Goal: Task Accomplishment & Management: Manage account settings

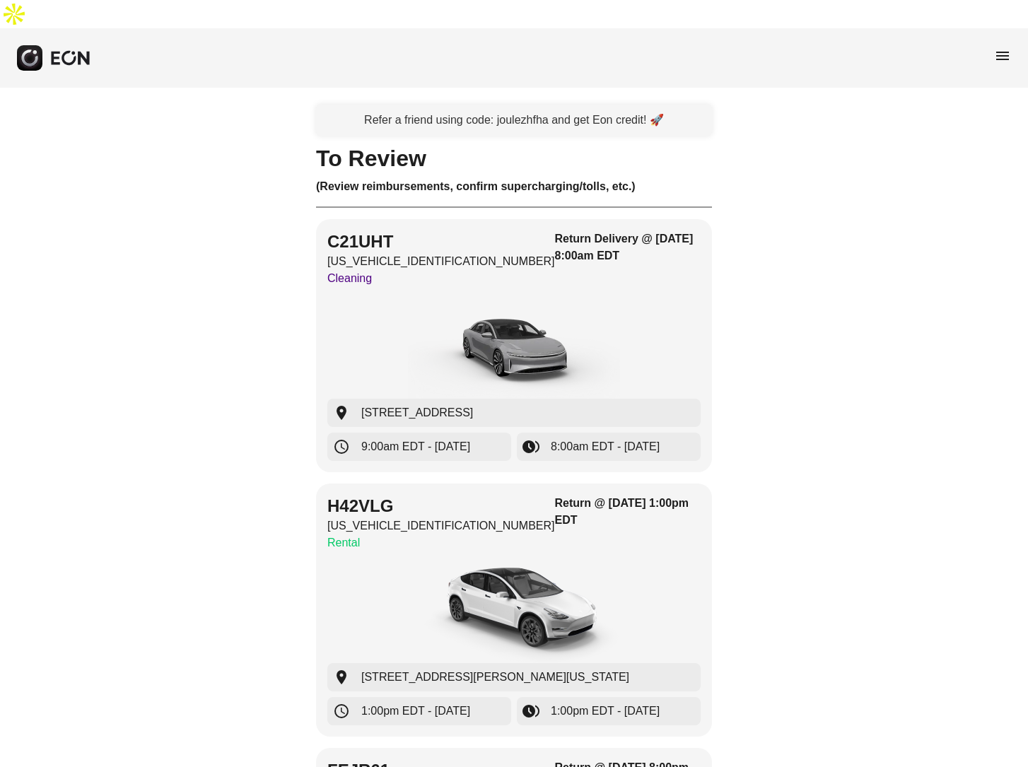
click at [1002, 47] on span "menu" at bounding box center [1002, 55] width 17 height 17
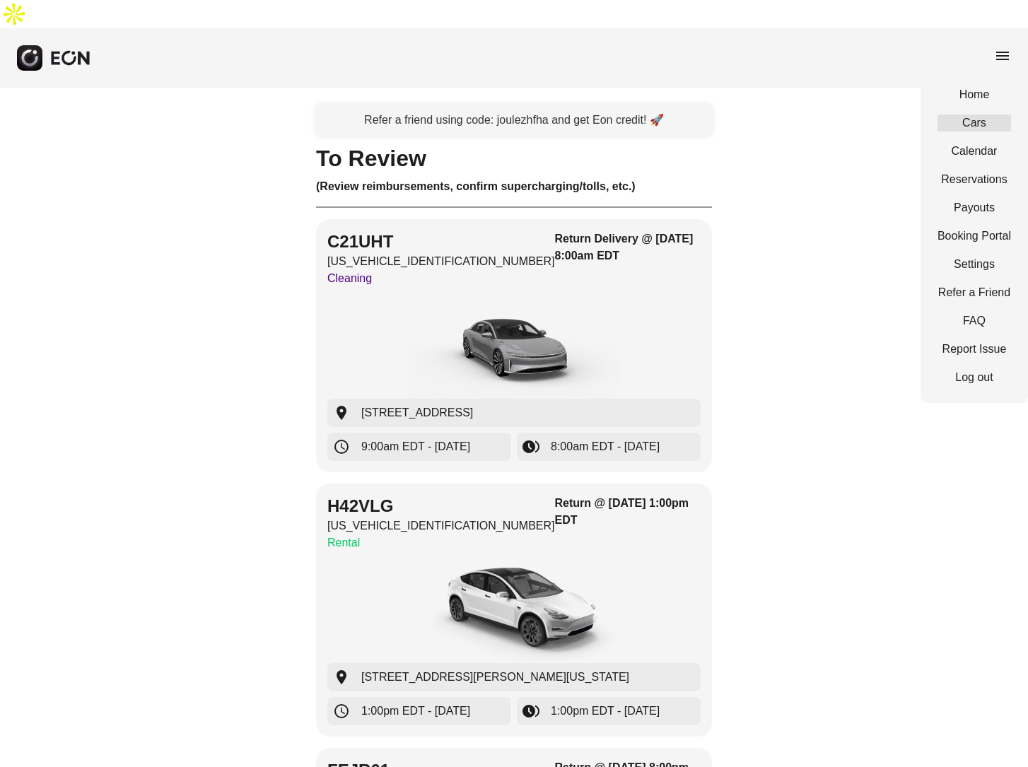
click at [978, 114] on link "Cars" at bounding box center [974, 122] width 74 height 17
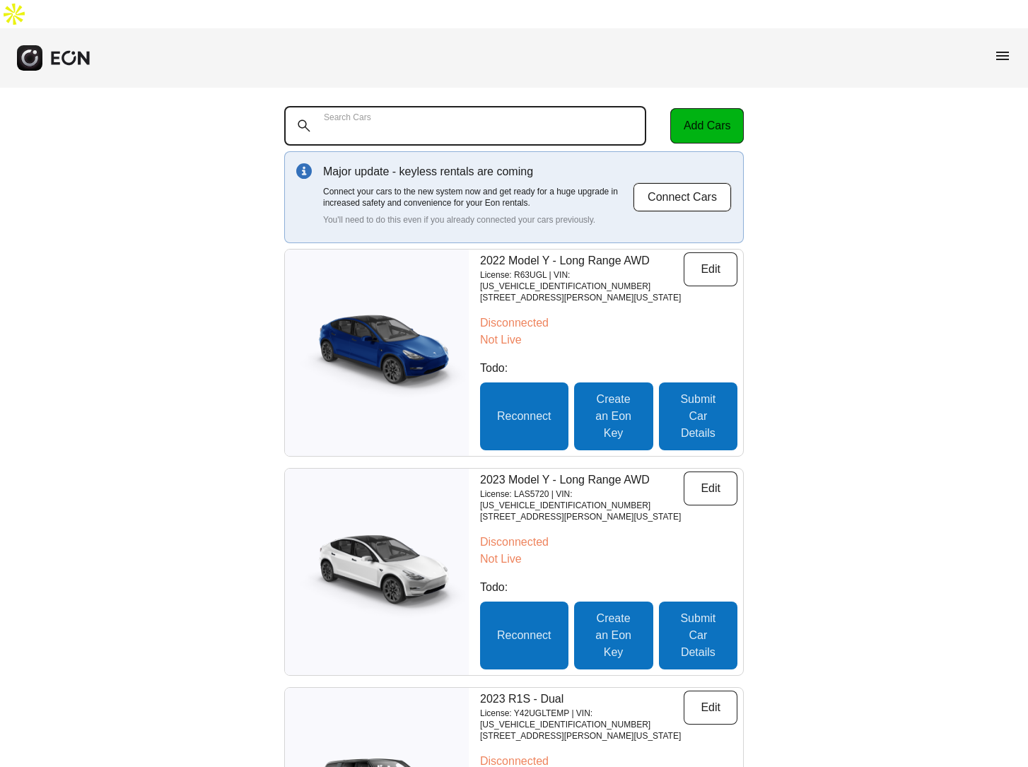
click at [495, 106] on Cars "Search Cars" at bounding box center [465, 126] width 362 height 40
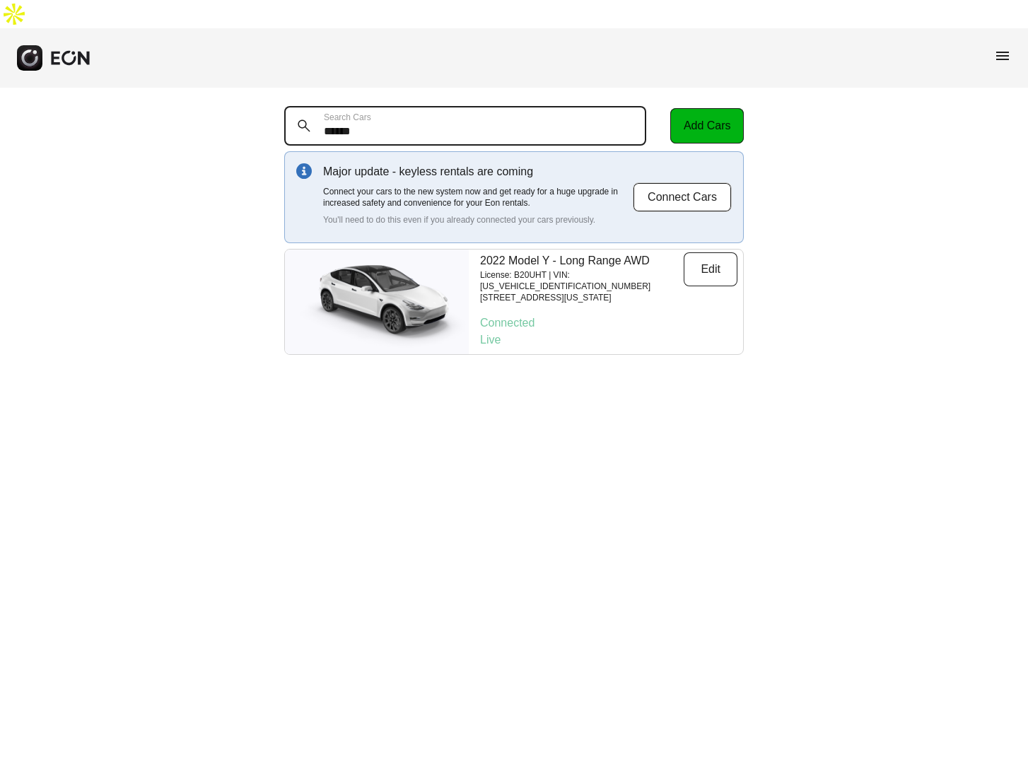
type Cars "******"
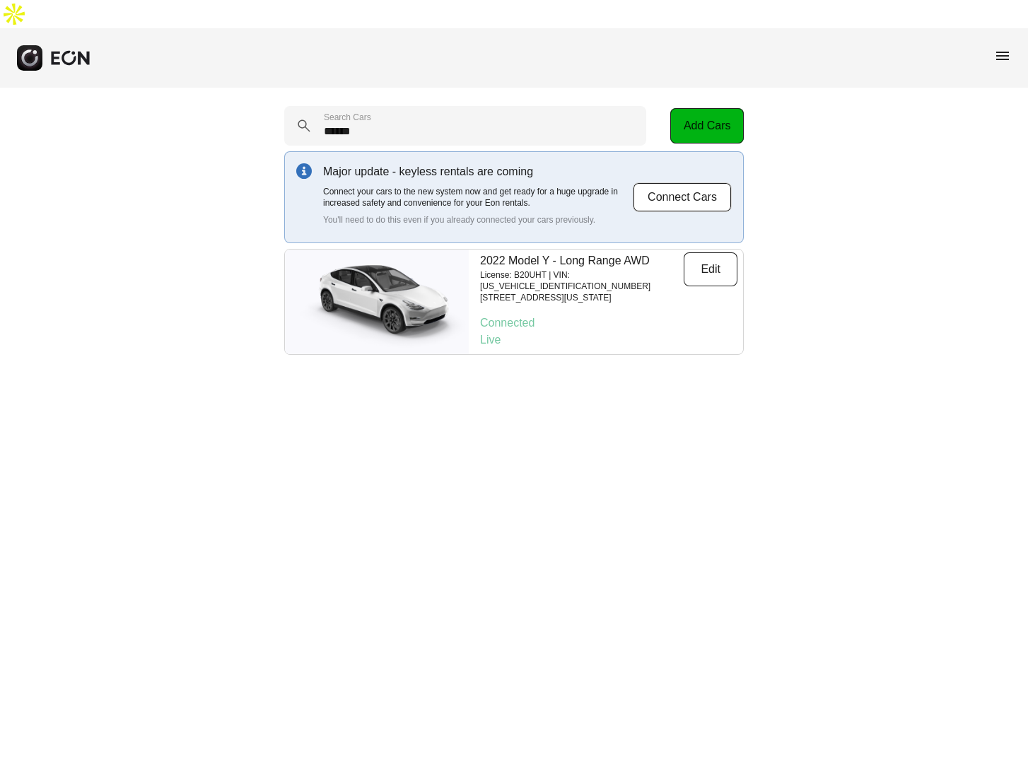
click at [411, 266] on img at bounding box center [377, 302] width 184 height 92
click at [502, 269] on p "License: B20UHT | VIN: [US_VEHICLE_IDENTIFICATION_NUMBER]" at bounding box center [582, 280] width 204 height 23
click at [701, 252] on button "Edit" at bounding box center [710, 269] width 54 height 34
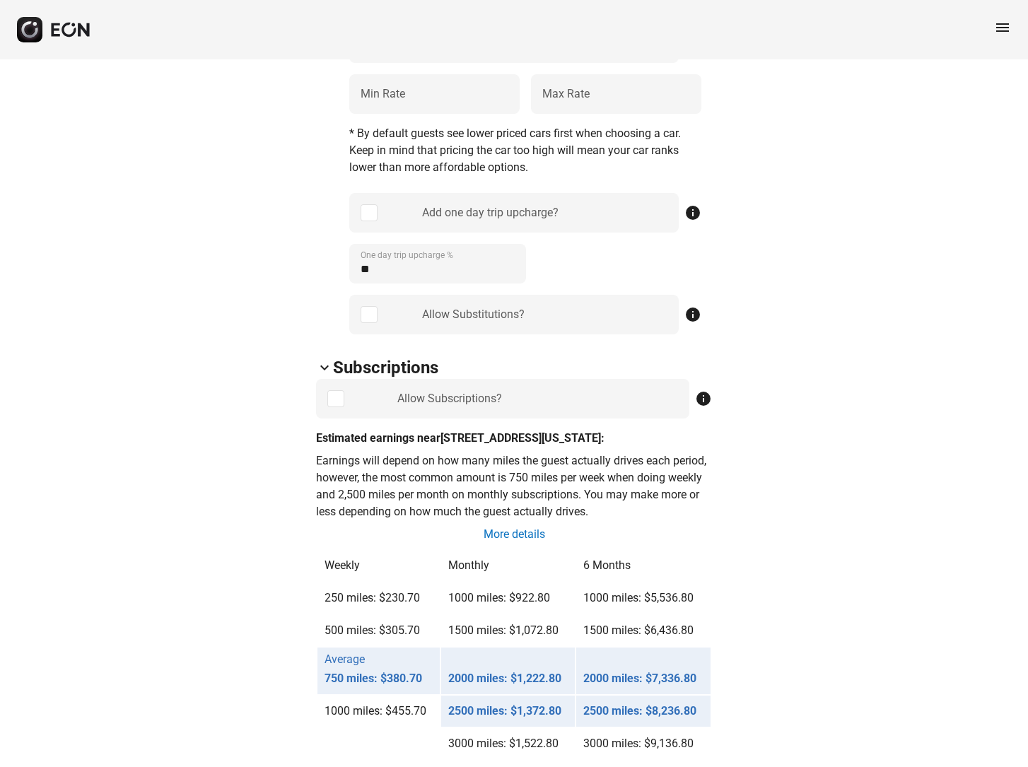
scroll to position [780, 0]
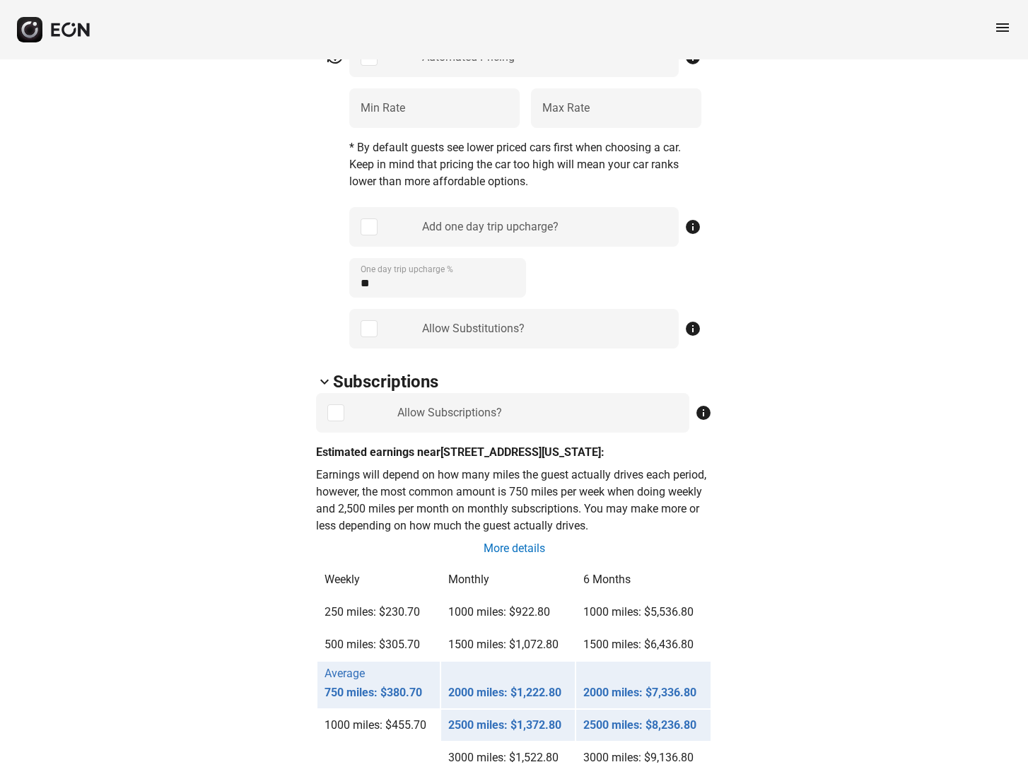
click at [1004, 30] on span "menu" at bounding box center [1002, 27] width 17 height 17
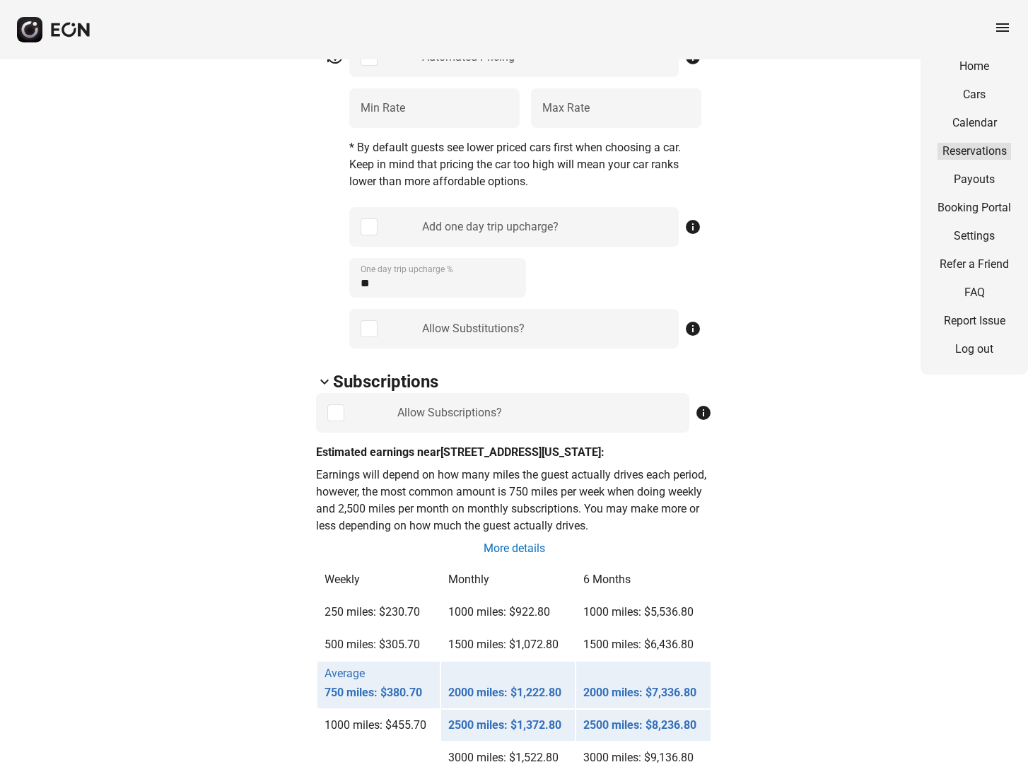
click at [974, 152] on link "Reservations" at bounding box center [974, 151] width 74 height 17
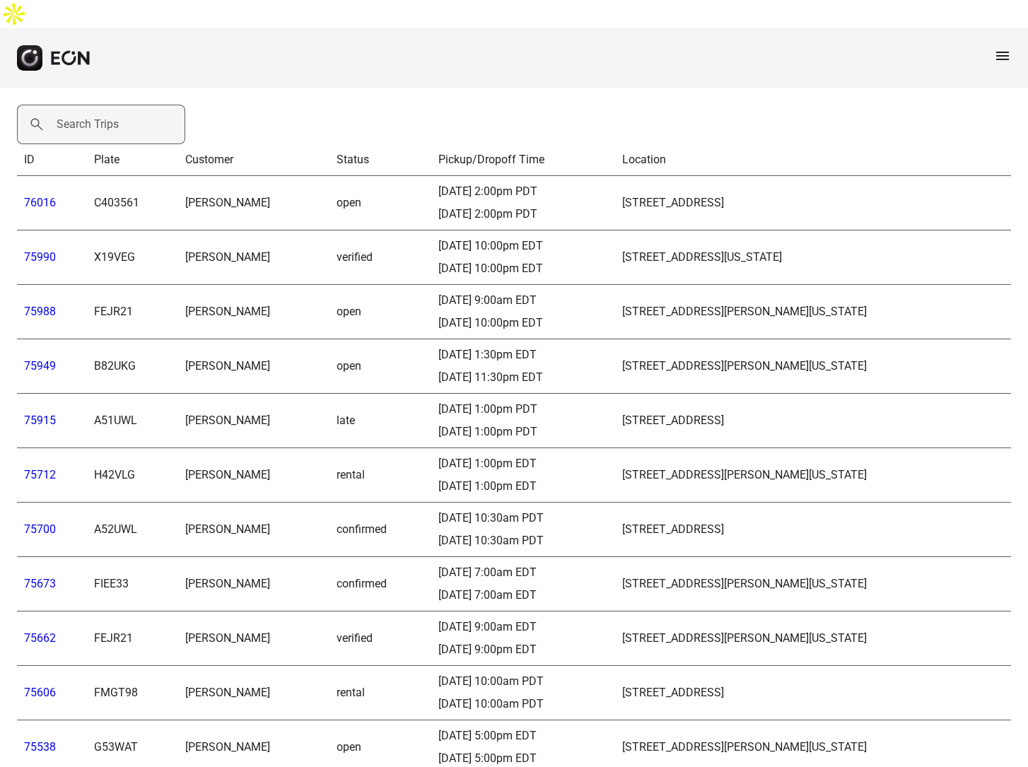
click at [88, 116] on label "Search Trips" at bounding box center [88, 124] width 62 height 17
click at [88, 105] on Trips "Search Trips" at bounding box center [101, 125] width 168 height 40
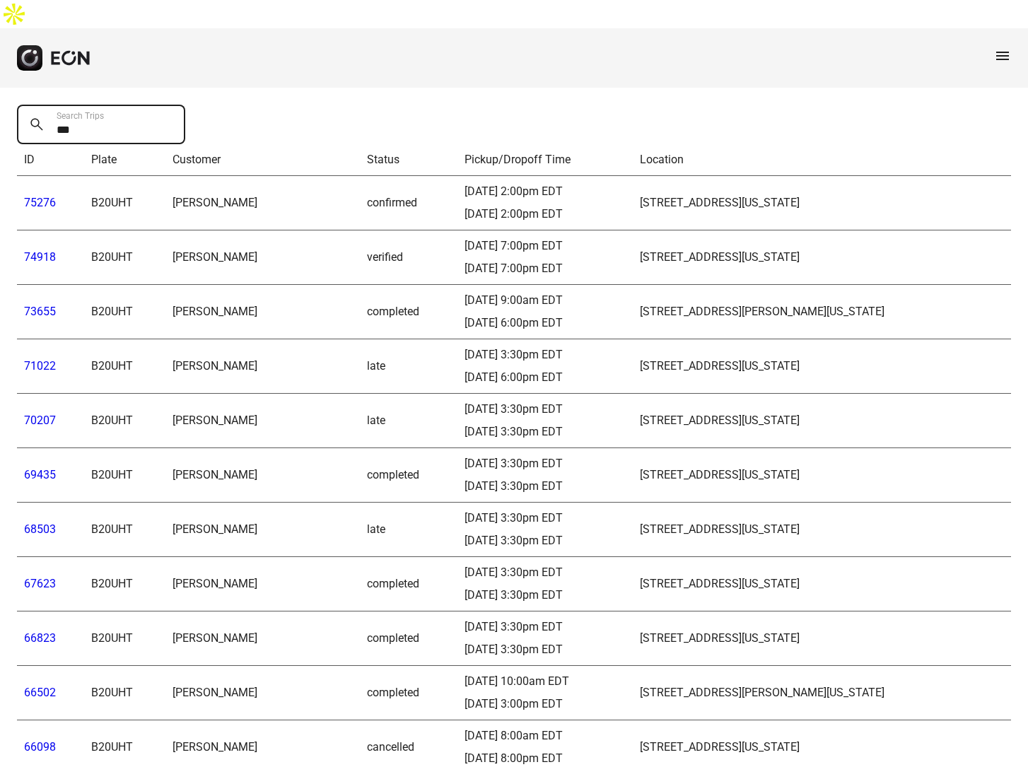
type Trips "***"
click at [35, 250] on link "74918" at bounding box center [40, 256] width 32 height 13
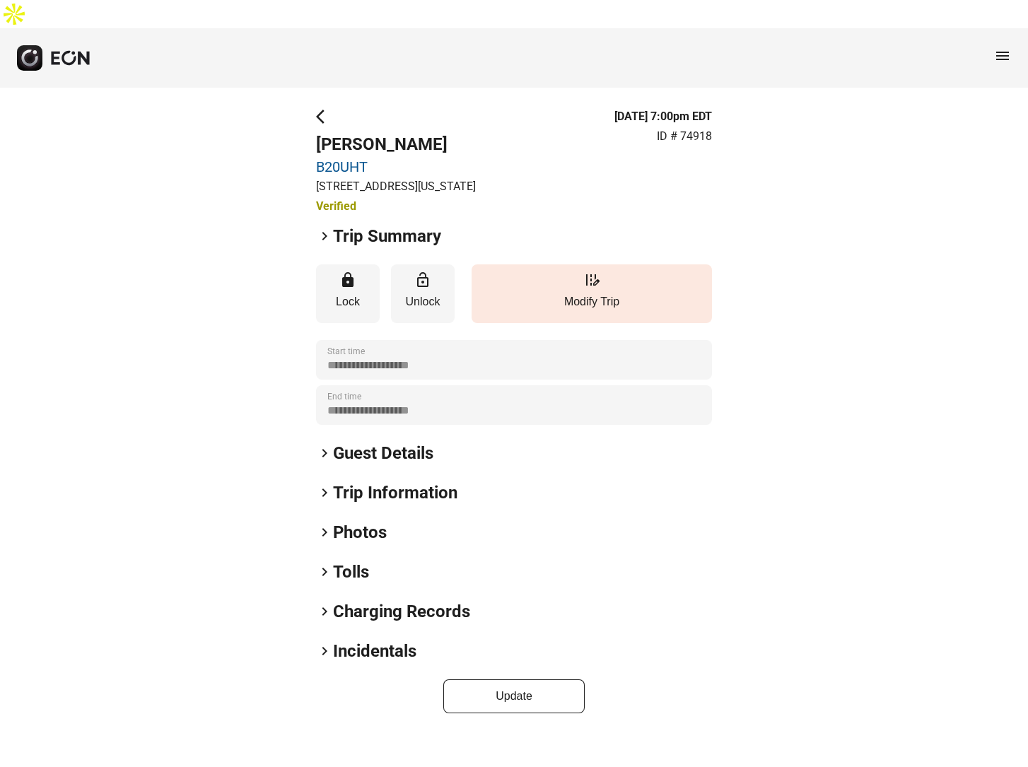
click at [324, 228] on span "keyboard_arrow_right" at bounding box center [324, 236] width 17 height 17
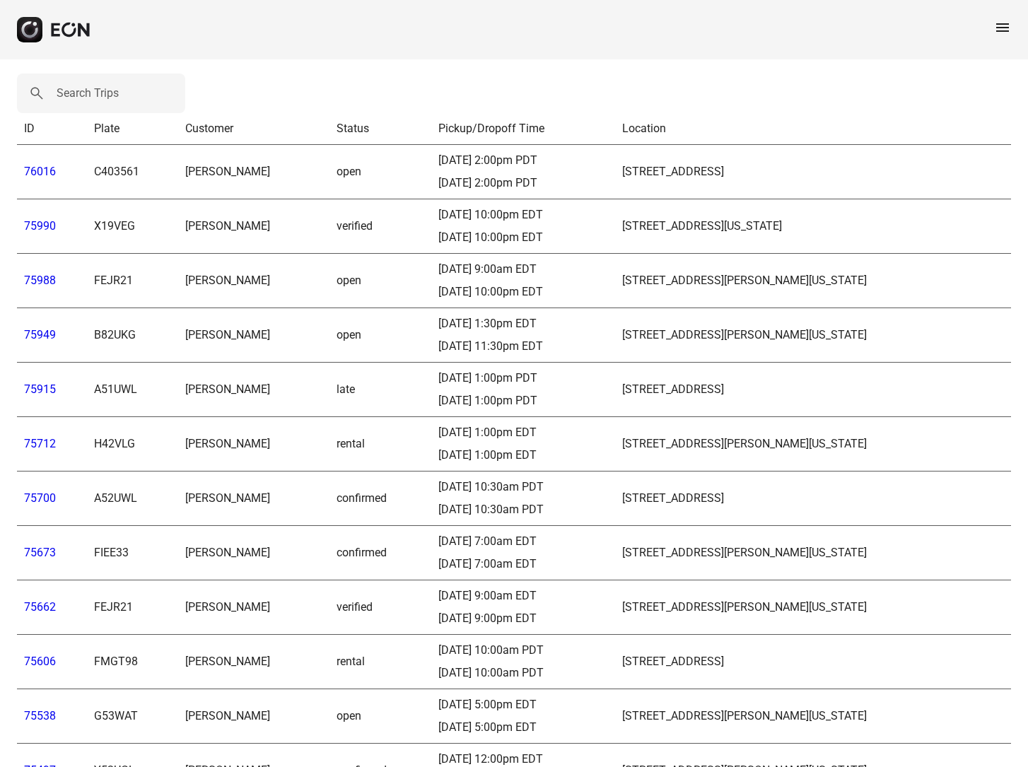
scroll to position [35, 0]
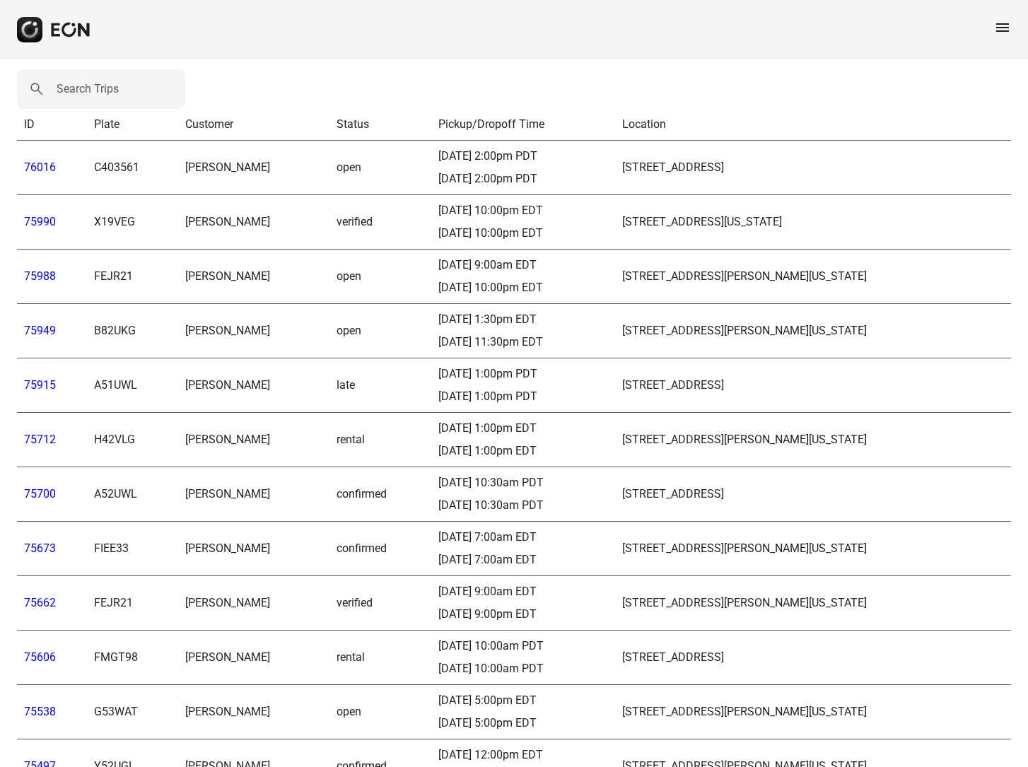
click at [36, 215] on link "75990" at bounding box center [40, 221] width 32 height 13
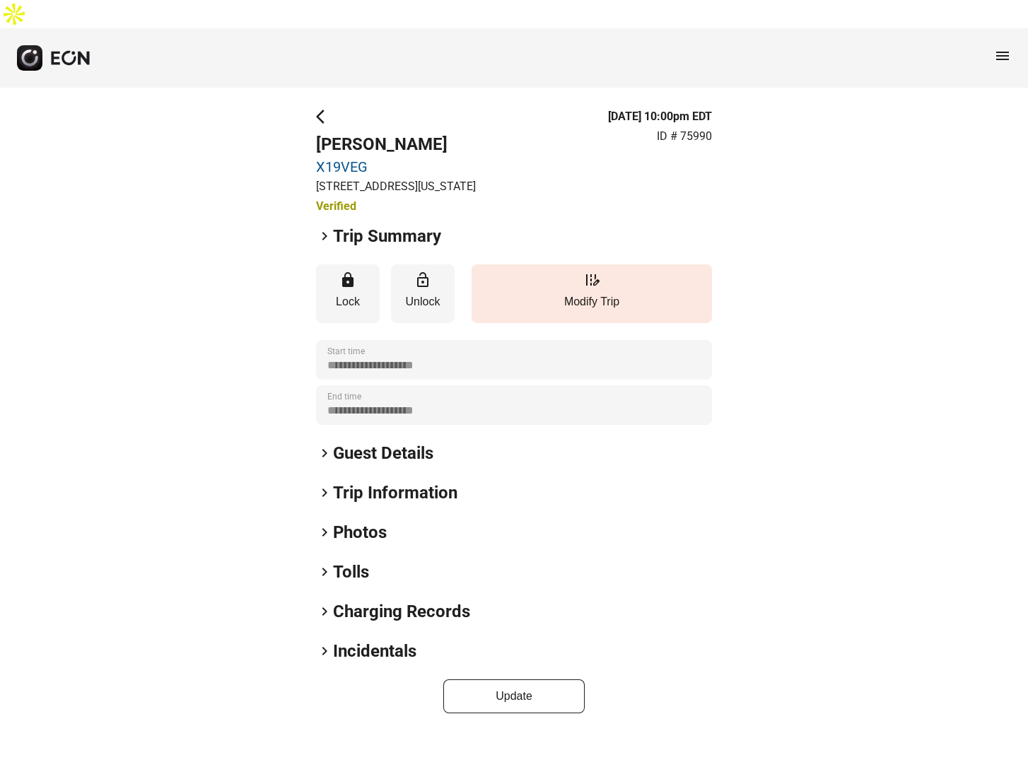
click at [322, 228] on span "keyboard_arrow_right" at bounding box center [324, 236] width 17 height 17
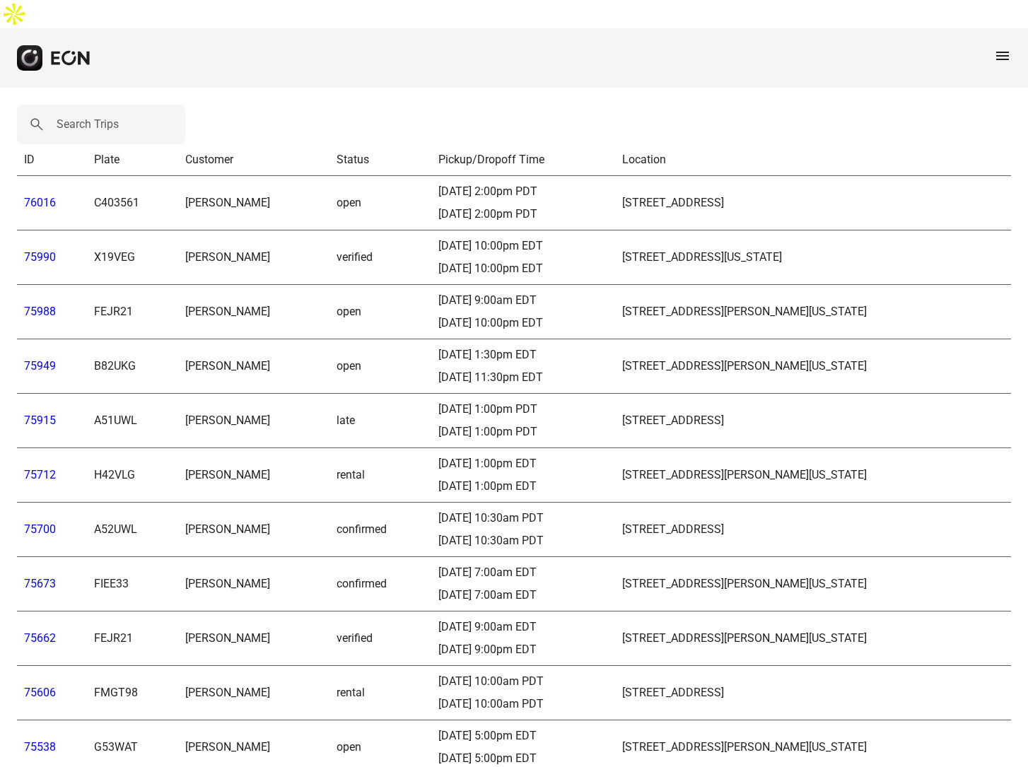
click at [35, 305] on link "75988" at bounding box center [40, 311] width 32 height 13
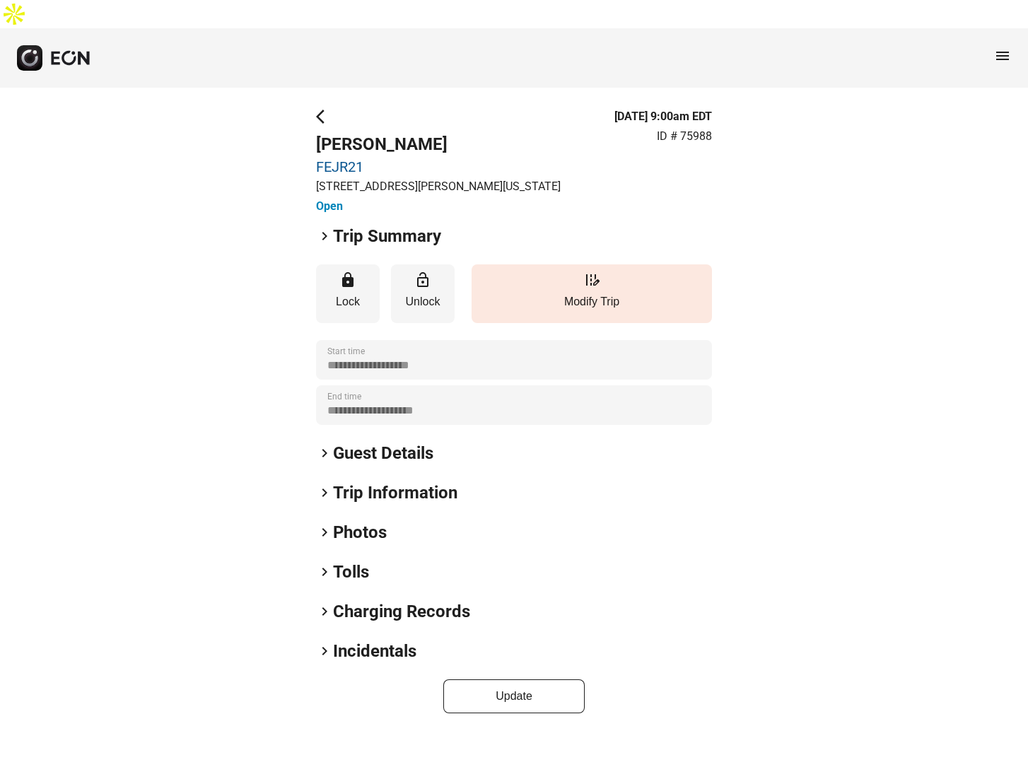
click at [326, 228] on span "keyboard_arrow_right" at bounding box center [324, 236] width 17 height 17
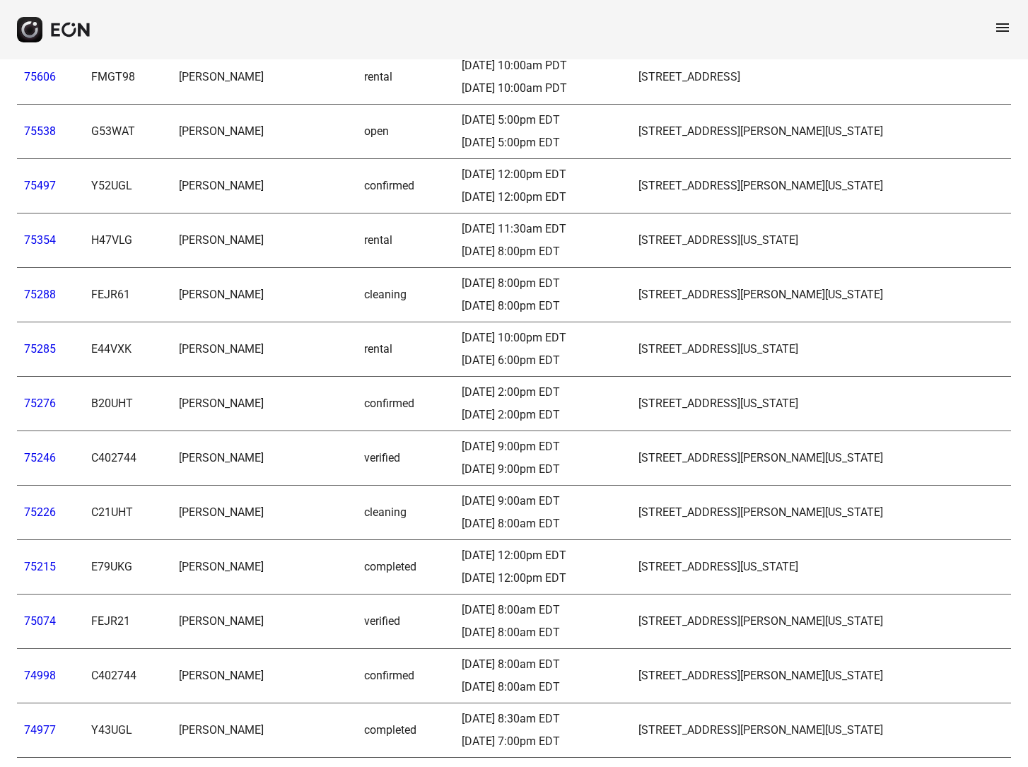
scroll to position [617, 0]
click at [33, 449] on link "75246" at bounding box center [40, 455] width 32 height 13
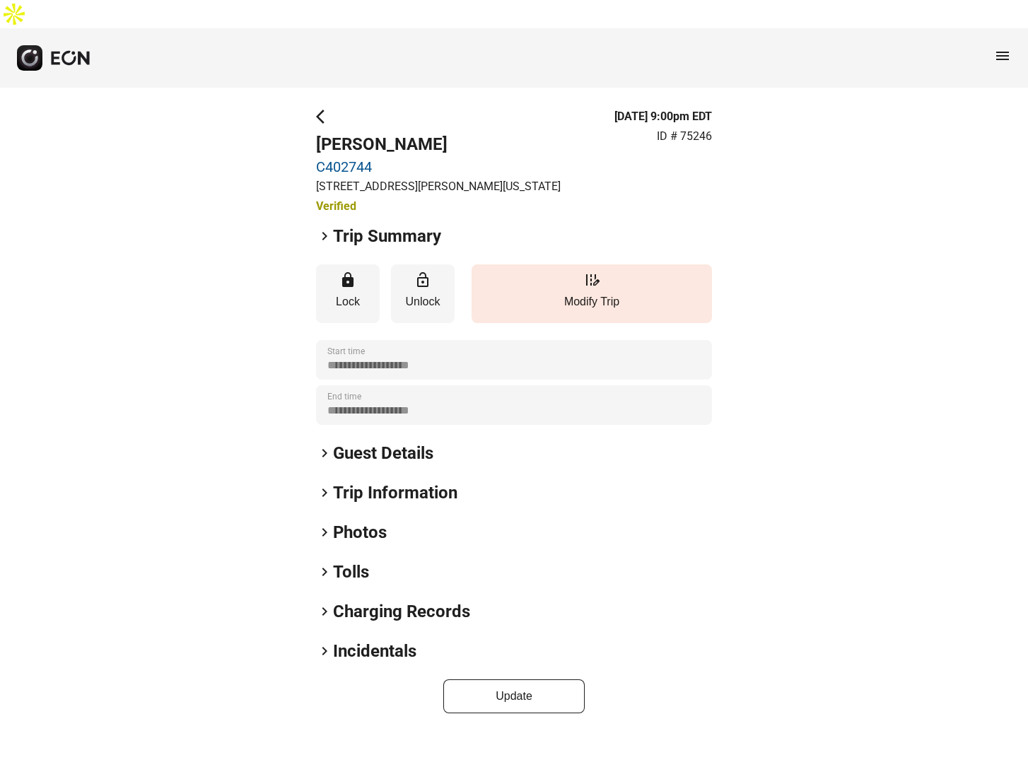
click at [327, 228] on span "keyboard_arrow_right" at bounding box center [324, 236] width 17 height 17
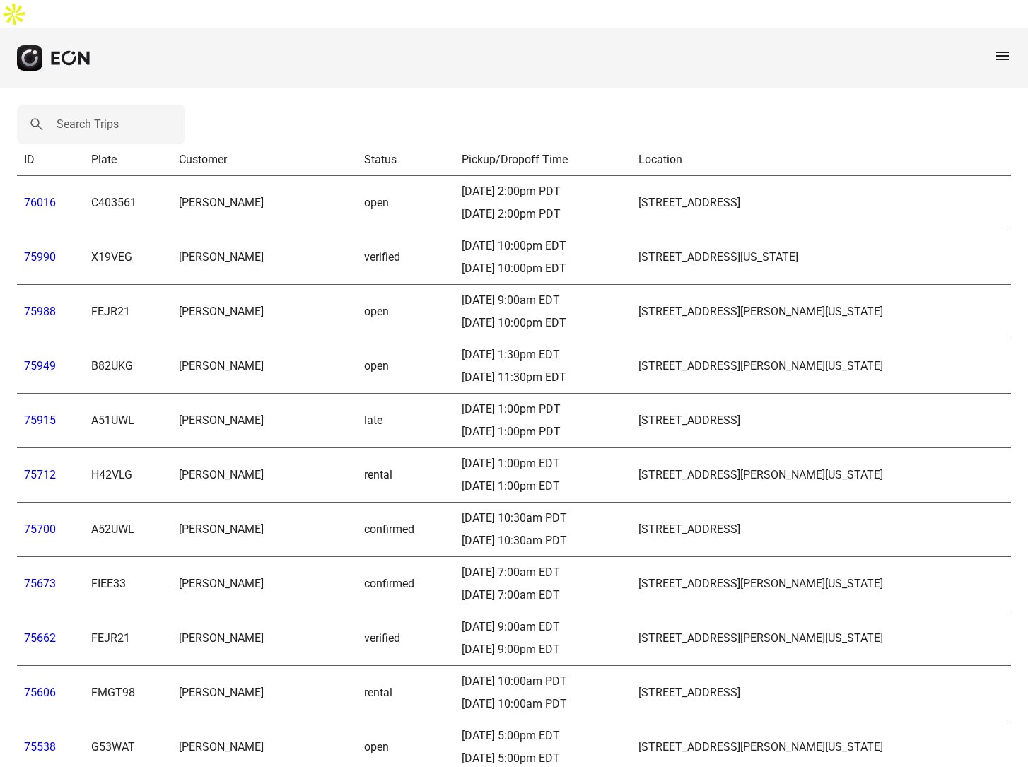
click at [37, 196] on link "76016" at bounding box center [40, 202] width 32 height 13
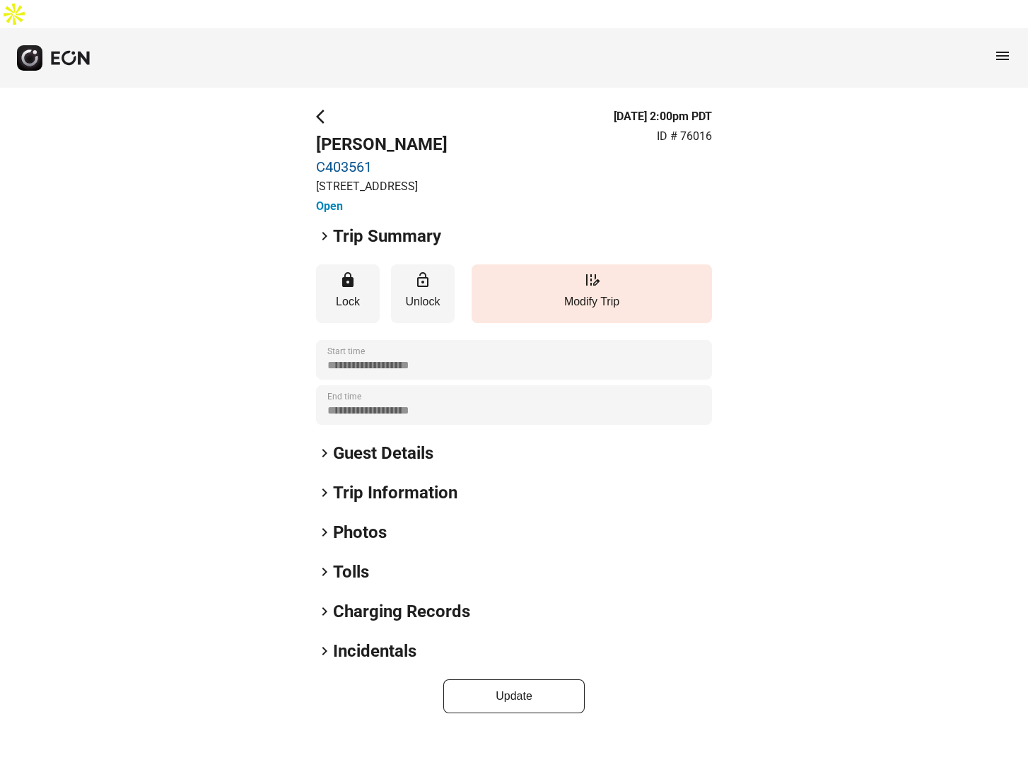
click at [324, 228] on span "keyboard_arrow_right" at bounding box center [324, 236] width 17 height 17
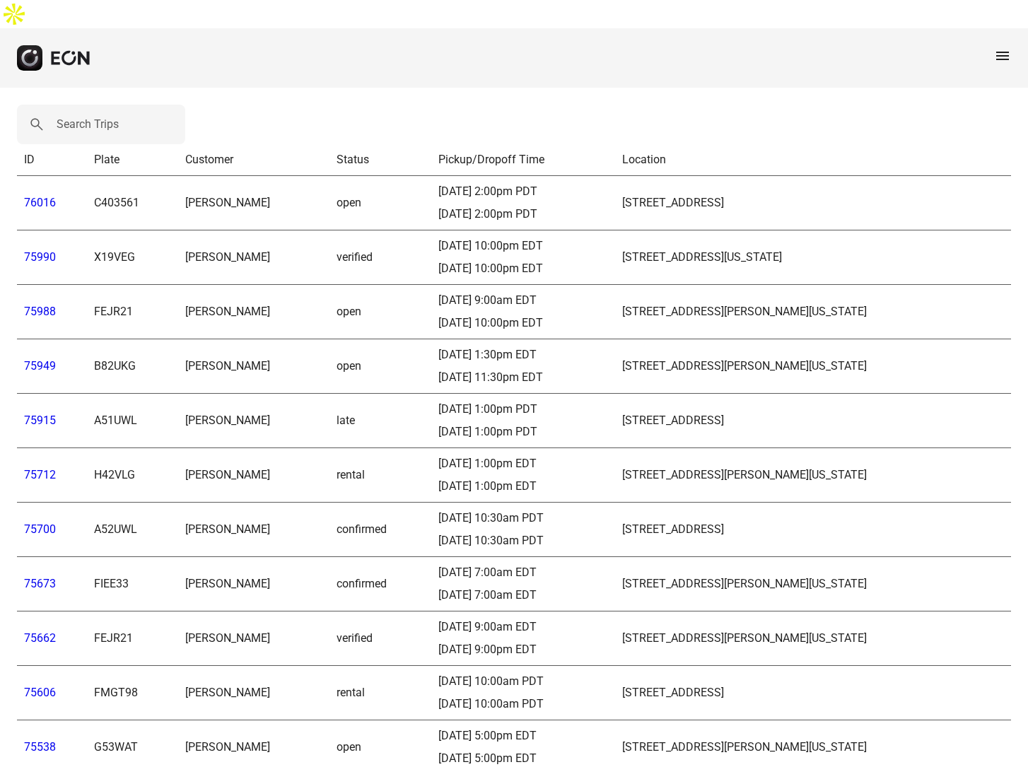
click at [1004, 47] on span "menu" at bounding box center [1002, 55] width 17 height 17
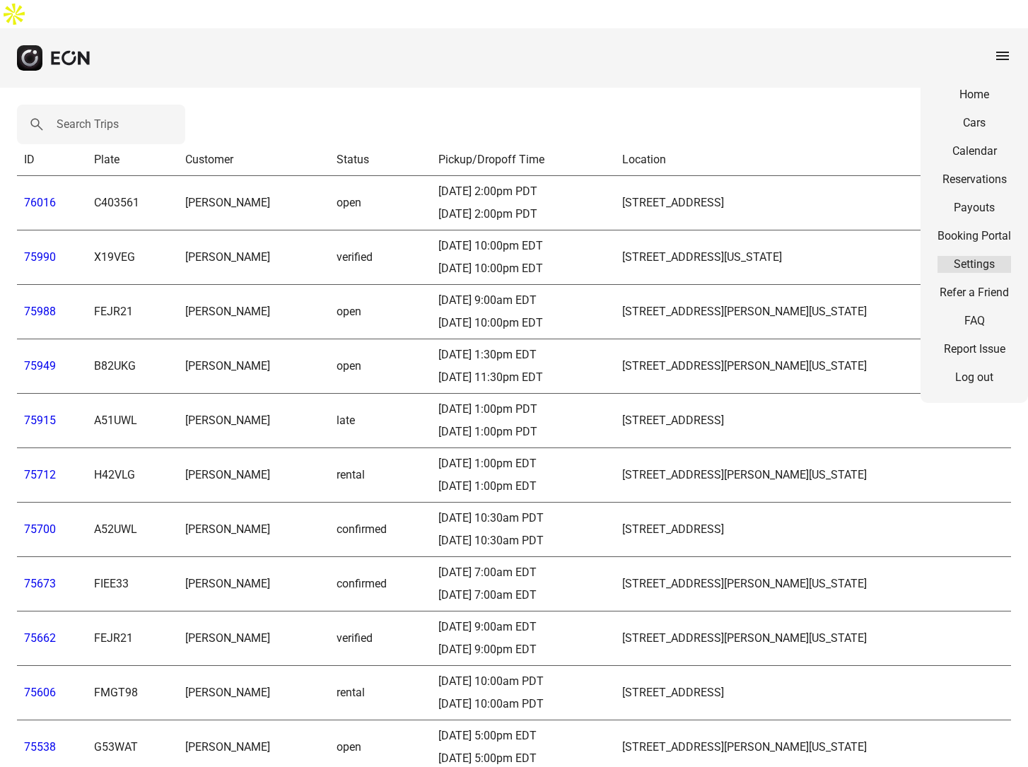
click at [976, 256] on link "Settings" at bounding box center [974, 264] width 74 height 17
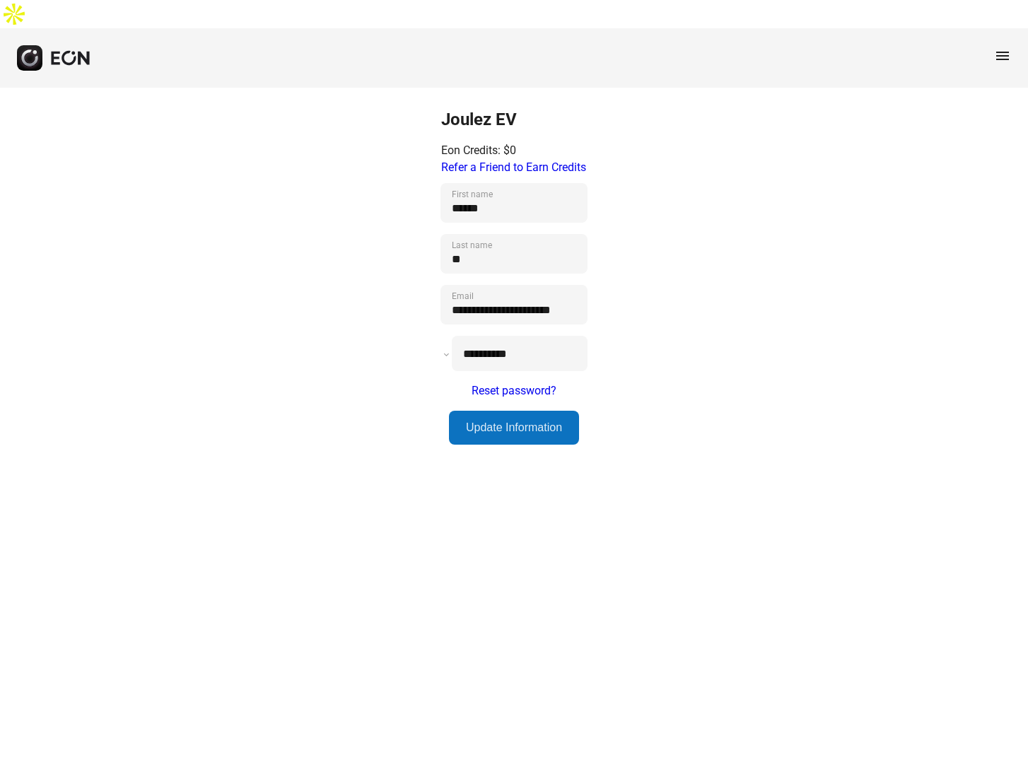
click at [1004, 47] on span "menu" at bounding box center [1002, 55] width 17 height 17
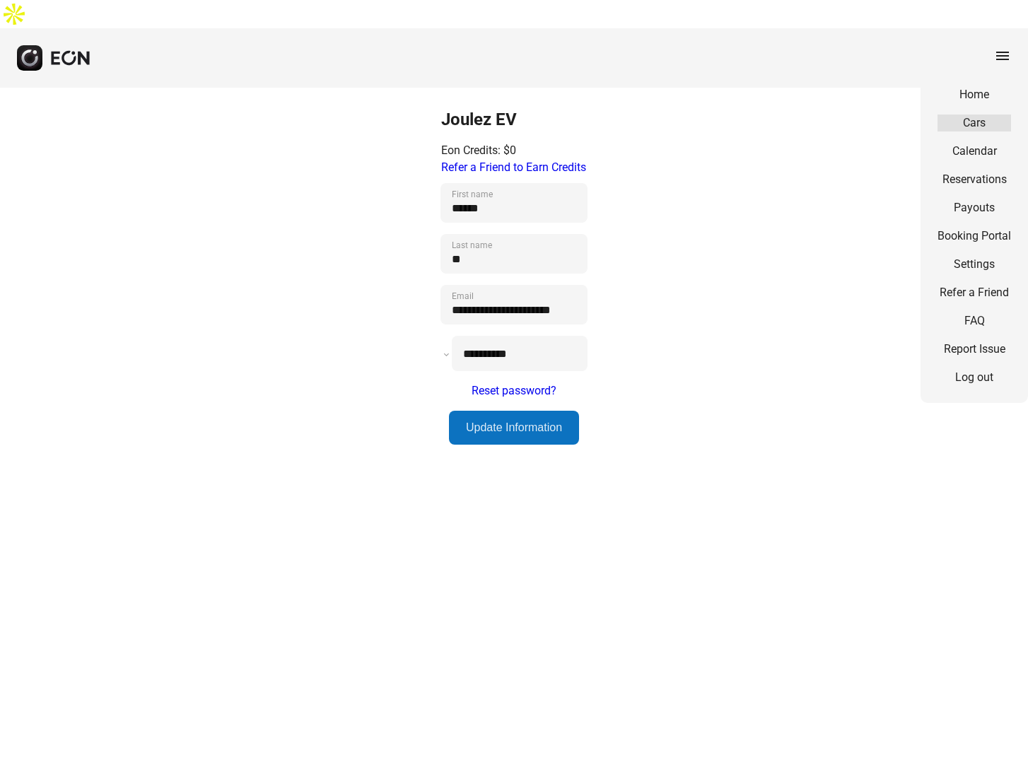
click at [983, 114] on link "Cars" at bounding box center [974, 122] width 74 height 17
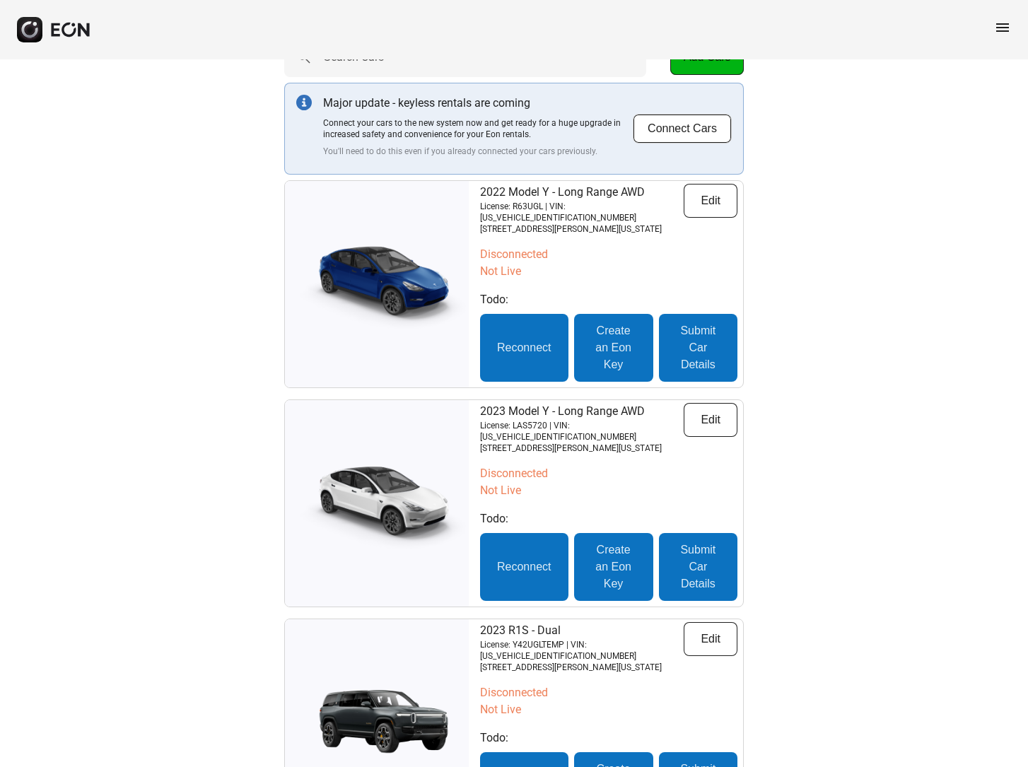
scroll to position [78, 0]
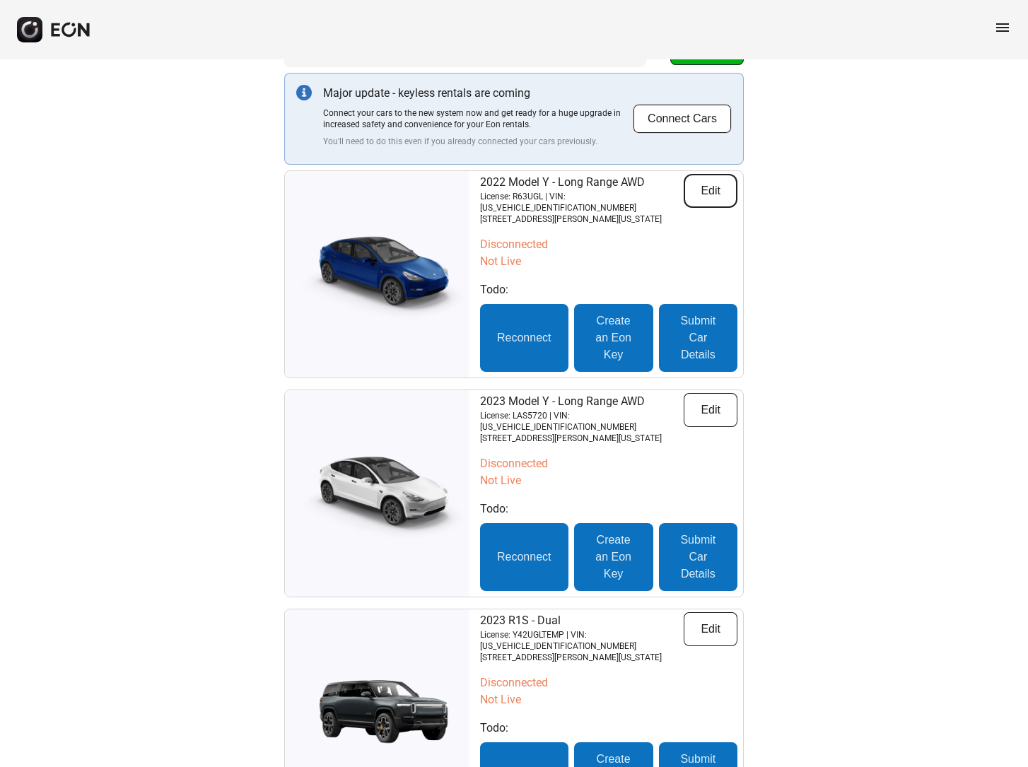
click at [711, 174] on button "Edit" at bounding box center [710, 191] width 54 height 34
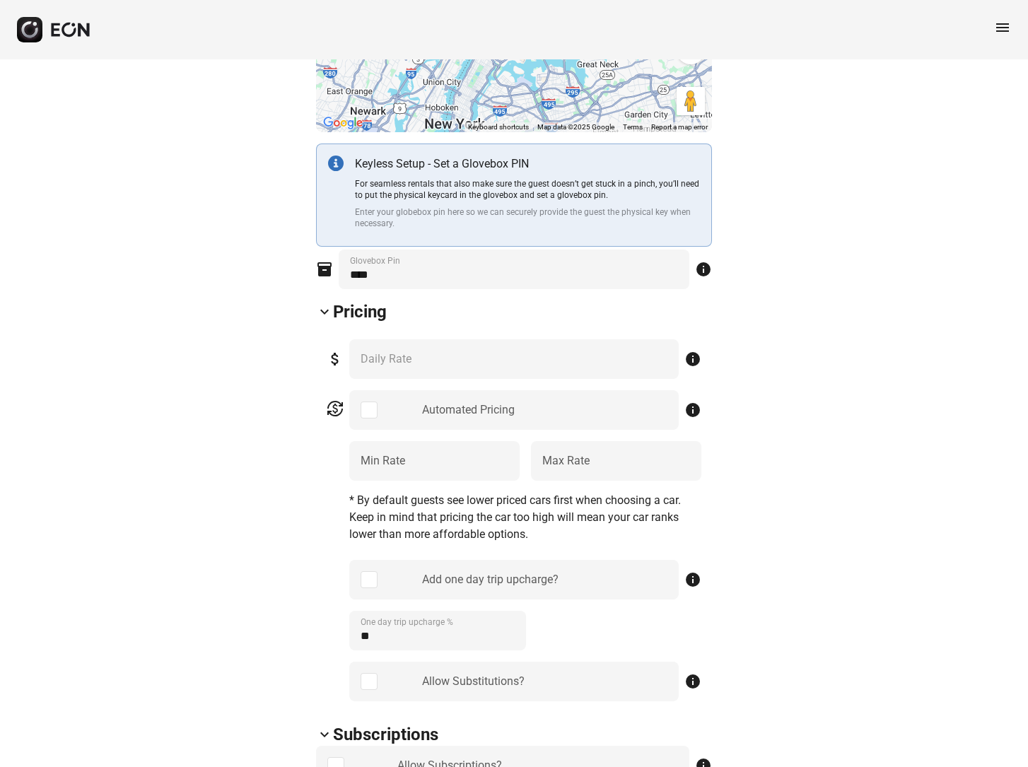
scroll to position [453, 0]
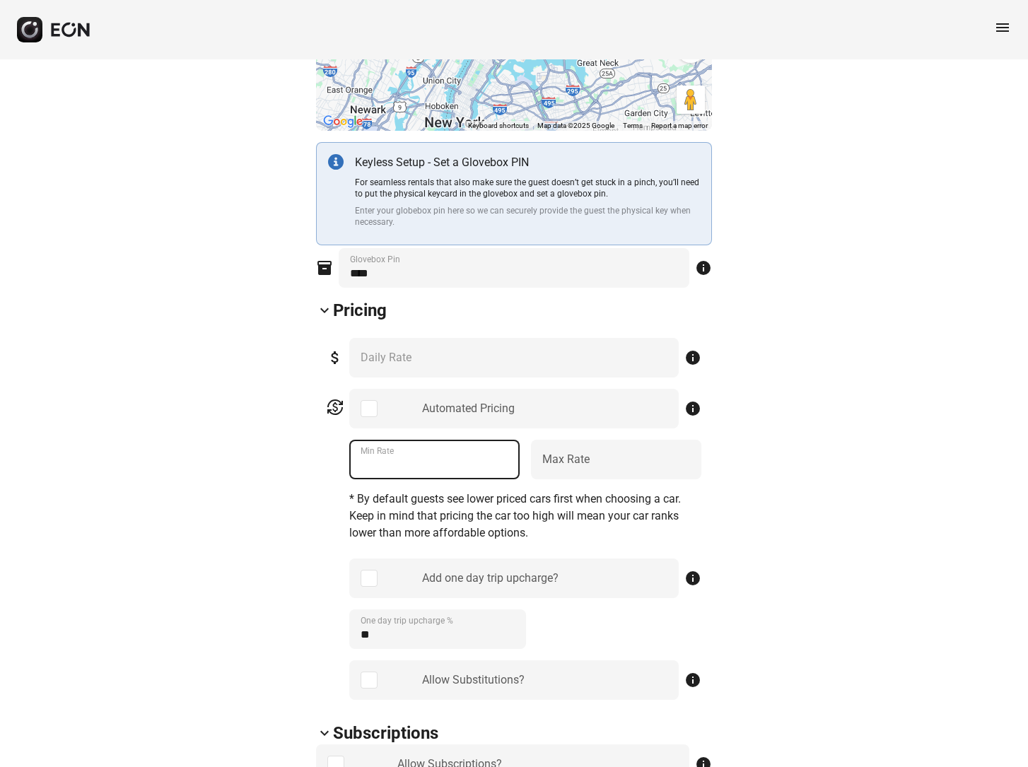
click at [380, 440] on Rate "**" at bounding box center [434, 460] width 170 height 40
type Rate "*"
type Rate "**"
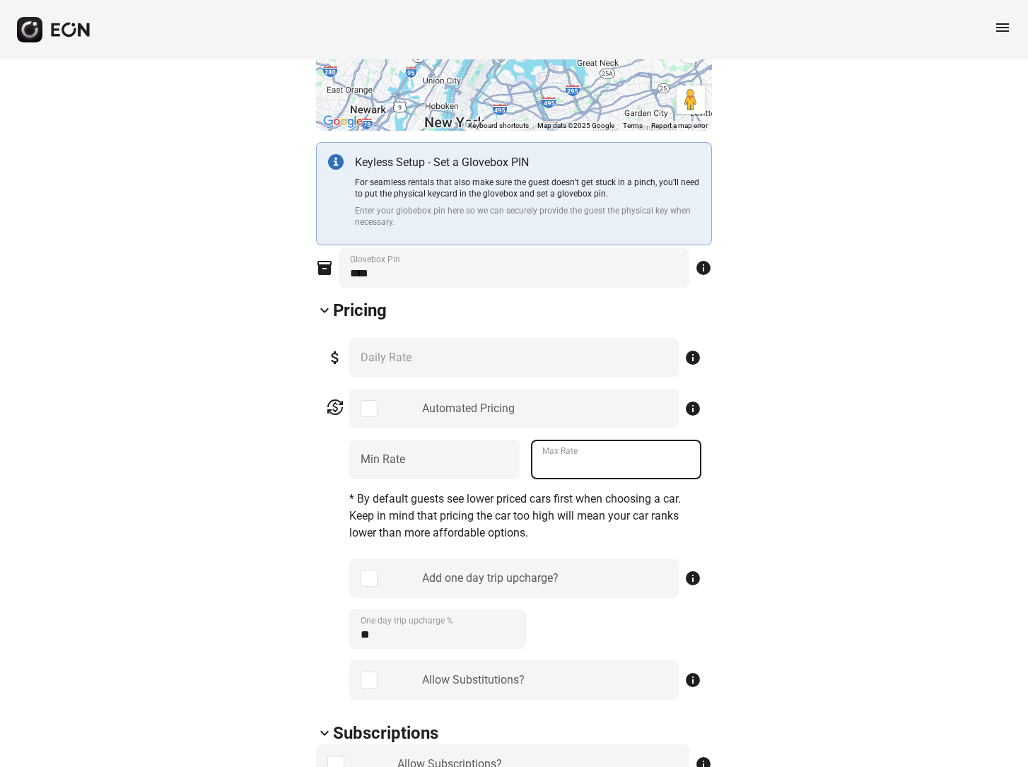
click at [584, 442] on Rate "***" at bounding box center [616, 460] width 170 height 40
type Rate "*"
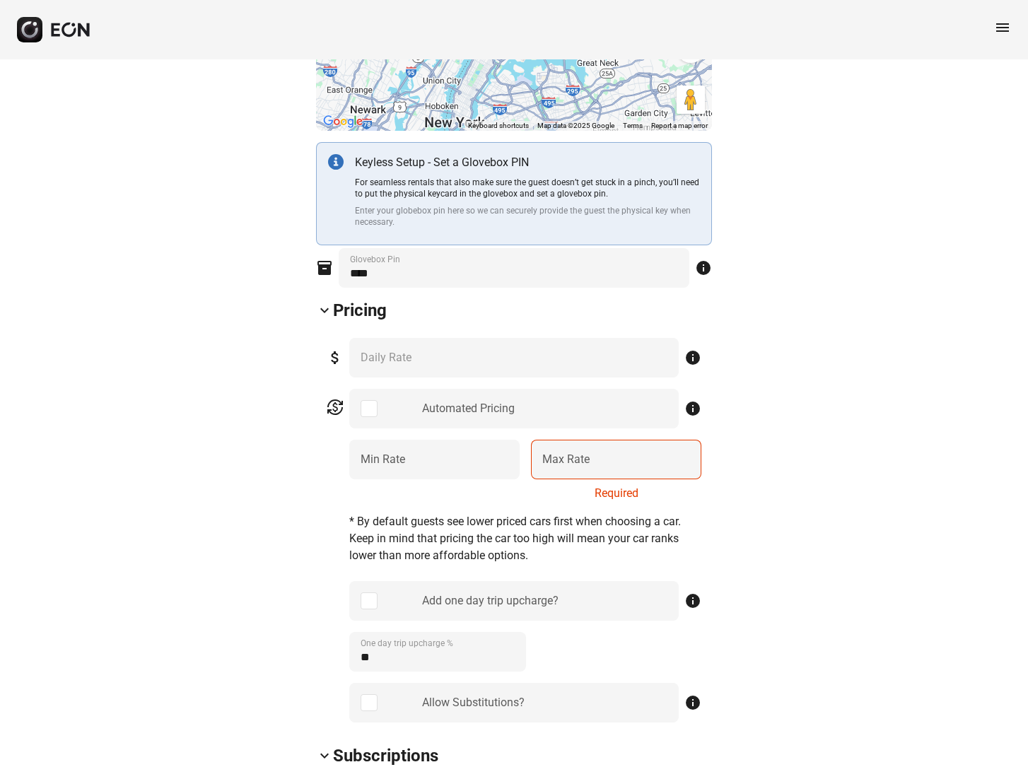
click at [644, 442] on Rate "Max Rate" at bounding box center [616, 460] width 170 height 40
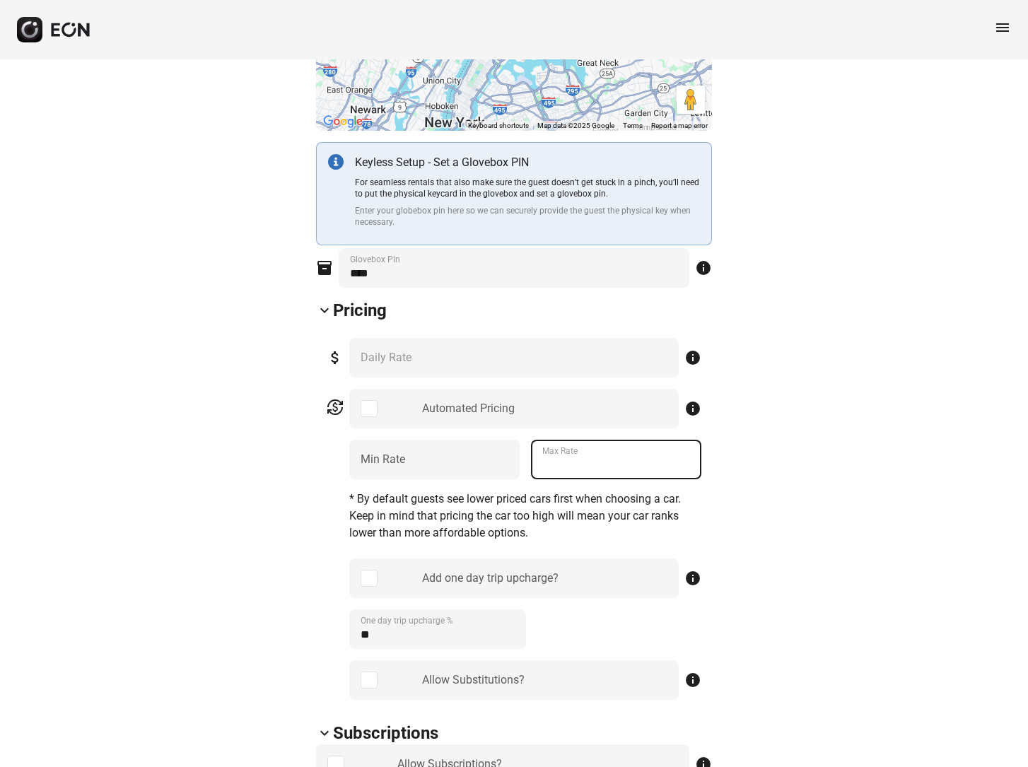
type Rate "***"
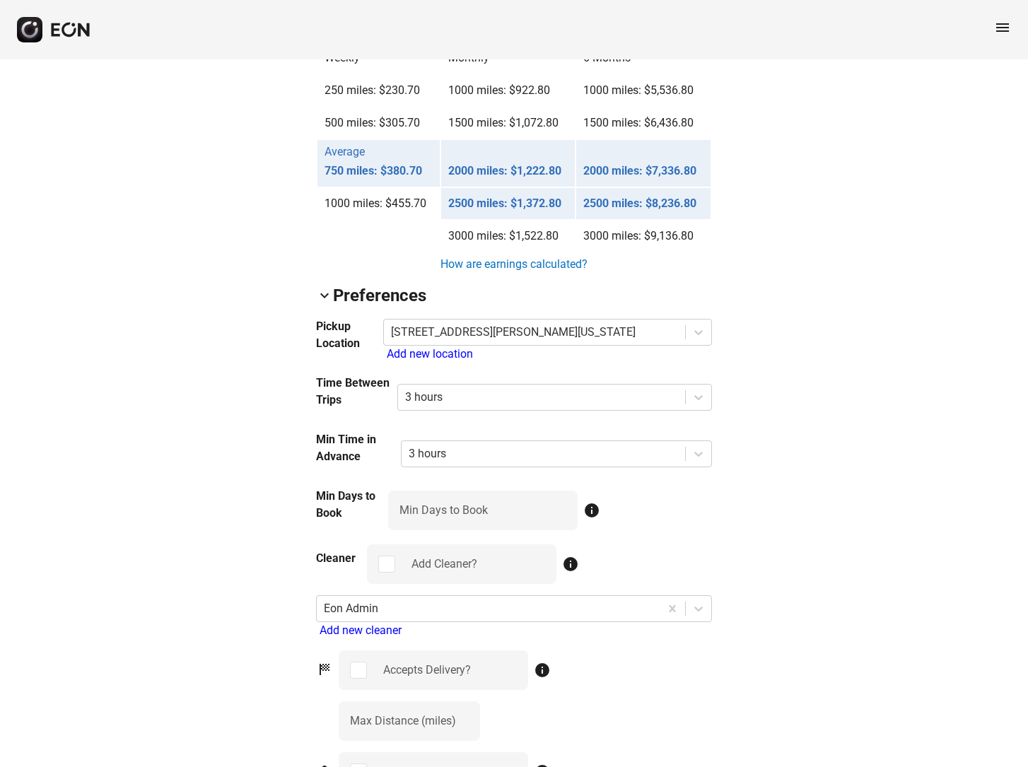
scroll to position [1329, 0]
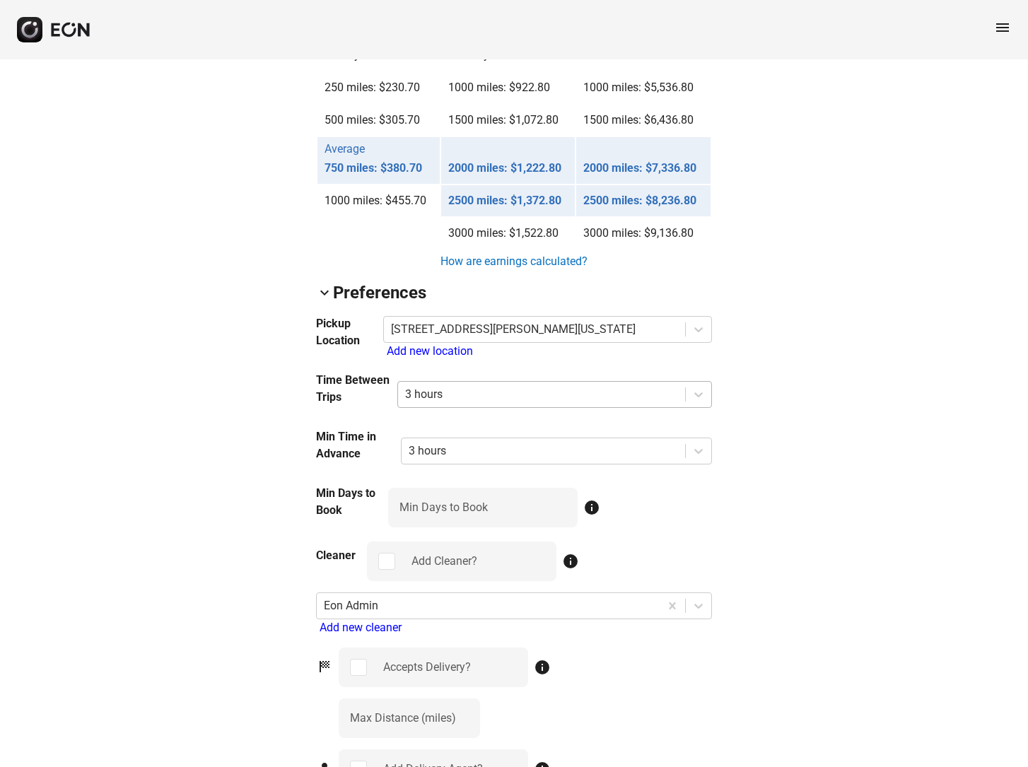
click at [478, 382] on div "3 hours" at bounding box center [541, 394] width 287 height 25
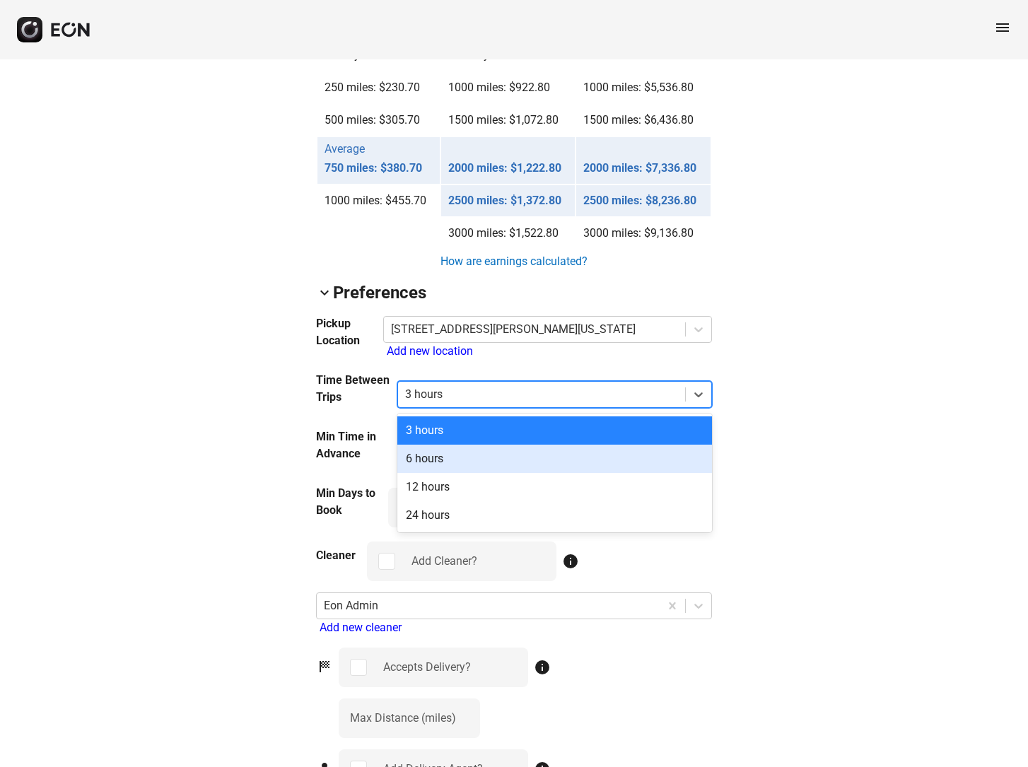
click at [471, 445] on div "6 hours" at bounding box center [554, 459] width 315 height 28
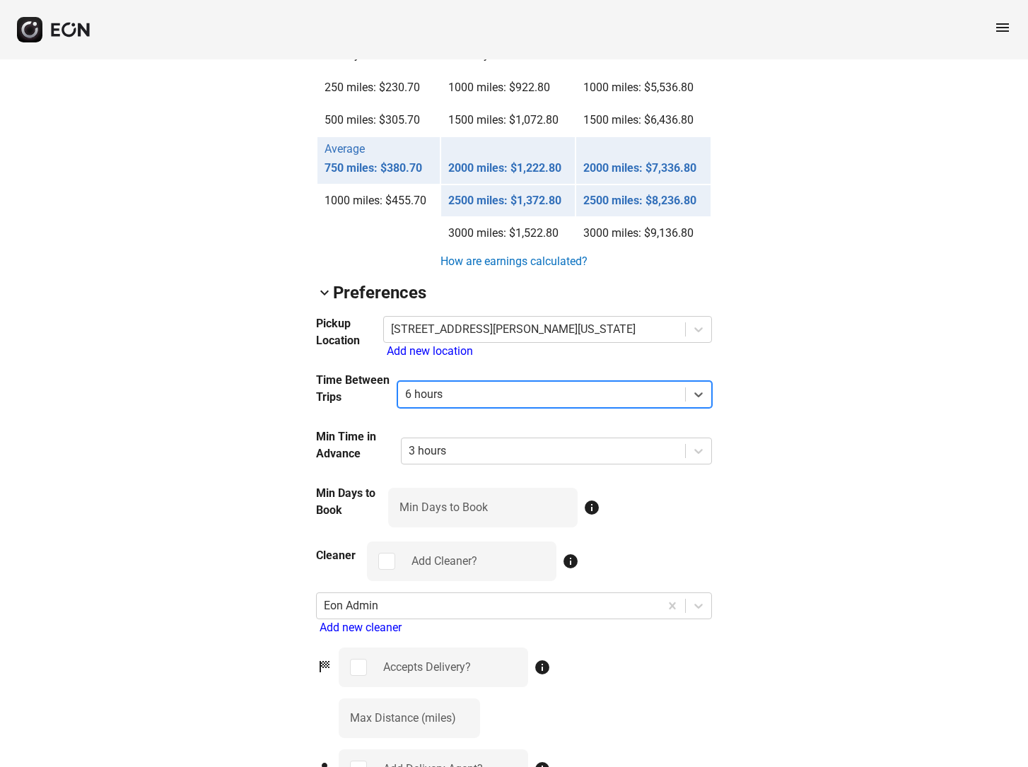
click at [195, 503] on div "arrow_back_ios R63UGL [US_VEHICLE_IDENTIFICATION_NUMBER] 2% 57328 ⚠️ Car is not…" at bounding box center [514, 155] width 1028 height 2792
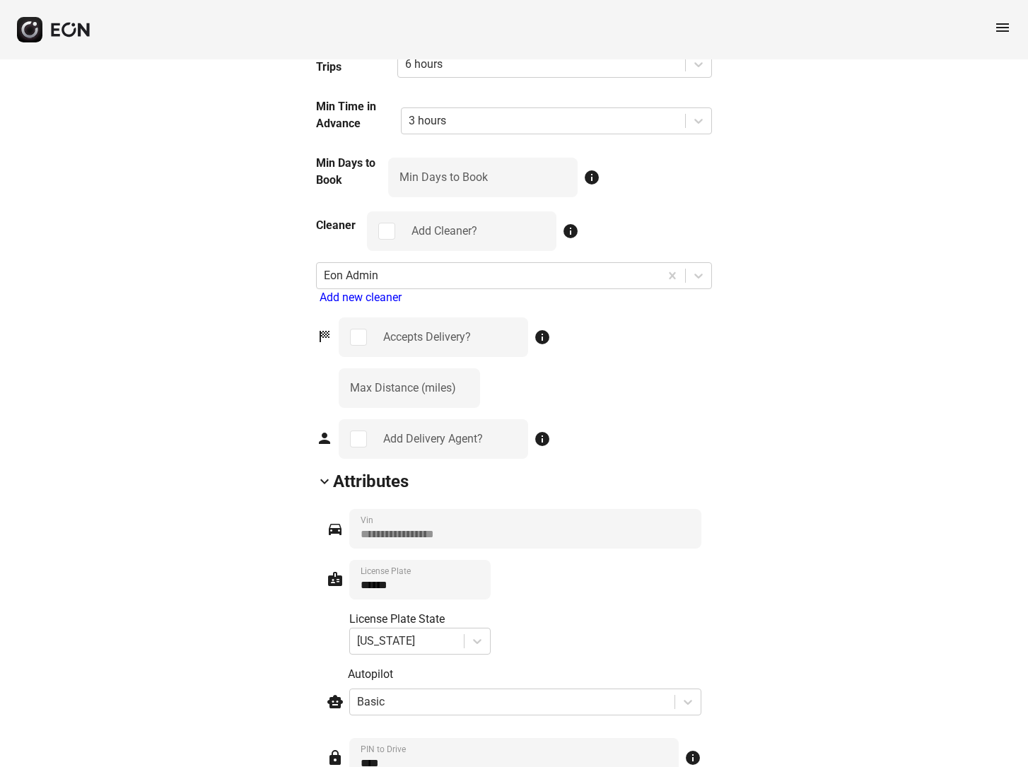
scroll to position [1667, 0]
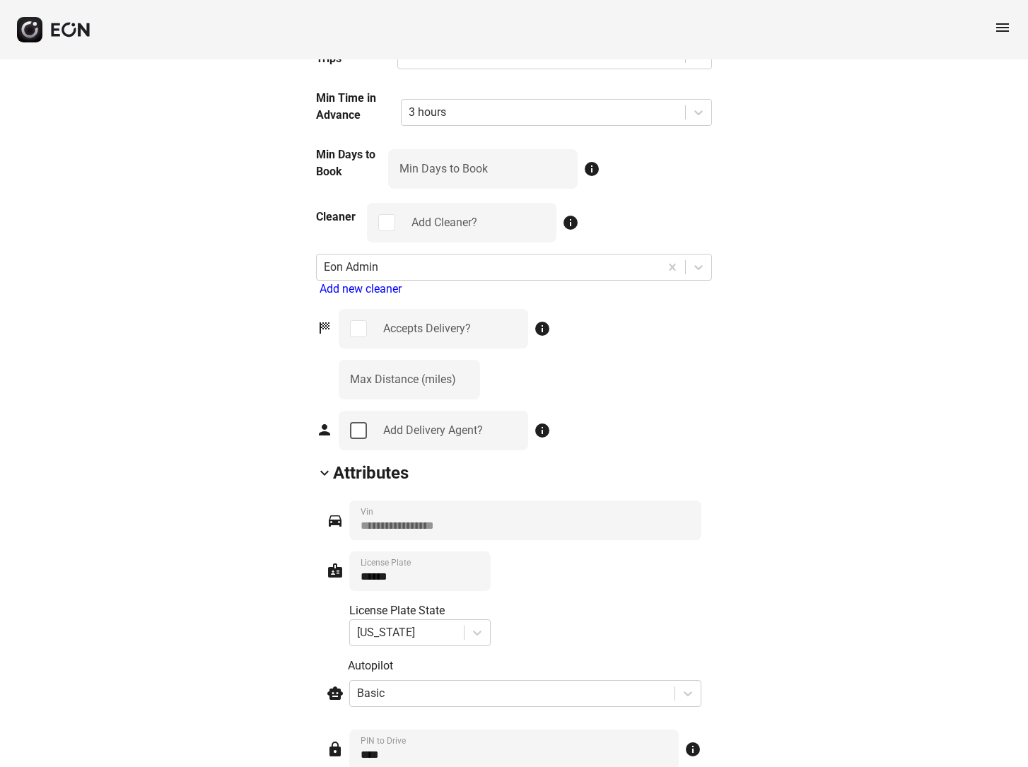
select select "**"
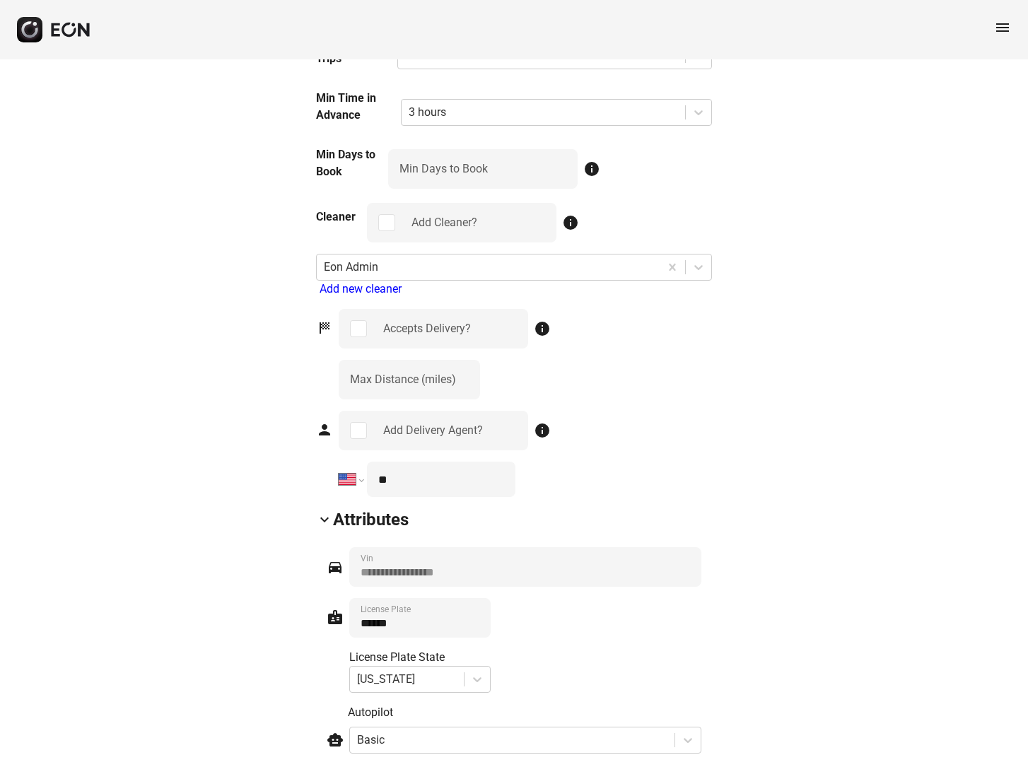
click at [427, 462] on input "**" at bounding box center [441, 479] width 148 height 35
click at [643, 446] on div "**********" at bounding box center [525, 454] width 373 height 86
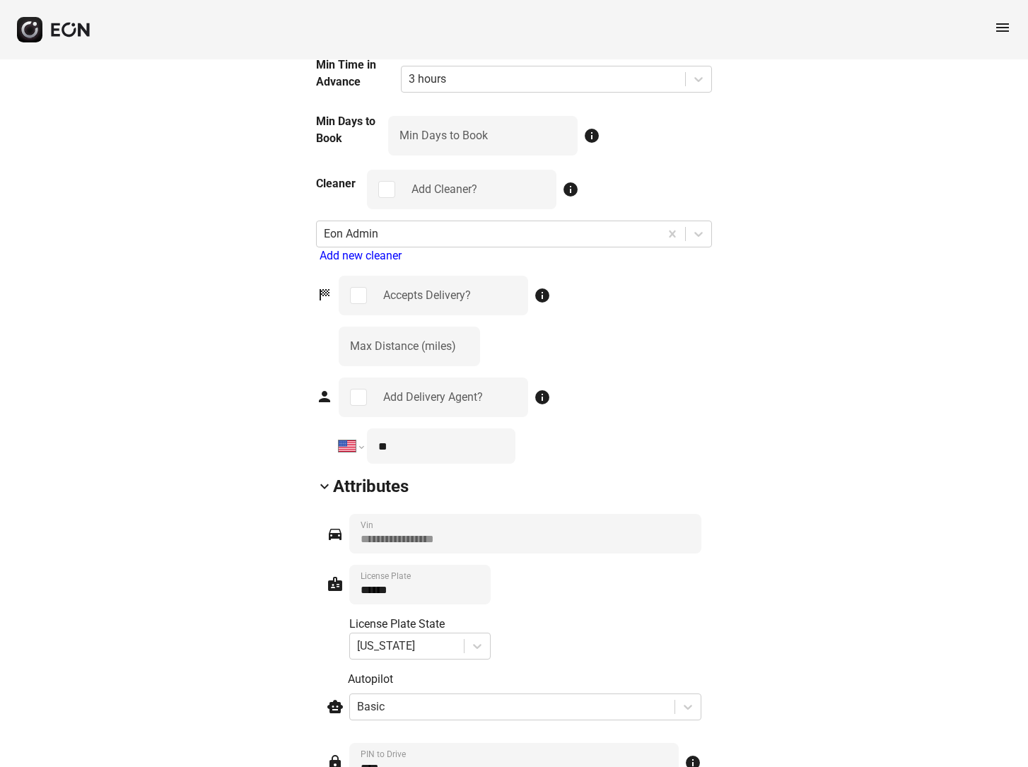
scroll to position [1697, 0]
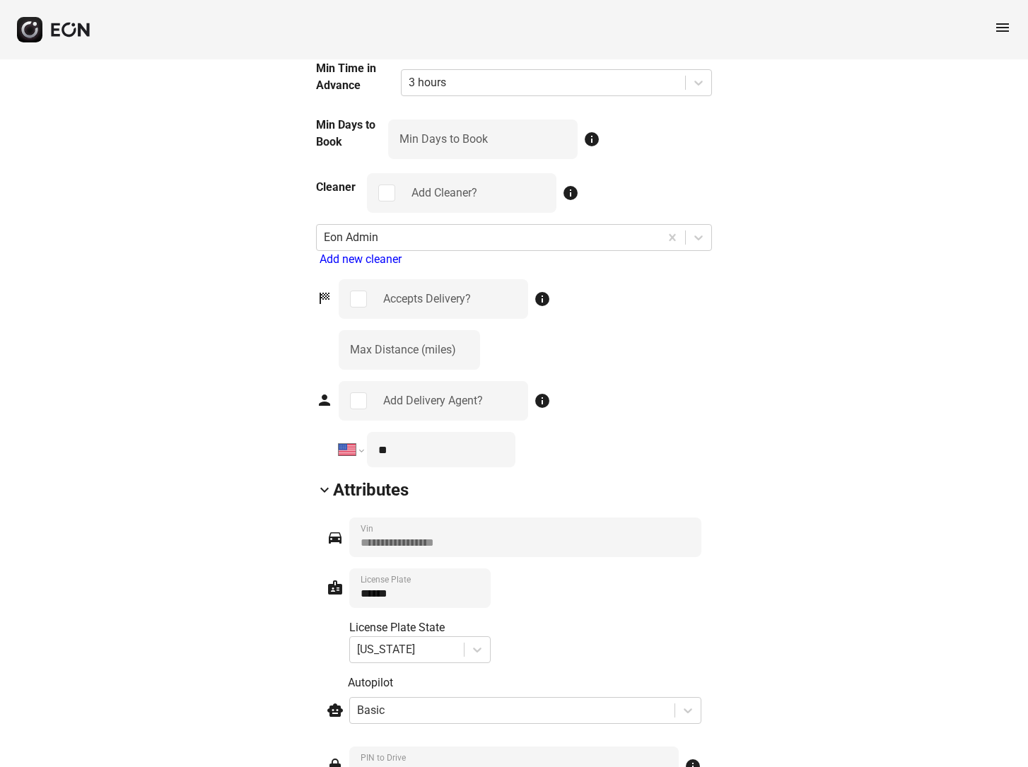
click at [424, 432] on input "**" at bounding box center [441, 449] width 148 height 35
type input "**********"
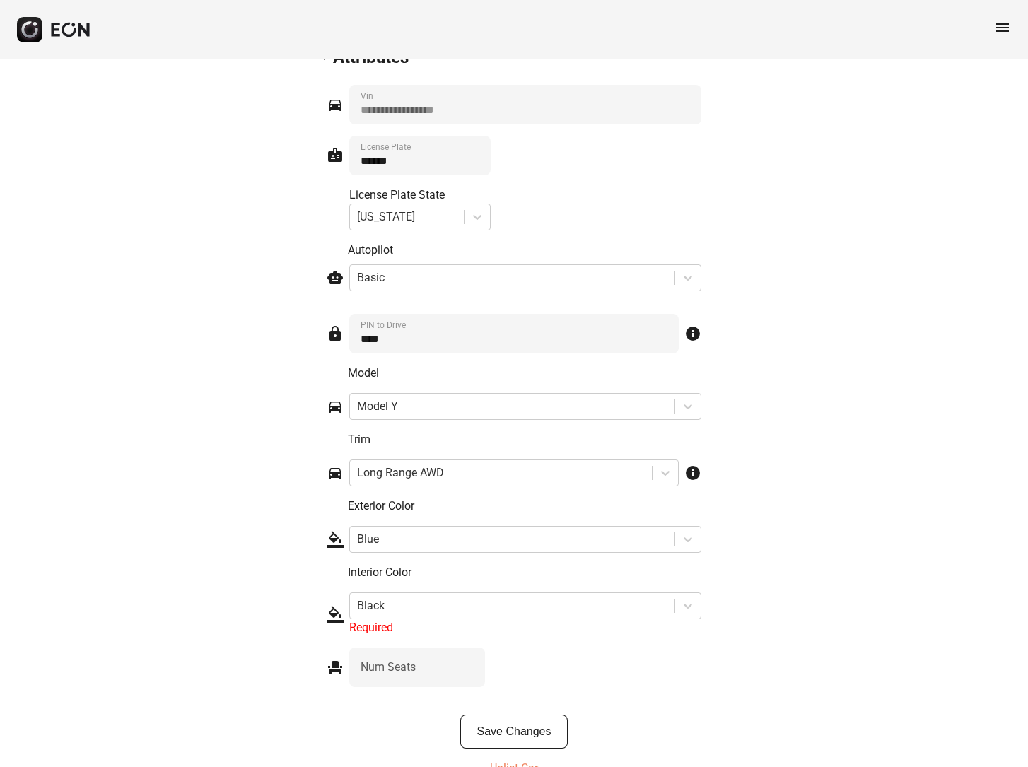
scroll to position [2131, 0]
click at [529, 713] on button "Save Changes" at bounding box center [514, 730] width 108 height 34
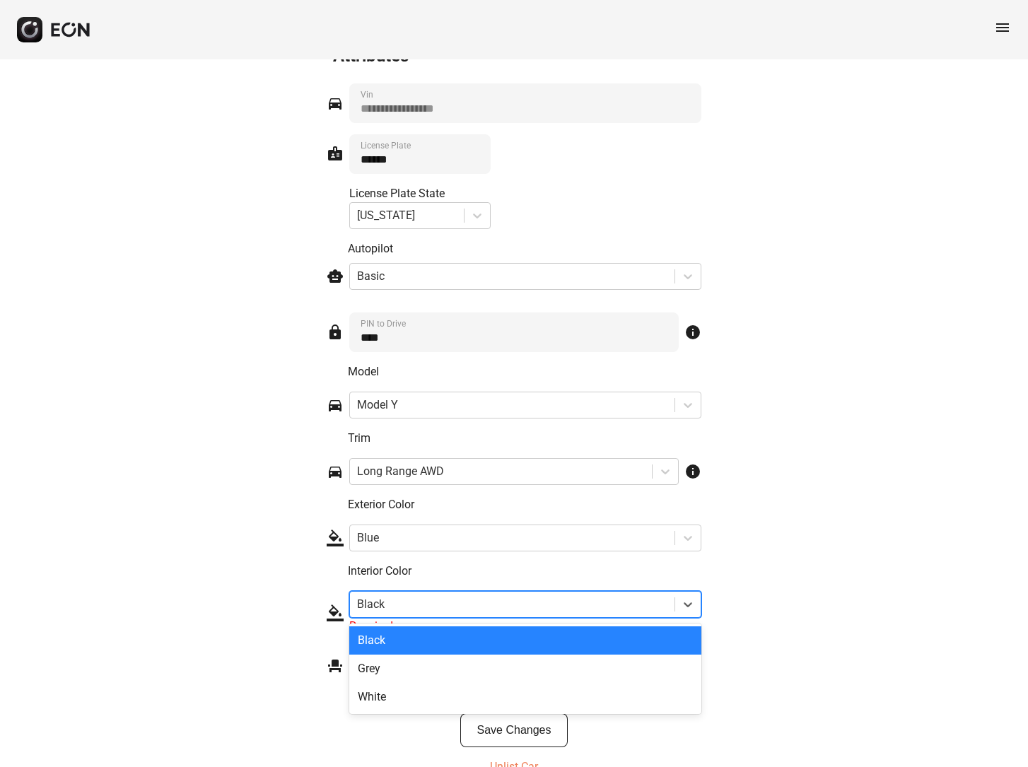
click at [403, 594] on div at bounding box center [512, 604] width 310 height 20
click at [393, 626] on div "Black" at bounding box center [525, 640] width 352 height 28
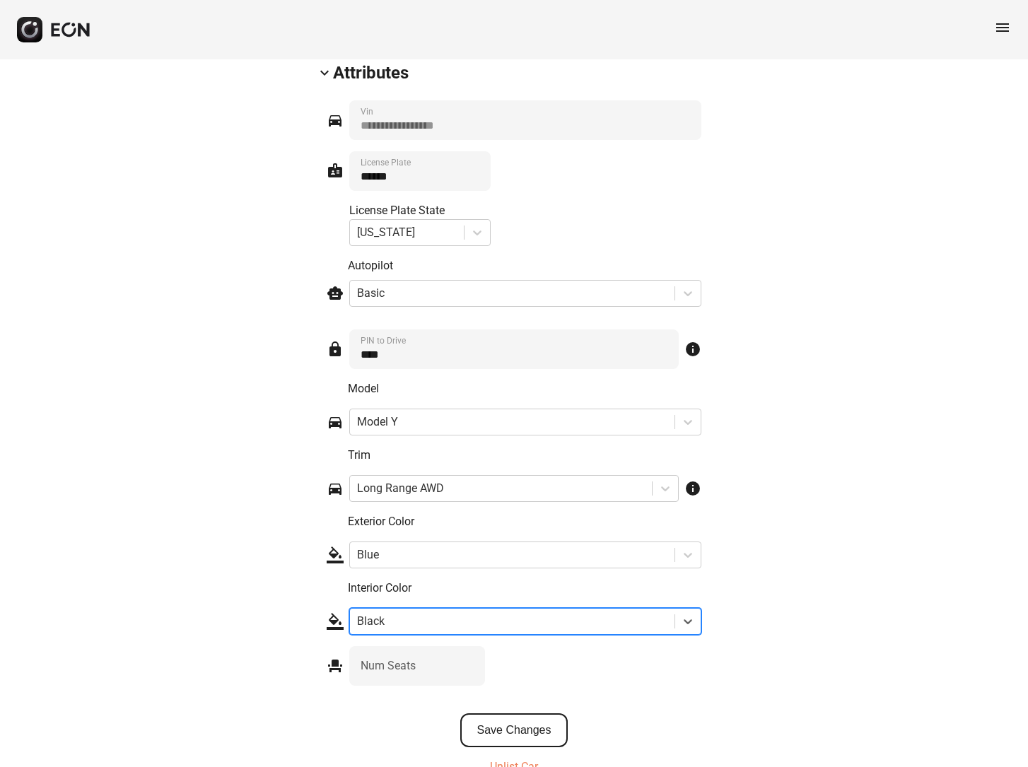
click at [515, 713] on button "Save Changes" at bounding box center [514, 730] width 108 height 34
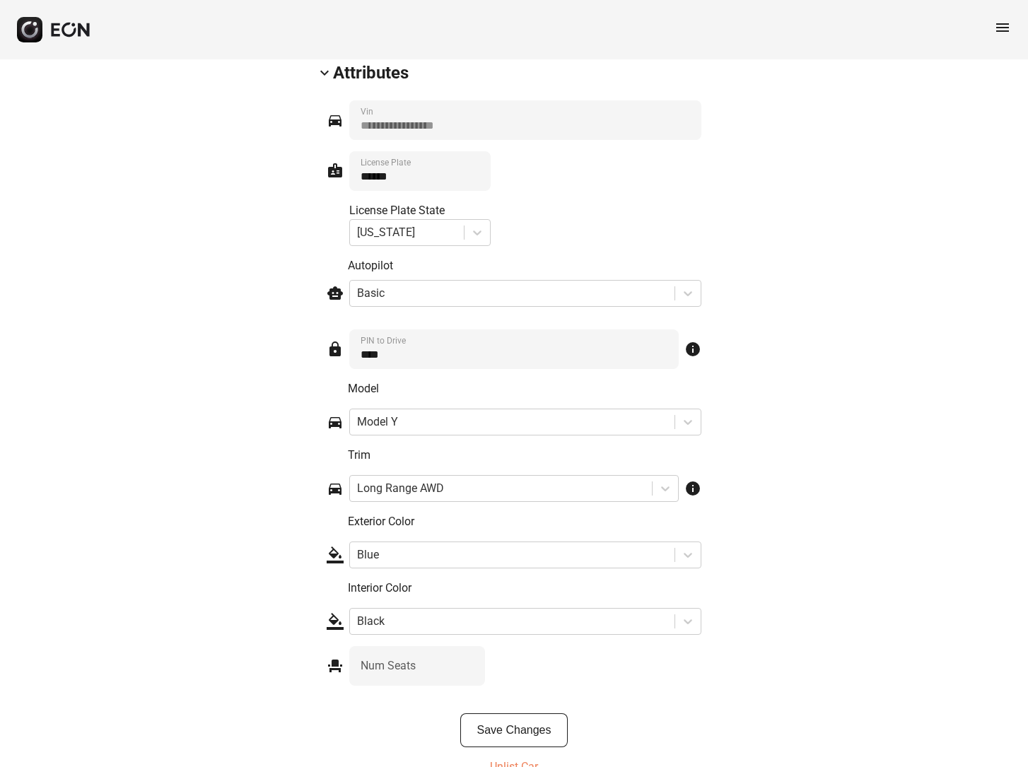
click at [1006, 26] on span "menu" at bounding box center [1002, 27] width 17 height 17
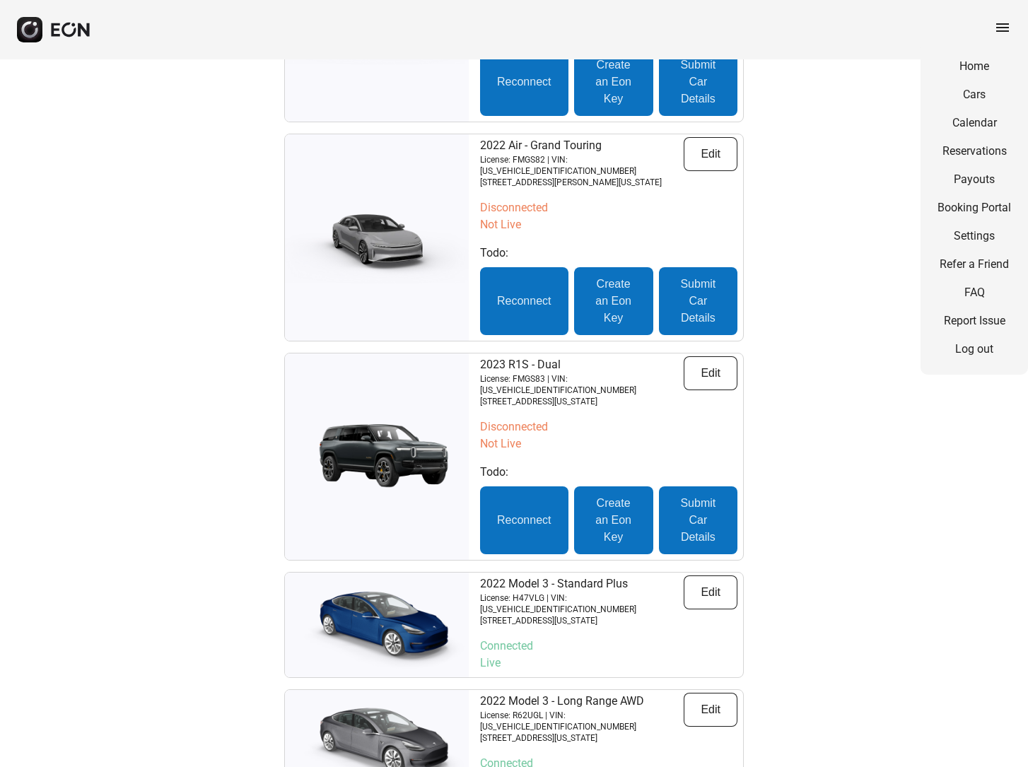
scroll to position [4936, 0]
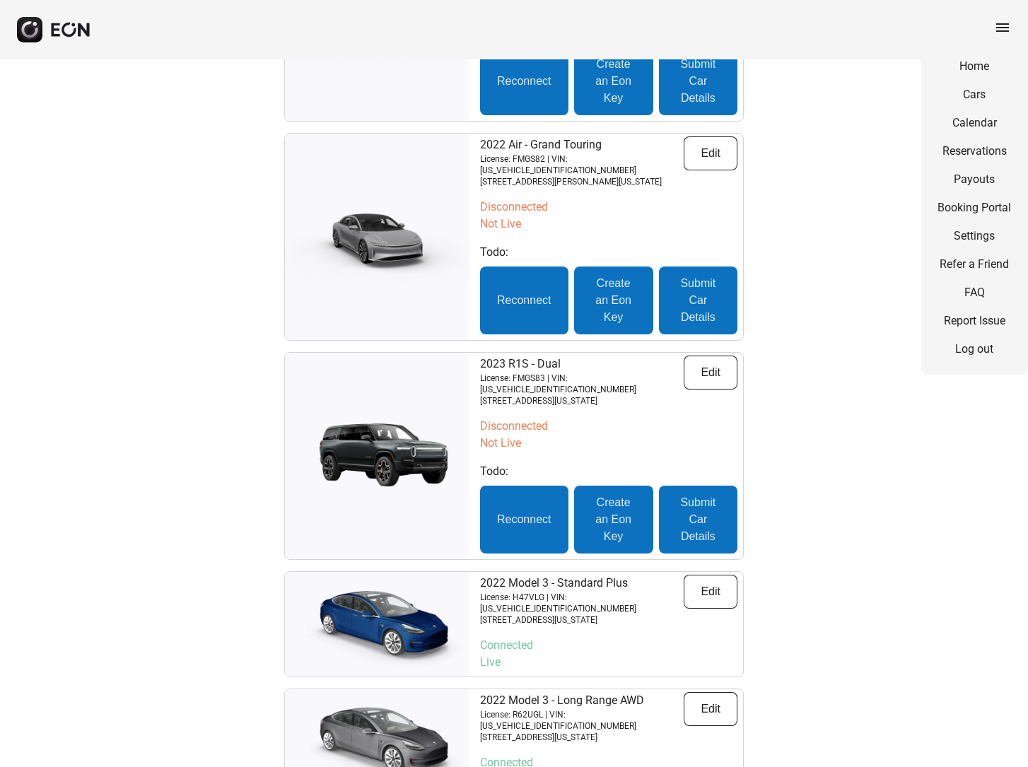
click at [582, 572] on div "2022 Model 3 - Standard Plus License: H47VLG | VIN: [US_VEHICLE_IDENTIFICATION_…" at bounding box center [608, 624] width 269 height 105
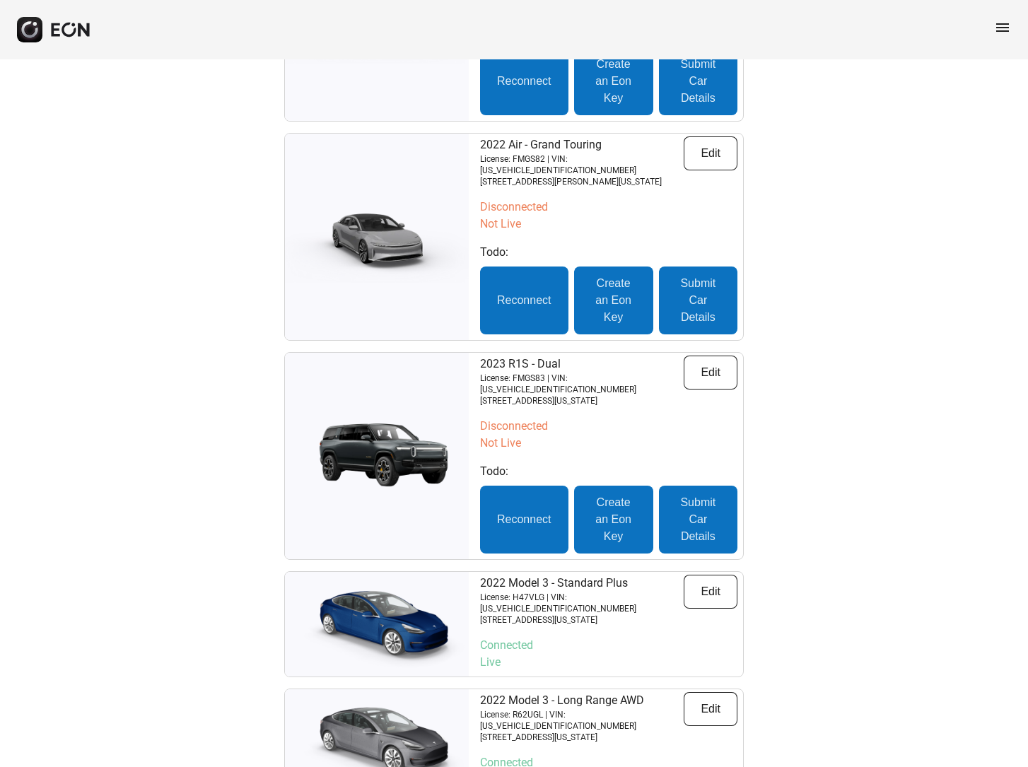
click at [419, 578] on img at bounding box center [377, 624] width 184 height 92
click at [703, 575] on button "Edit" at bounding box center [710, 592] width 54 height 34
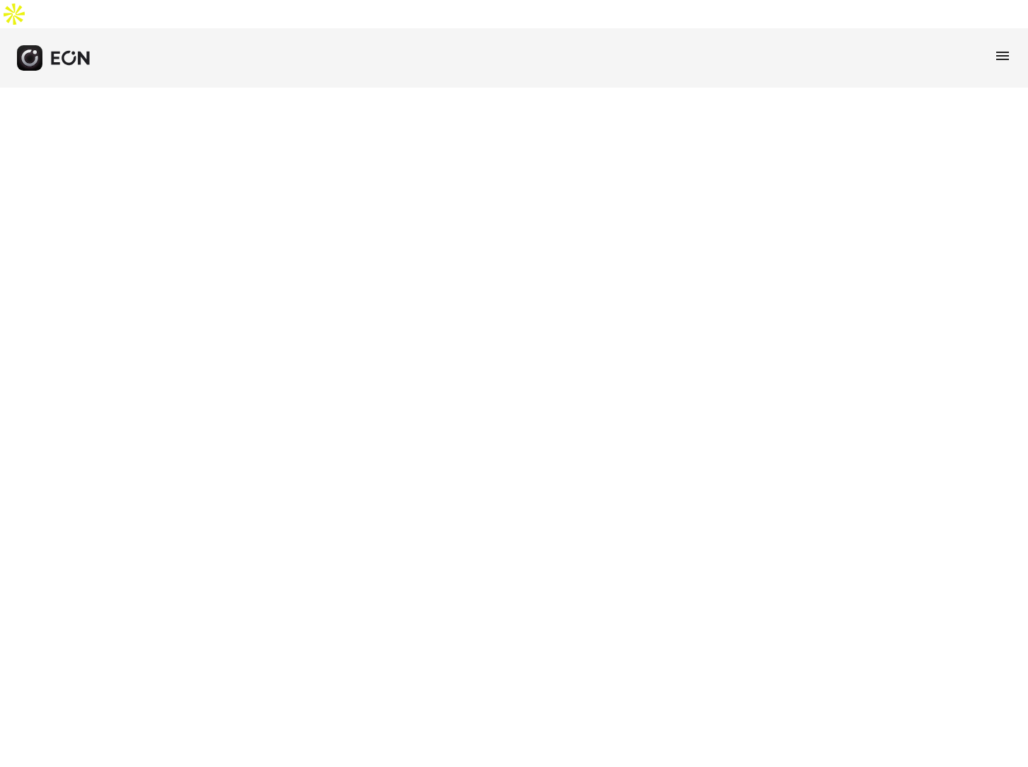
select select "**"
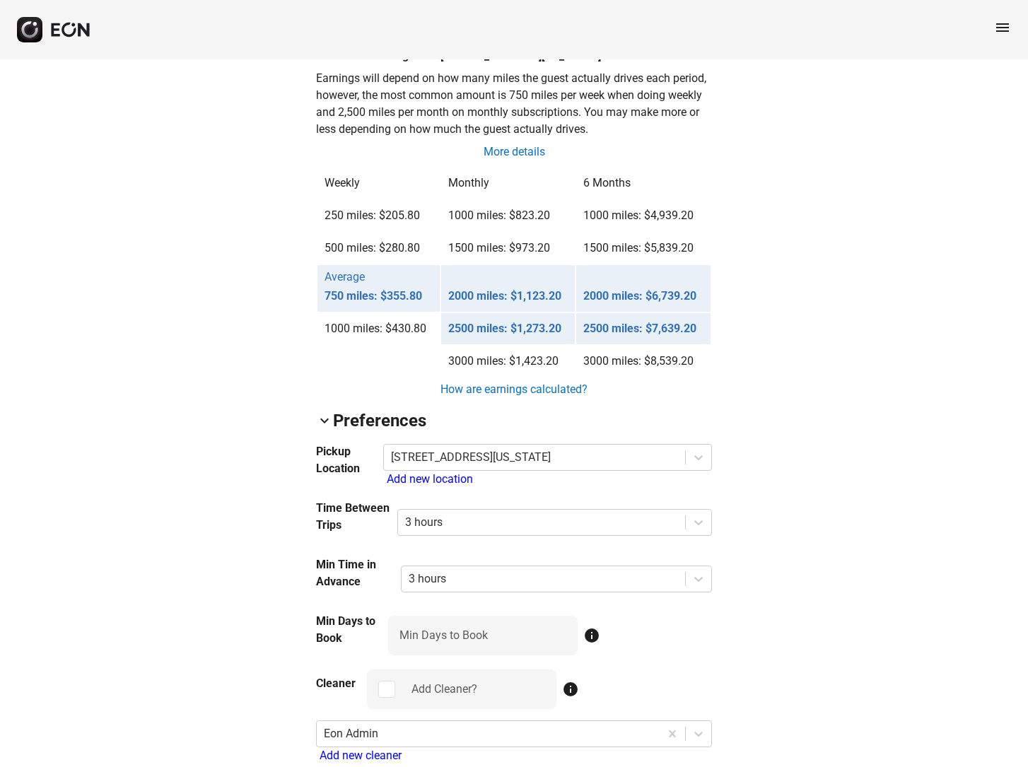
scroll to position [1180, 0]
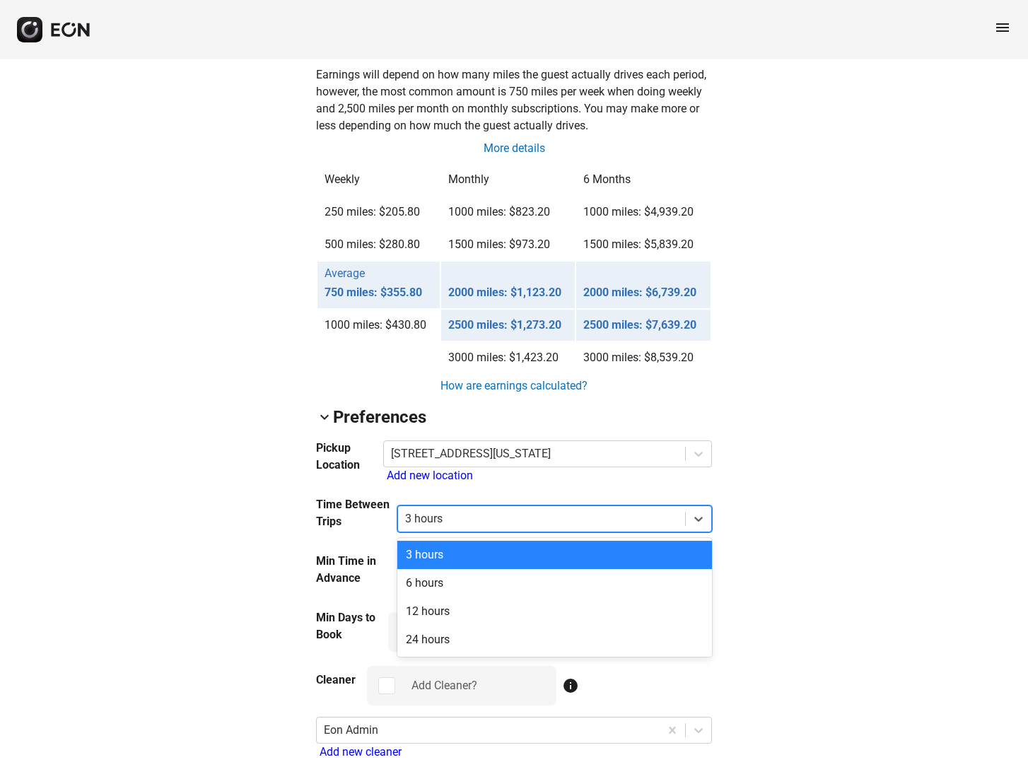
click at [415, 509] on div at bounding box center [541, 519] width 273 height 20
click at [422, 569] on div "6 hours" at bounding box center [554, 583] width 315 height 28
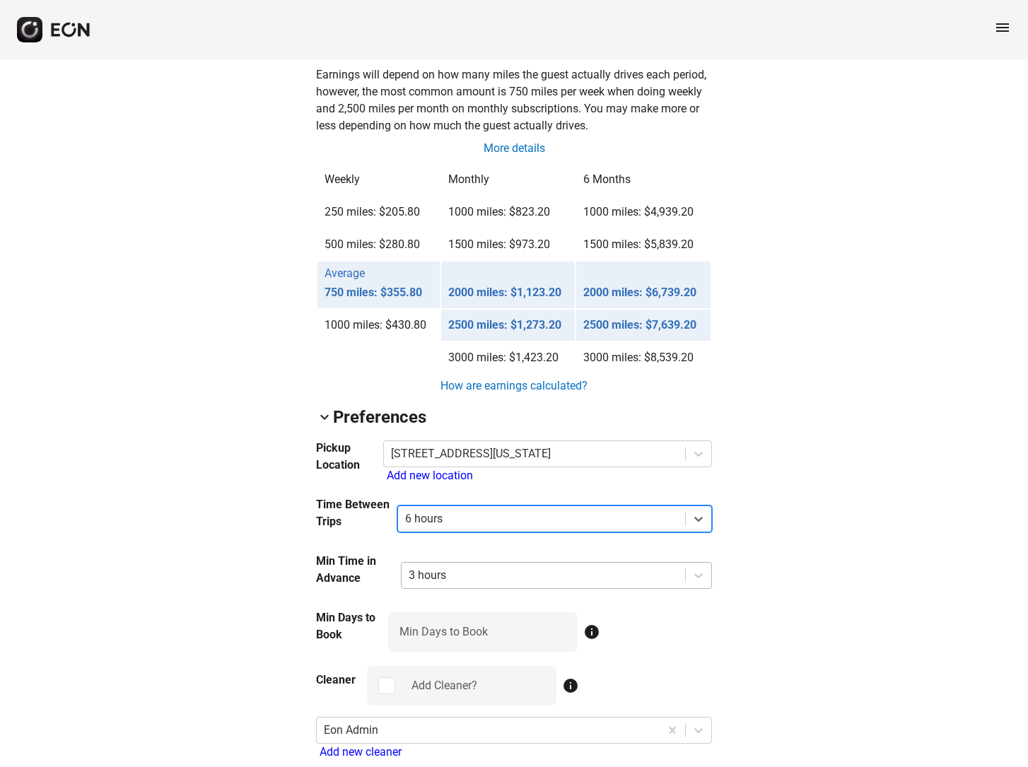
click at [425, 565] on div at bounding box center [542, 575] width 269 height 20
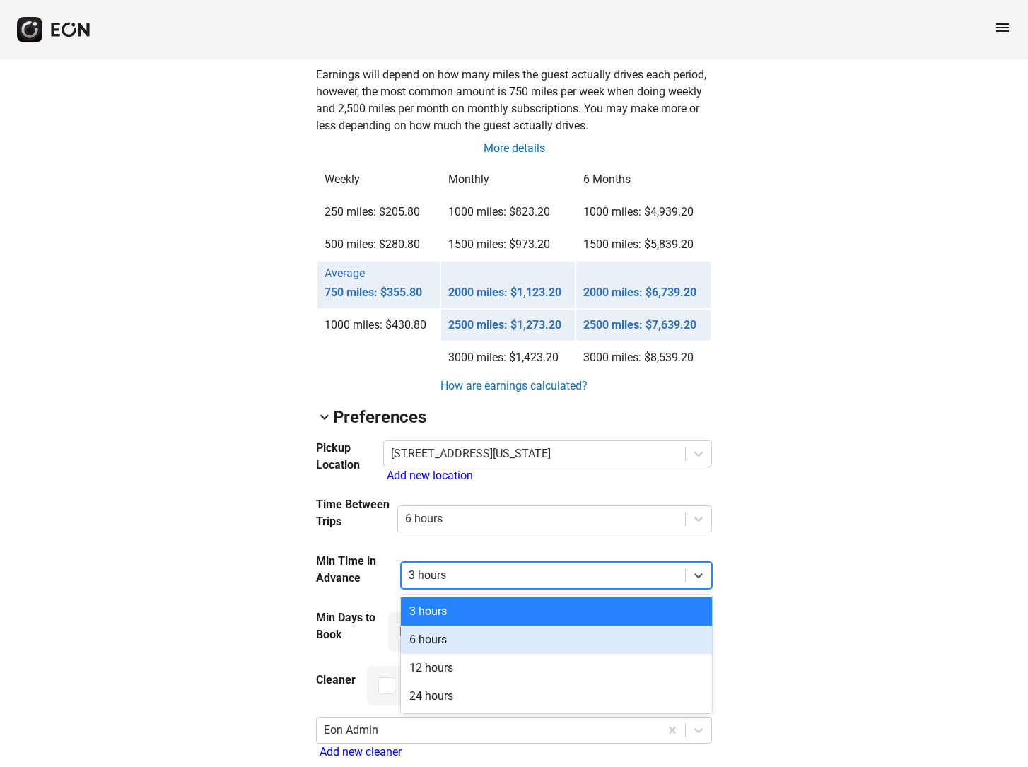
click at [426, 625] on div "6 hours" at bounding box center [556, 639] width 311 height 28
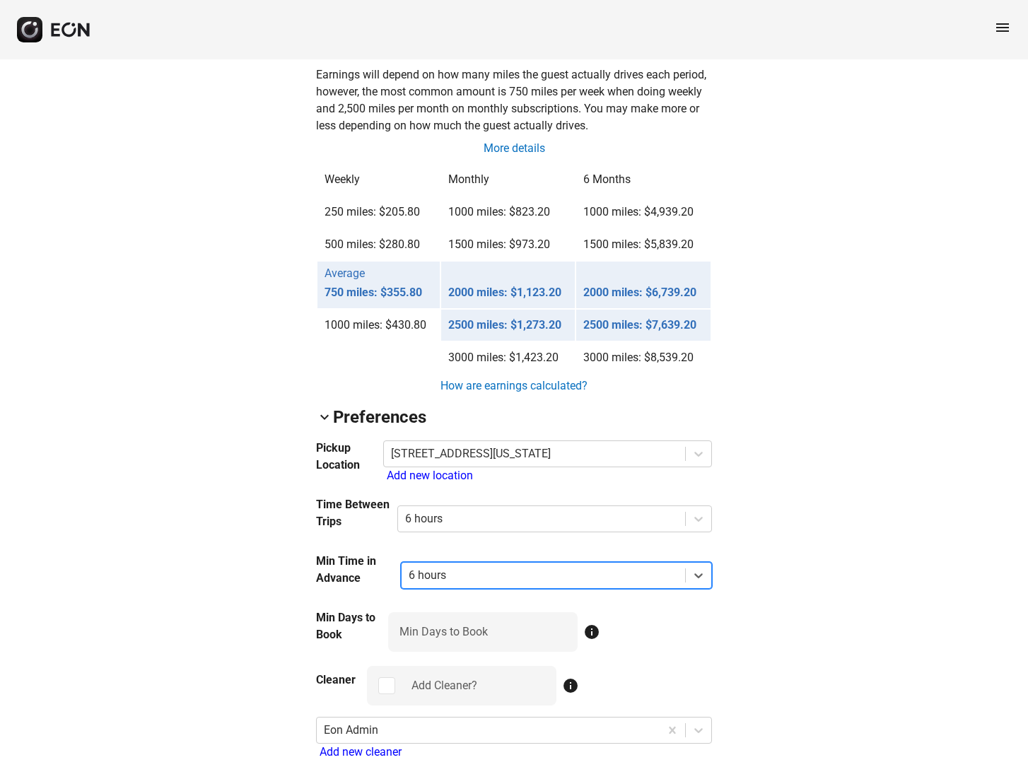
click at [247, 575] on div "arrow_back_ios H47VLG [US_VEHICLE_IDENTIFICATION_NUMBER] 28% 48981 lock Lock lo…" at bounding box center [514, 315] width 1028 height 2814
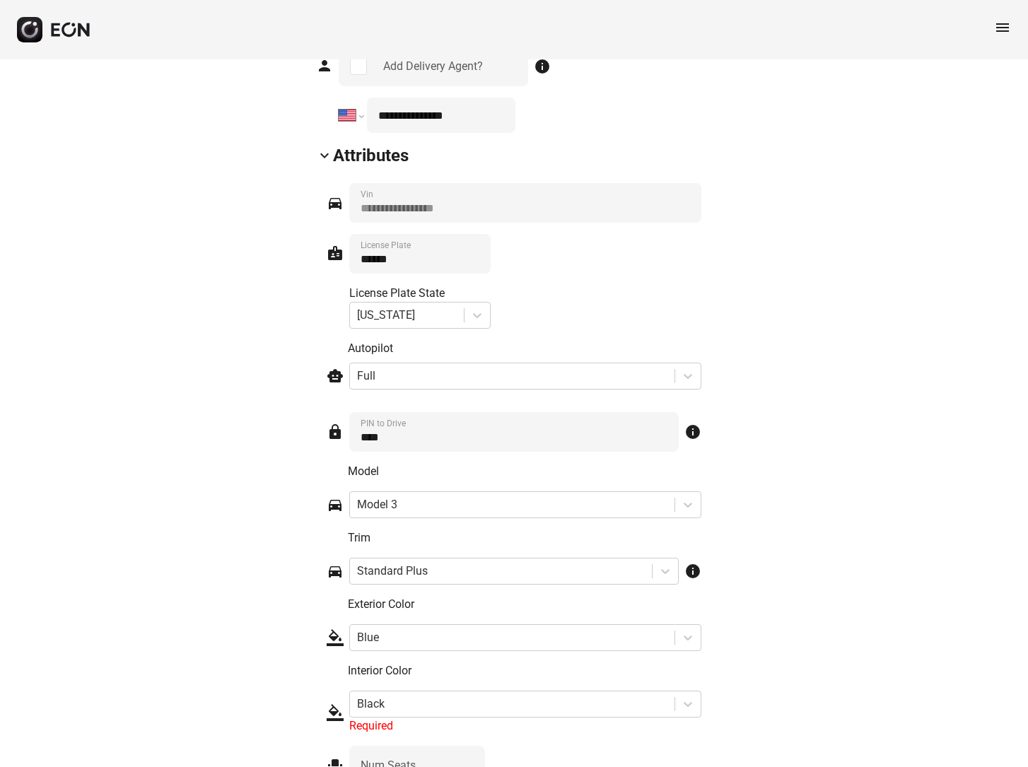
scroll to position [2106, 0]
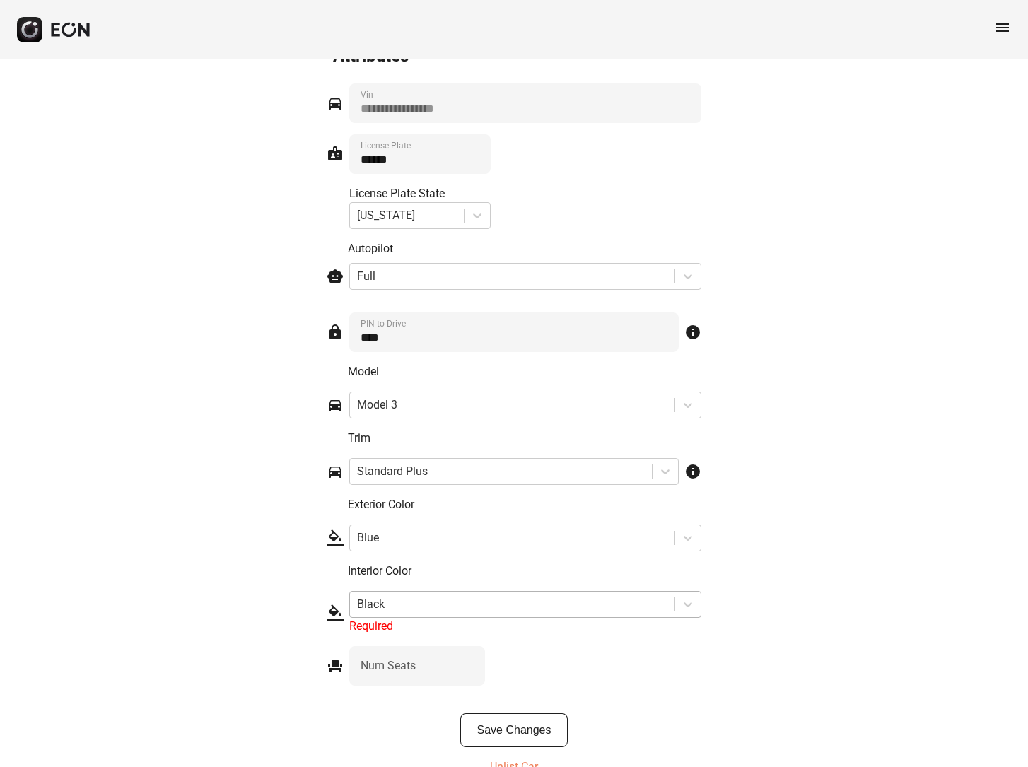
click at [408, 594] on div at bounding box center [512, 604] width 310 height 20
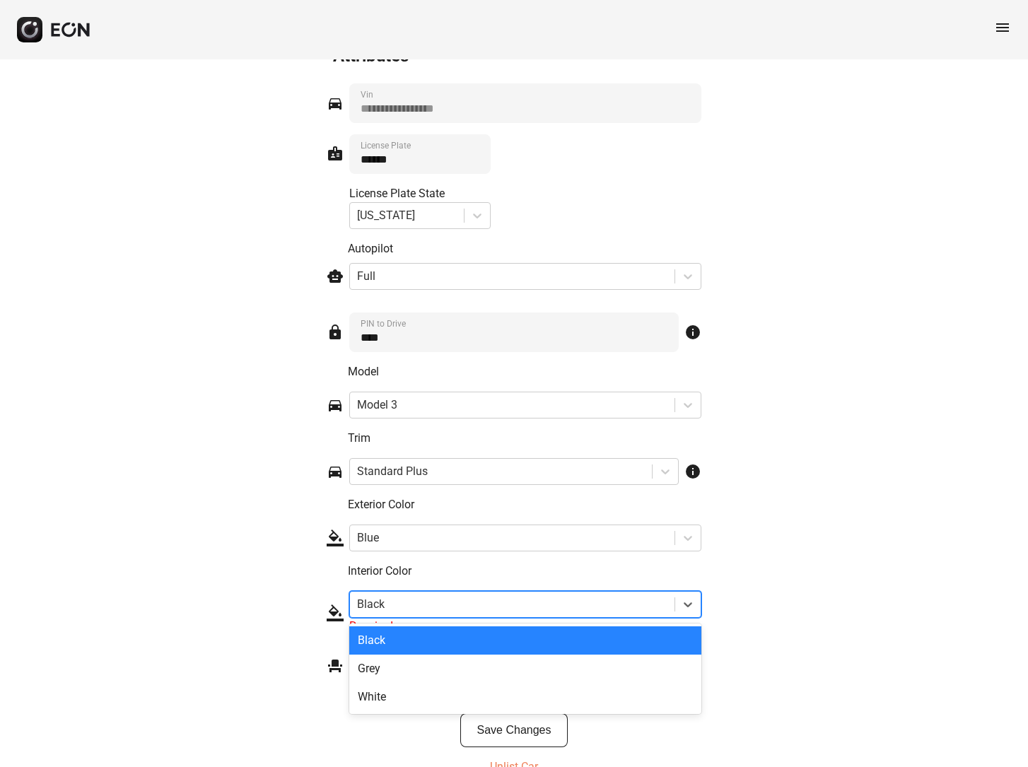
click at [398, 626] on div "Black" at bounding box center [525, 640] width 352 height 28
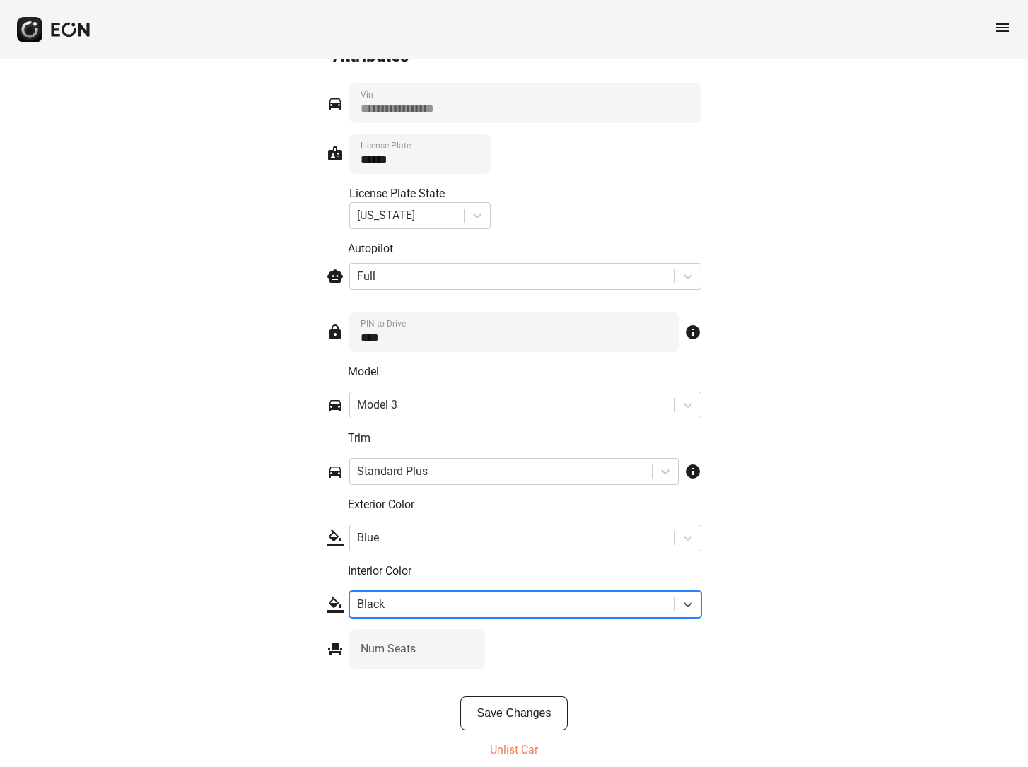
scroll to position [2089, 0]
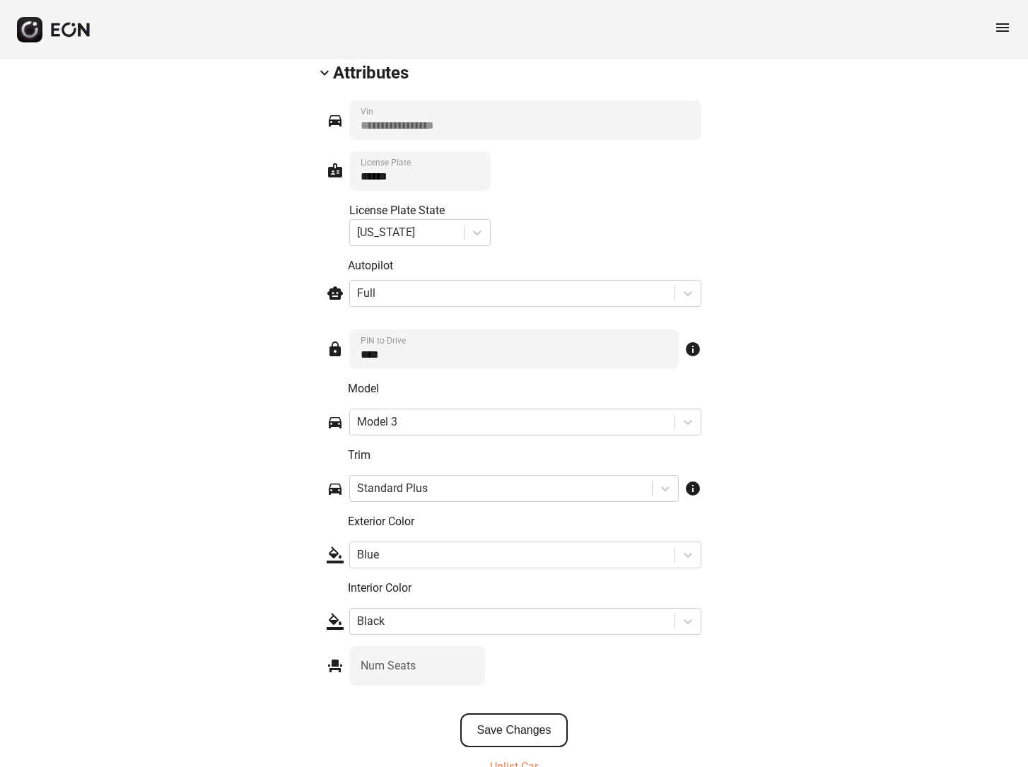
click at [513, 713] on button "Save Changes" at bounding box center [514, 730] width 108 height 34
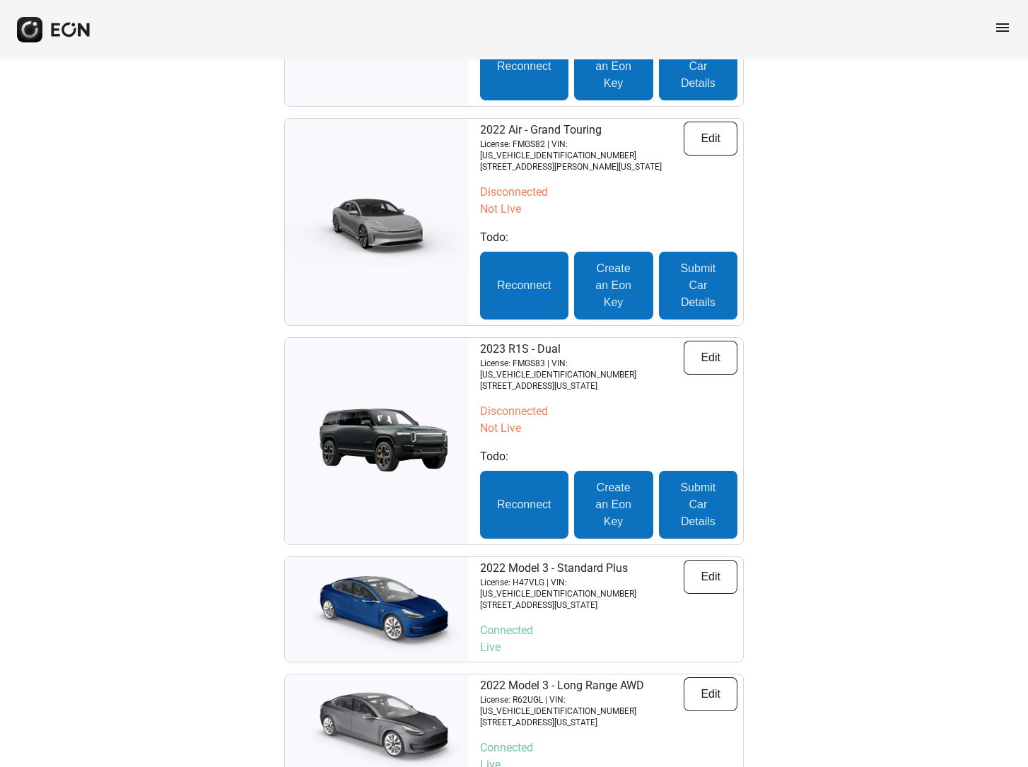
scroll to position [4964, 0]
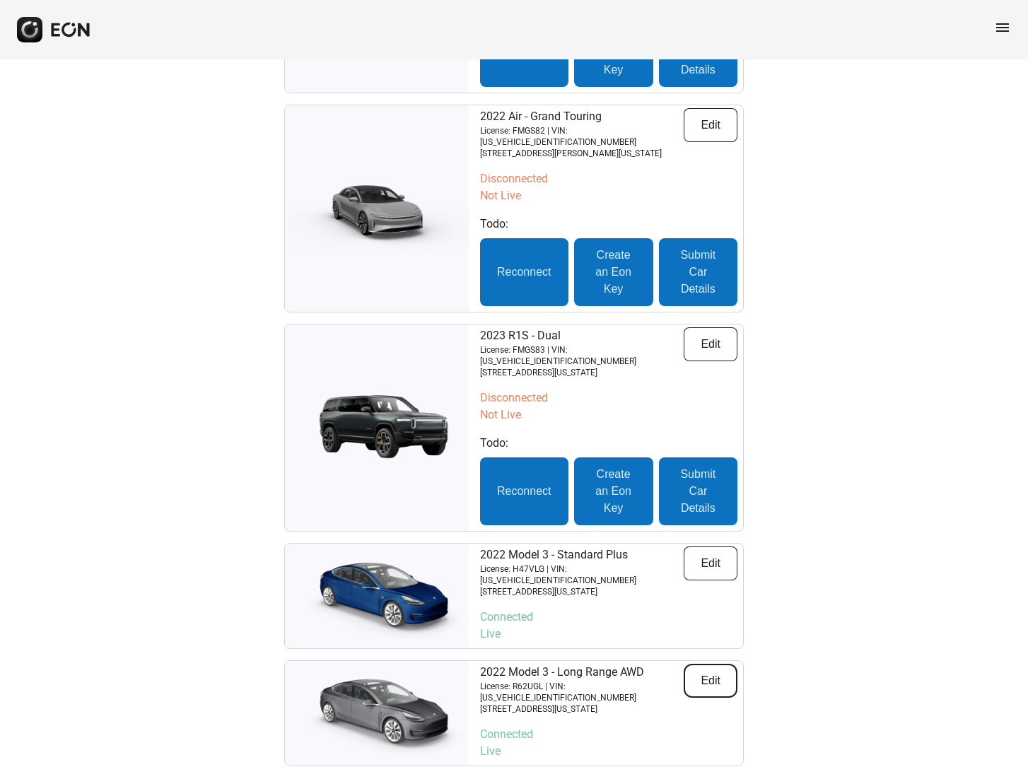
click at [715, 664] on button "Edit" at bounding box center [710, 681] width 54 height 34
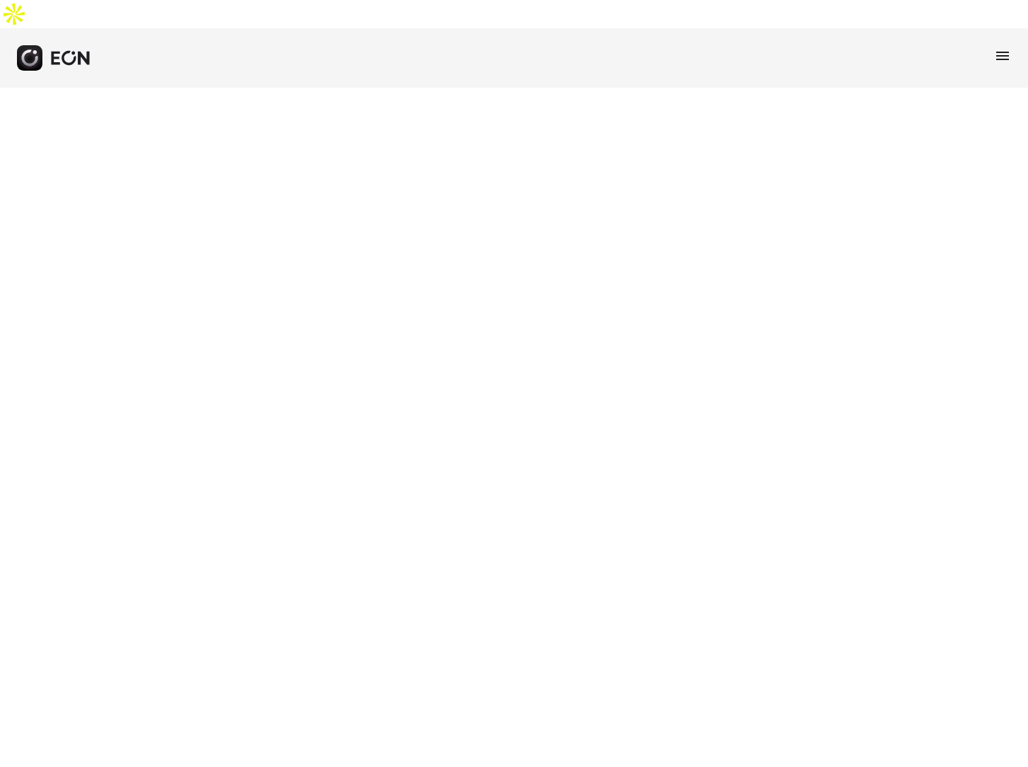
select select "**"
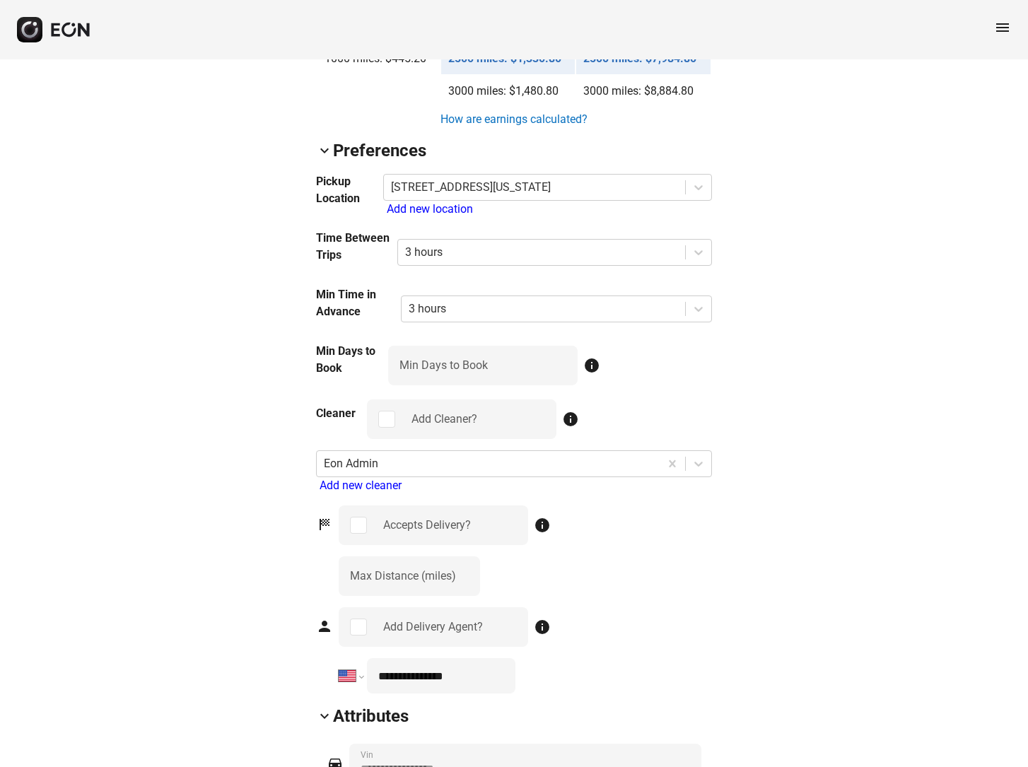
scroll to position [1450, 0]
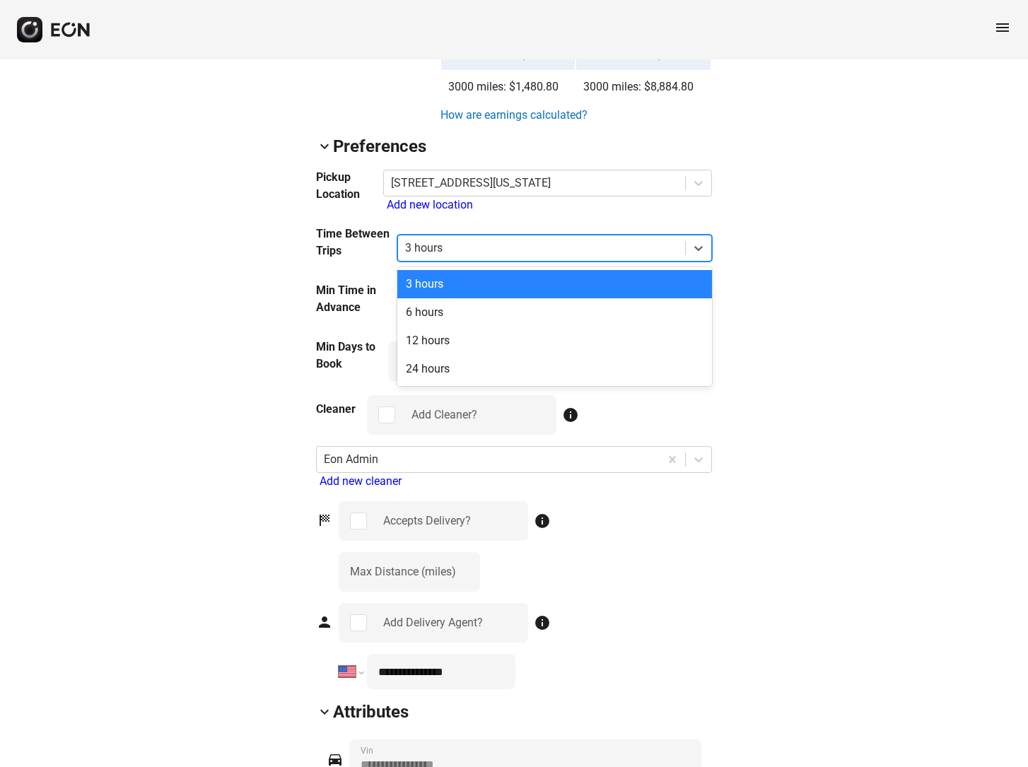
click at [475, 238] on div at bounding box center [541, 248] width 273 height 20
click at [466, 298] on div "6 hours" at bounding box center [554, 312] width 315 height 28
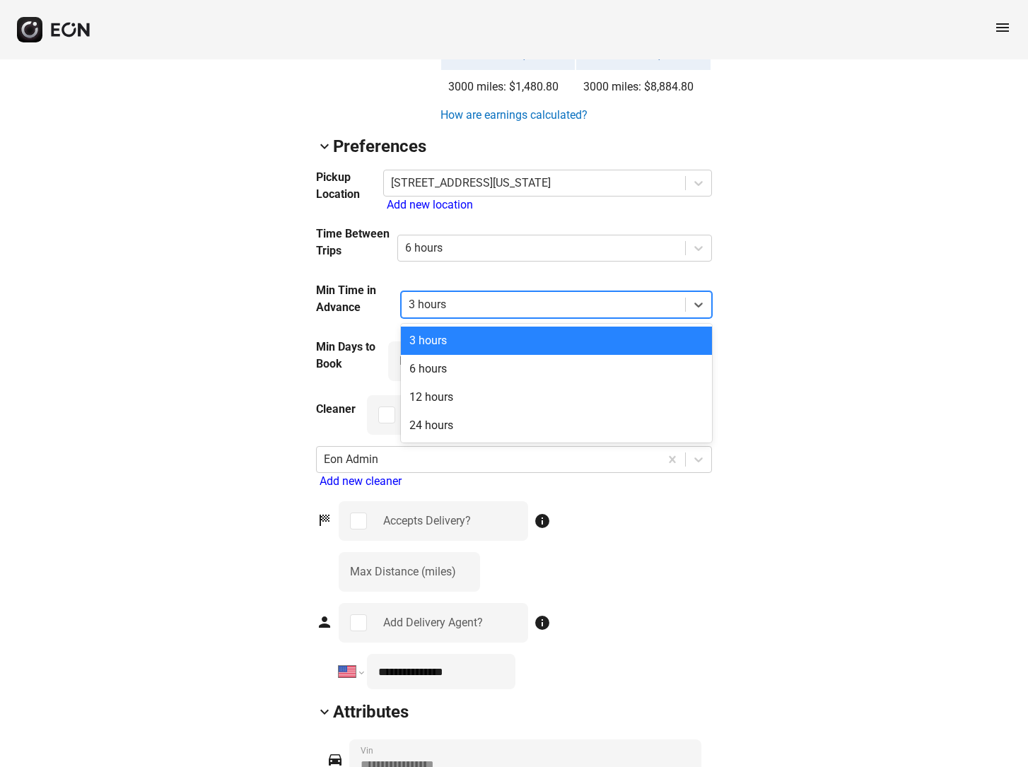
click at [468, 295] on div at bounding box center [542, 305] width 269 height 20
click at [465, 355] on div "6 hours" at bounding box center [556, 369] width 311 height 28
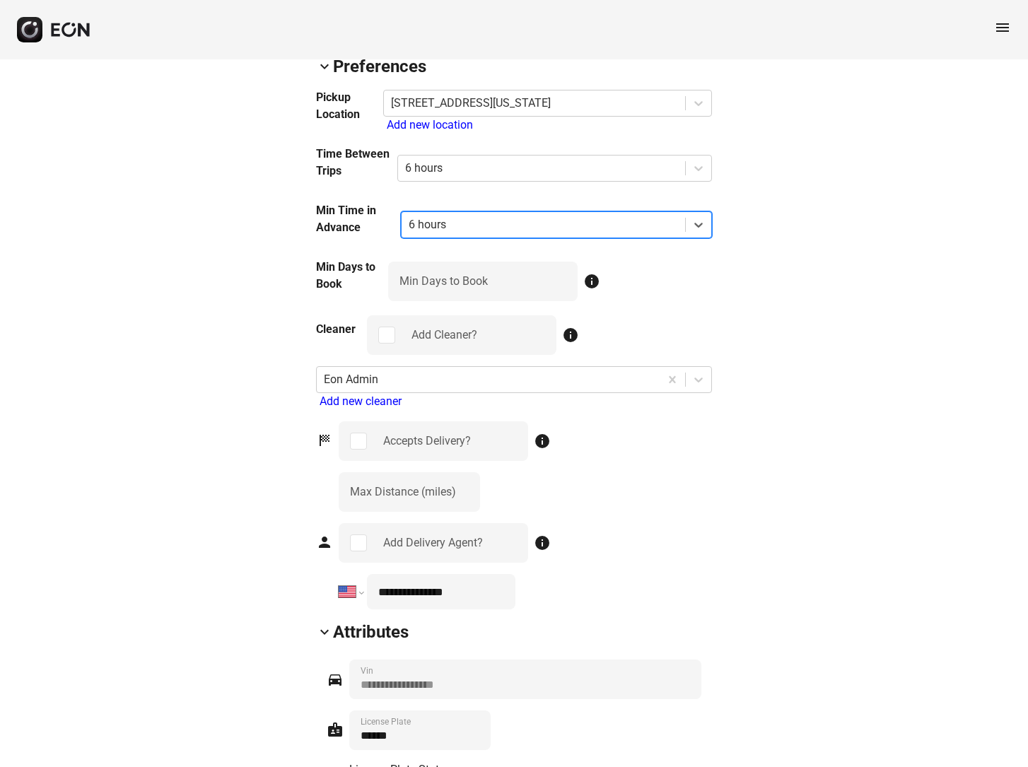
scroll to position [1532, 0]
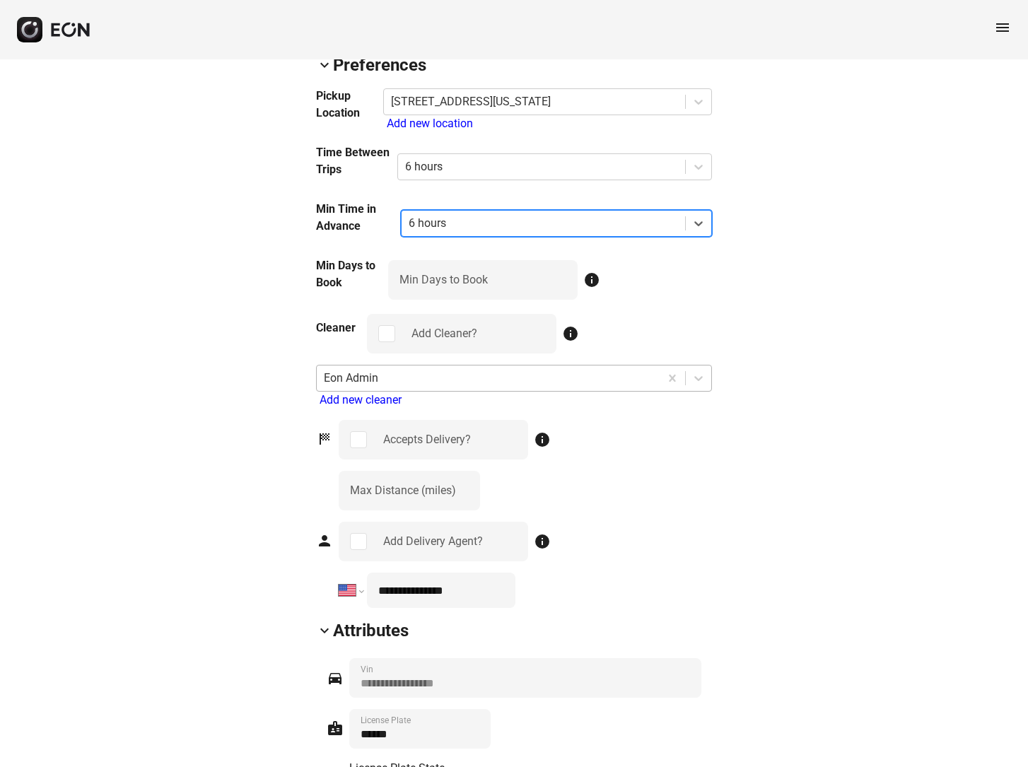
click at [498, 368] on div at bounding box center [488, 378] width 329 height 20
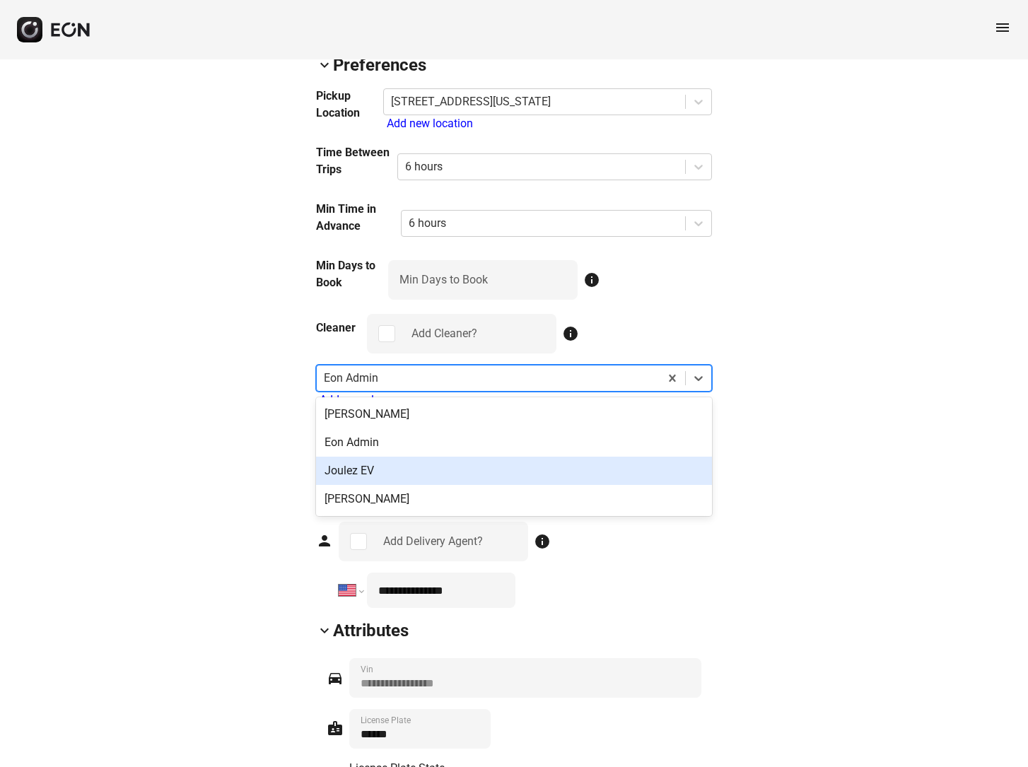
click at [344, 457] on div "Joulez EV" at bounding box center [514, 471] width 396 height 28
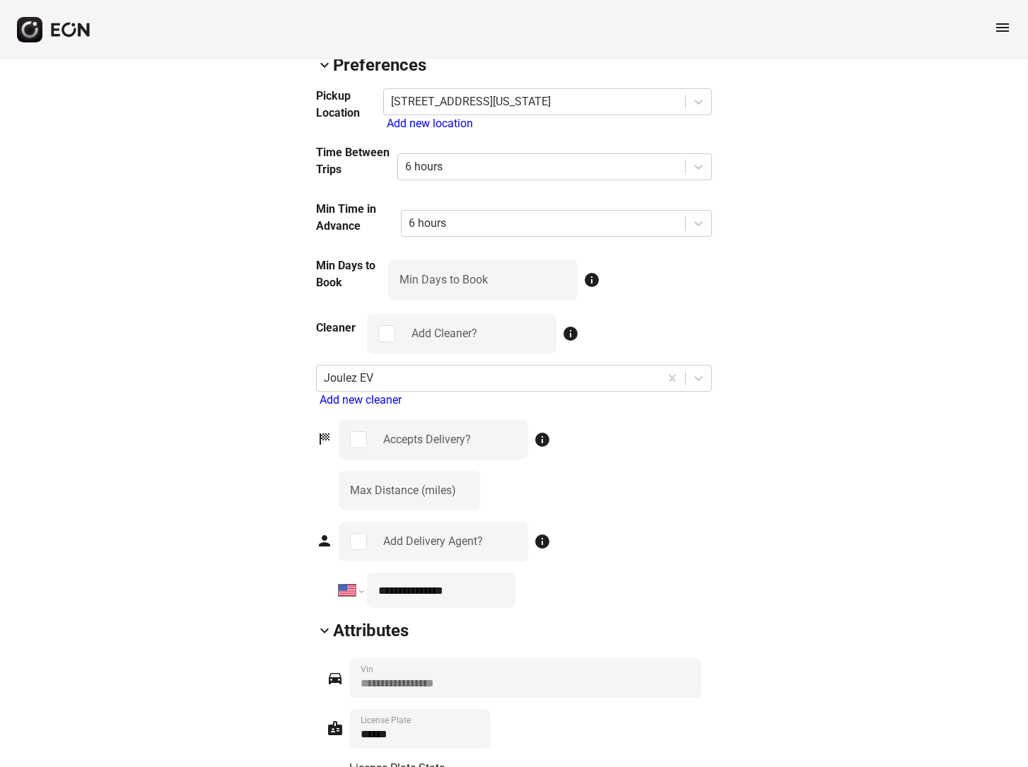
click at [348, 392] on div "Add new cleaner" at bounding box center [515, 400] width 392 height 17
select select "**"
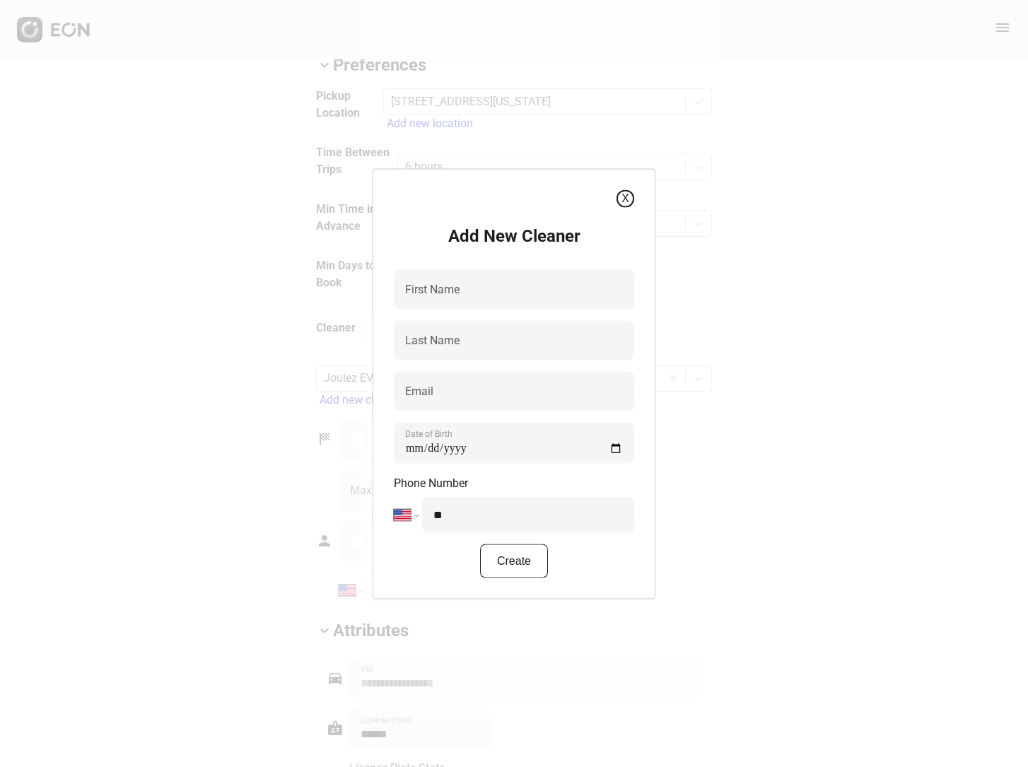
click at [625, 197] on button "X" at bounding box center [625, 198] width 18 height 18
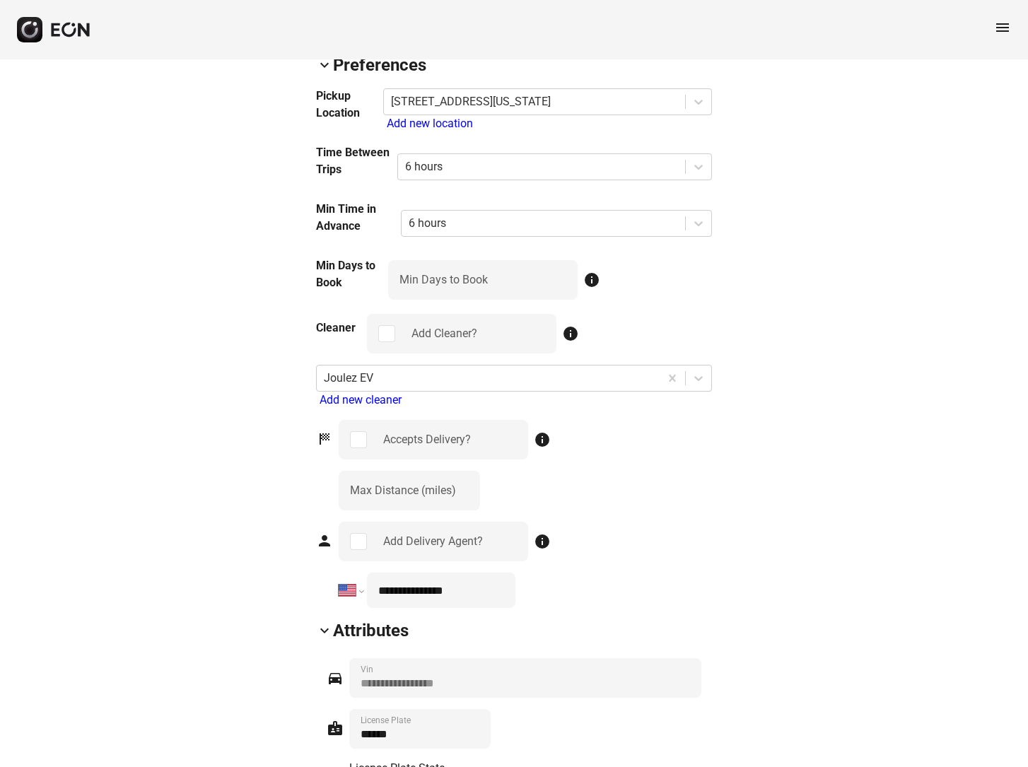
click at [335, 392] on div "Add new cleaner" at bounding box center [515, 400] width 392 height 17
select select "**"
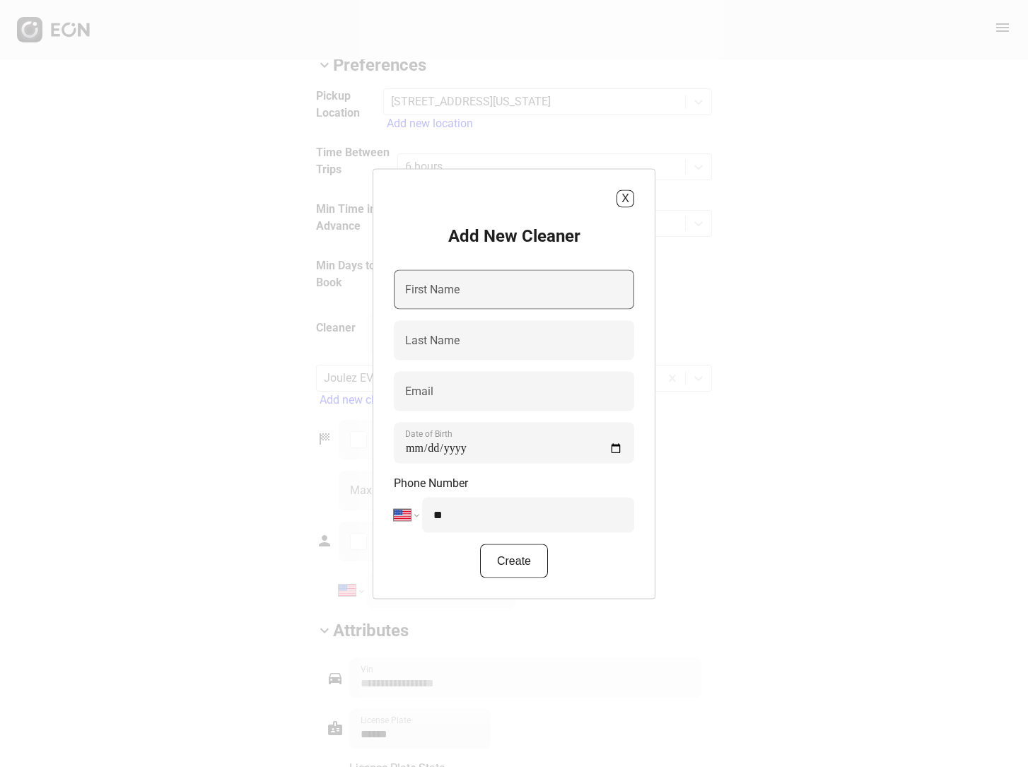
click at [417, 293] on label "First Name" at bounding box center [432, 289] width 54 height 17
click at [417, 293] on Name "First Name" at bounding box center [514, 289] width 240 height 40
type Name "****"
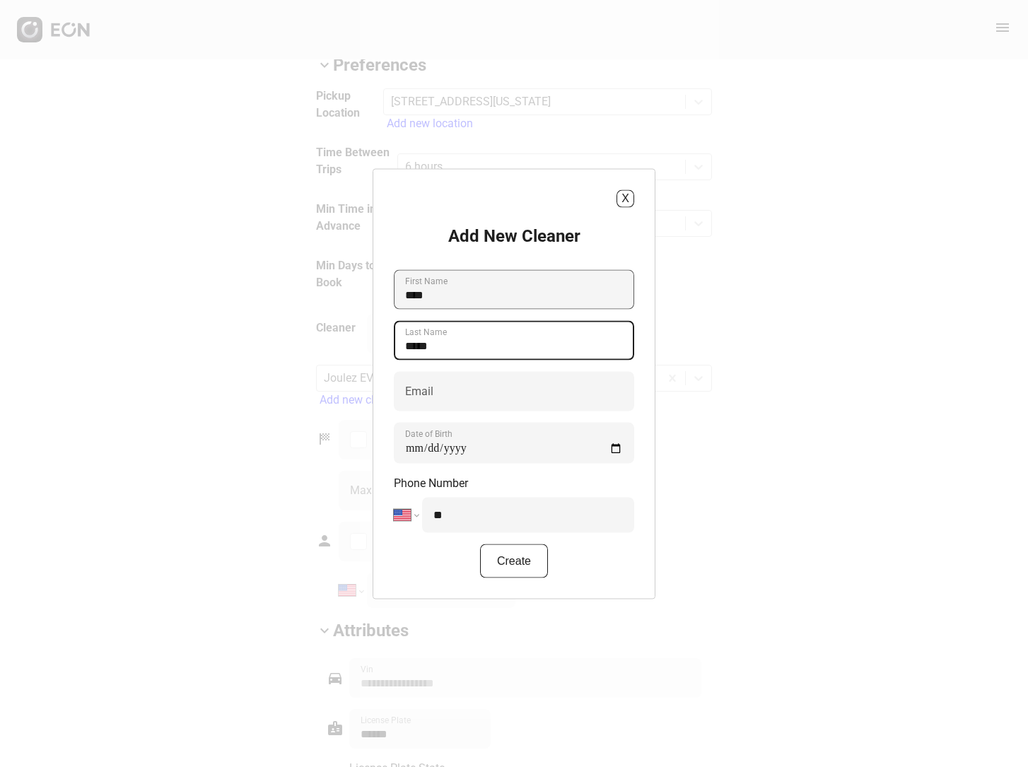
type Name "*****"
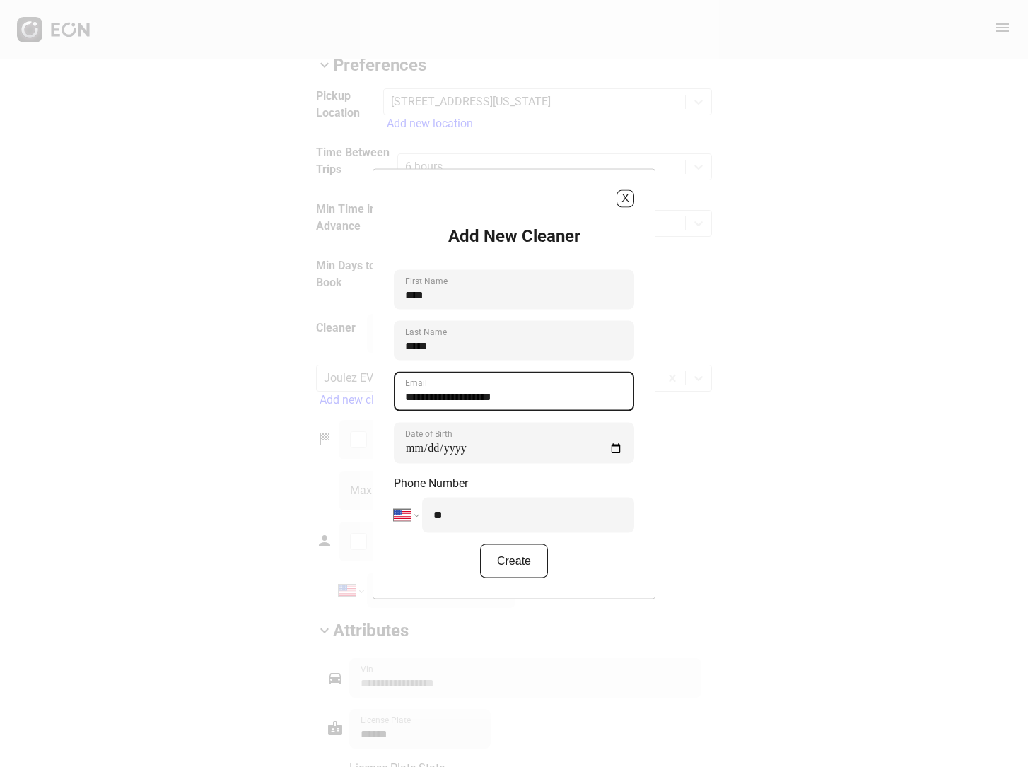
type input "**********"
click at [678, 289] on div "**********" at bounding box center [514, 383] width 1028 height 767
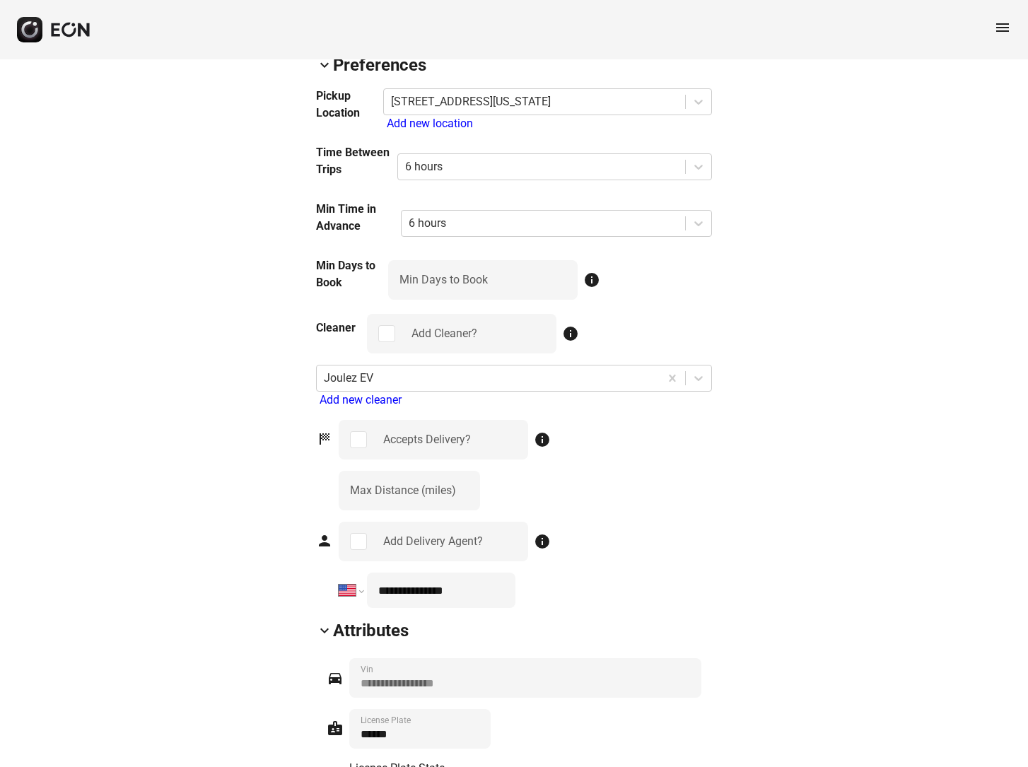
click at [401, 392] on div "Add new cleaner" at bounding box center [515, 400] width 392 height 17
select select "**"
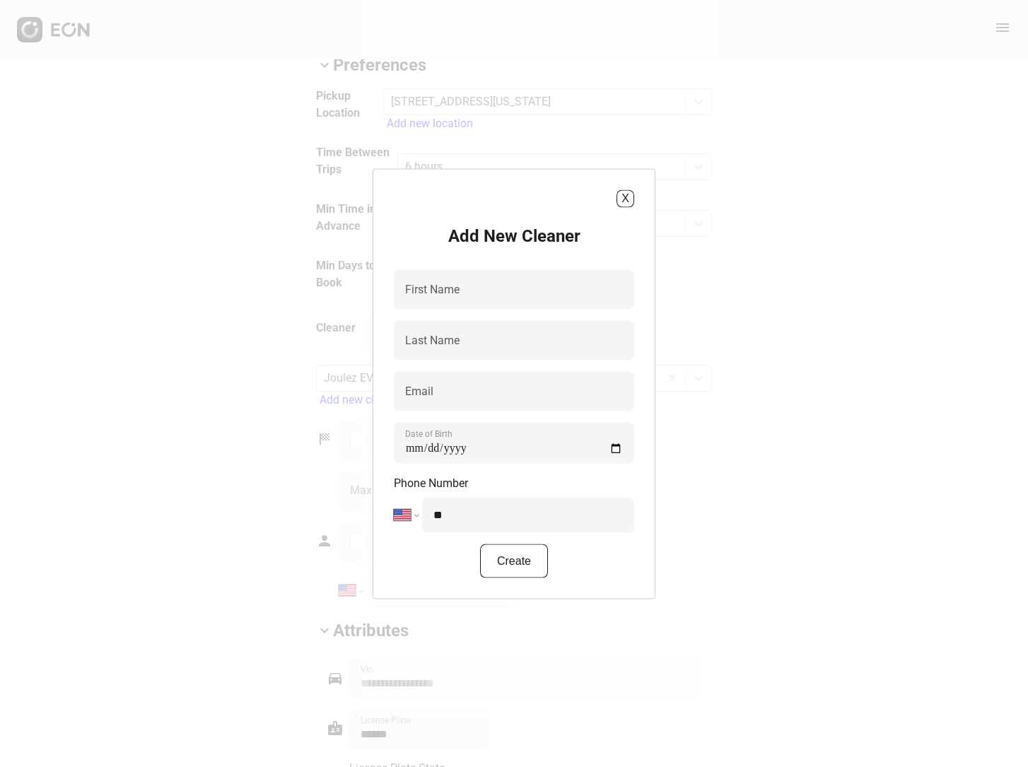
type Name "****"
type Name "*****"
type input "**********"
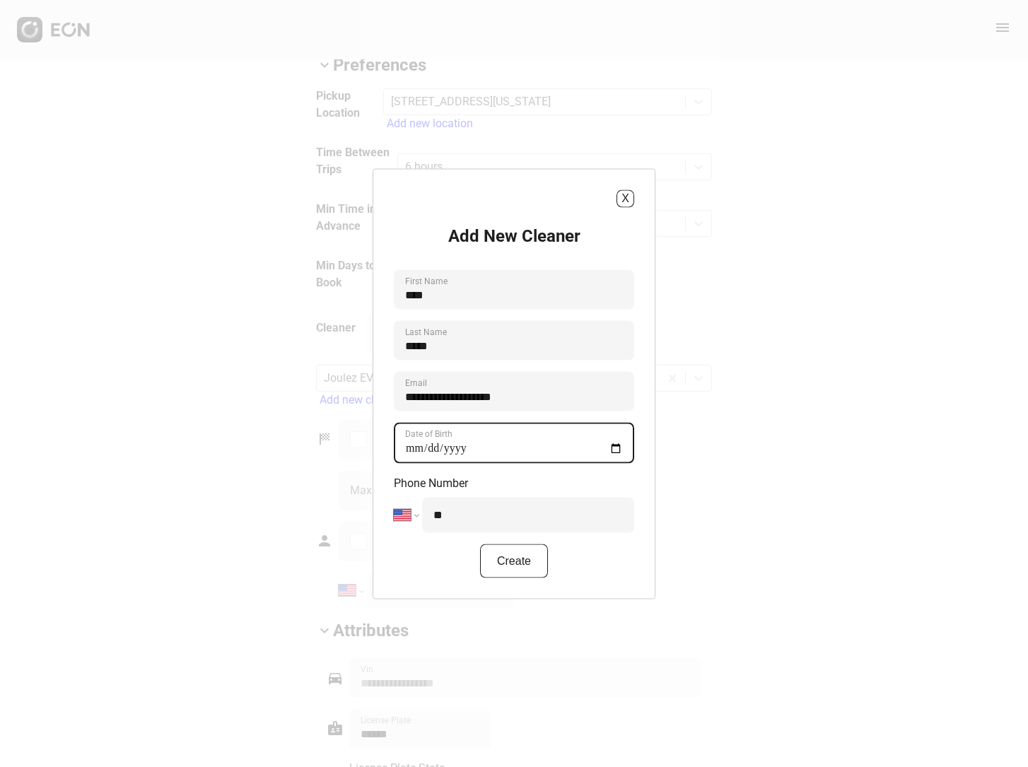
click at [476, 447] on Birth "Date of Birth" at bounding box center [514, 442] width 240 height 41
click at [415, 454] on Birth "Date of Birth" at bounding box center [514, 442] width 240 height 41
type Birth "**********"
click at [474, 520] on input "**" at bounding box center [528, 514] width 212 height 35
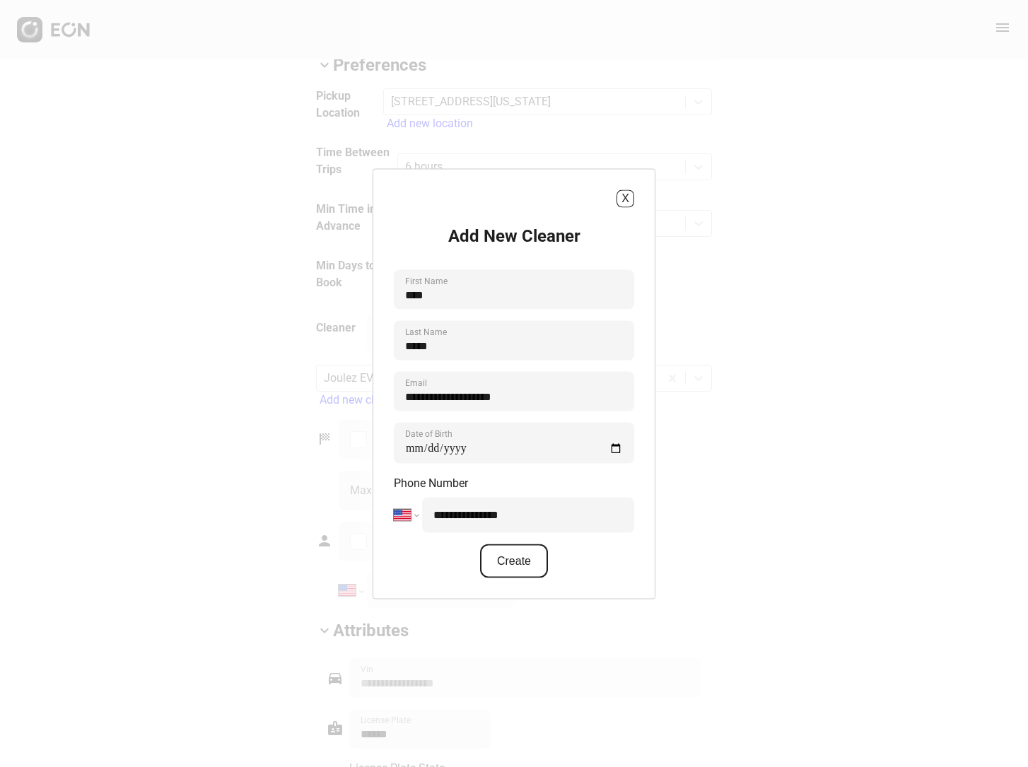
click at [494, 564] on button "Create" at bounding box center [514, 560] width 68 height 34
click at [528, 516] on input "**********" at bounding box center [528, 514] width 212 height 35
type input "**********"
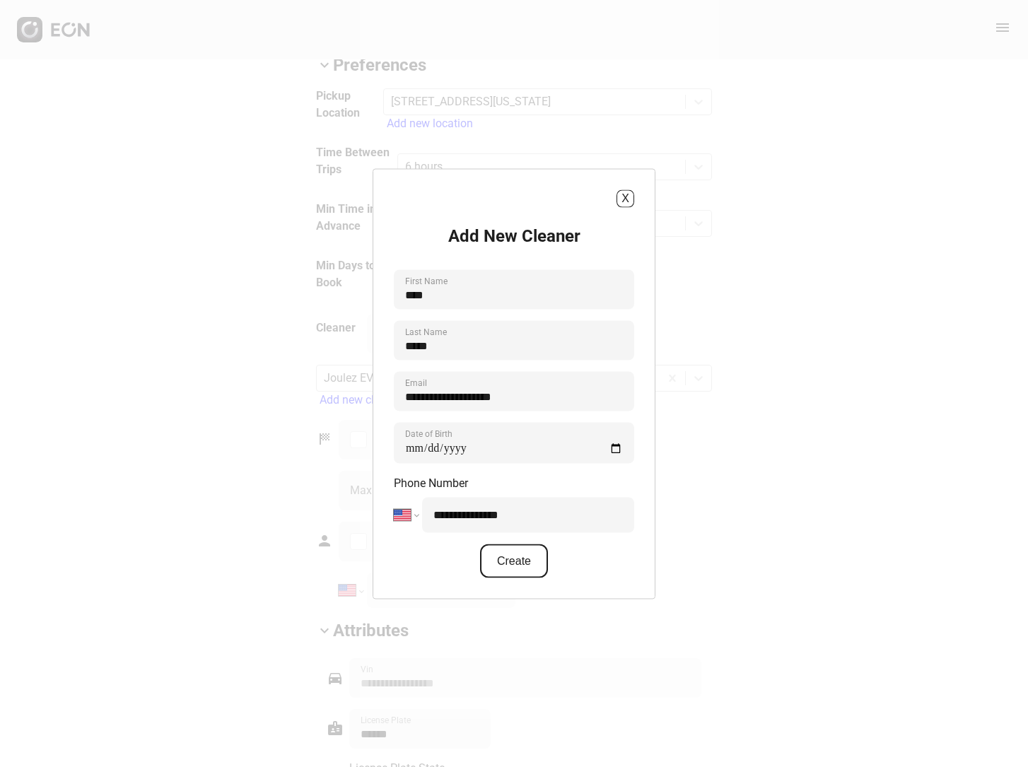
click at [525, 563] on button "Create" at bounding box center [514, 560] width 68 height 34
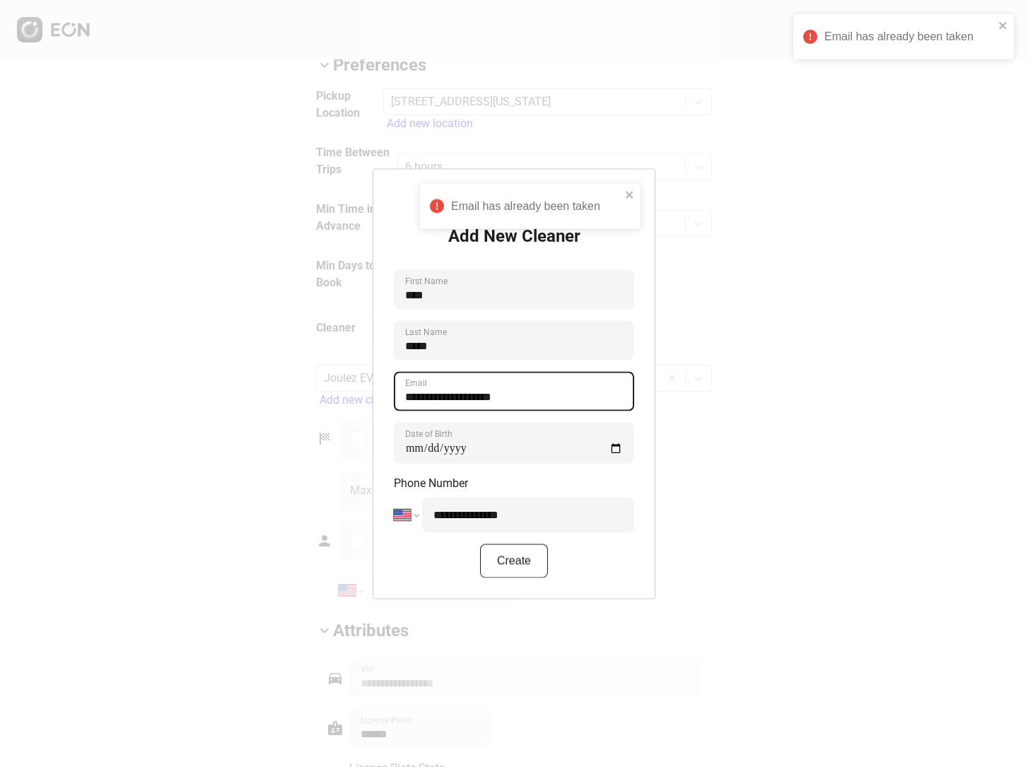
click at [527, 392] on input "**********" at bounding box center [514, 391] width 240 height 40
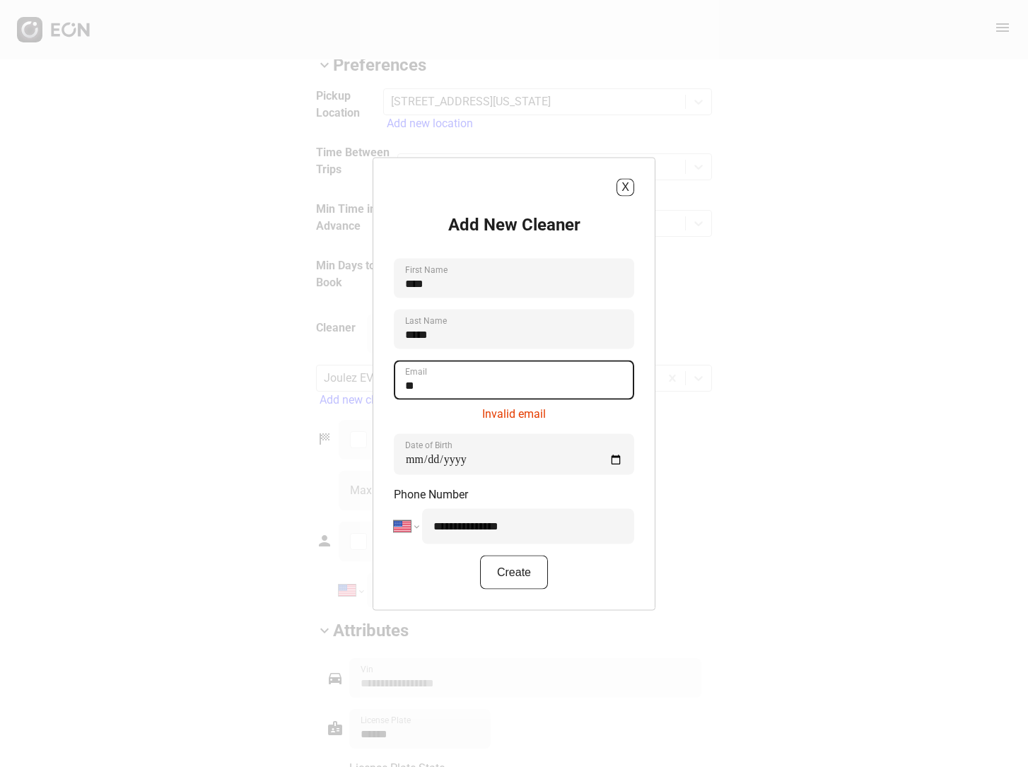
type input "*"
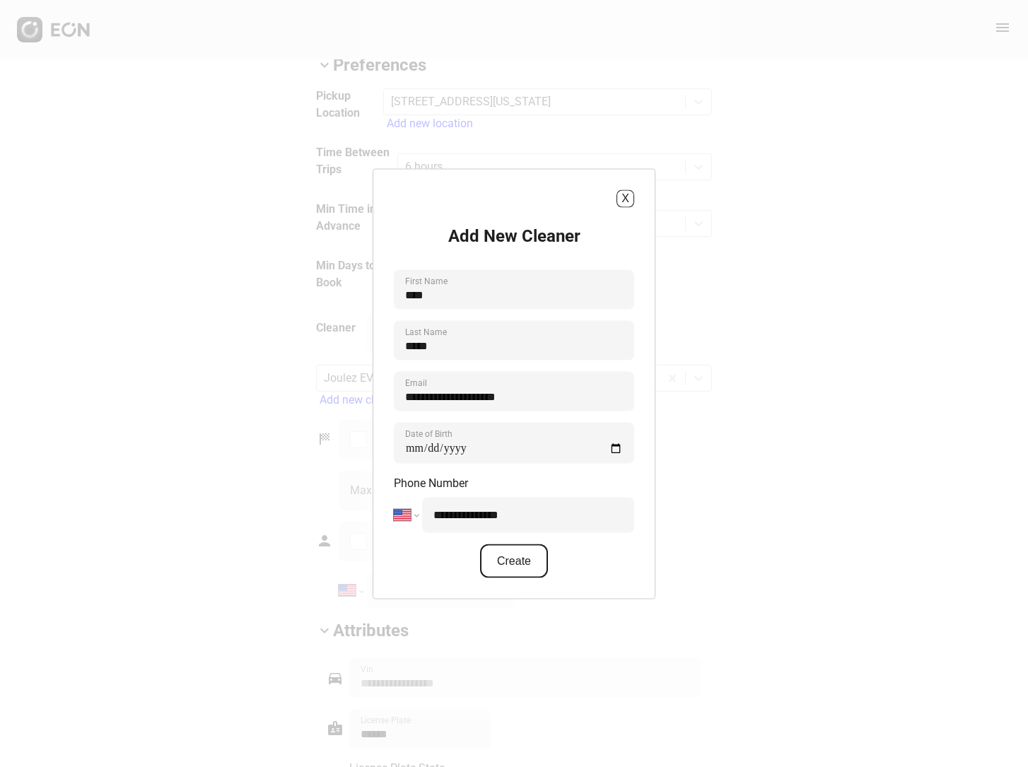
click at [514, 564] on button "Create" at bounding box center [514, 560] width 68 height 34
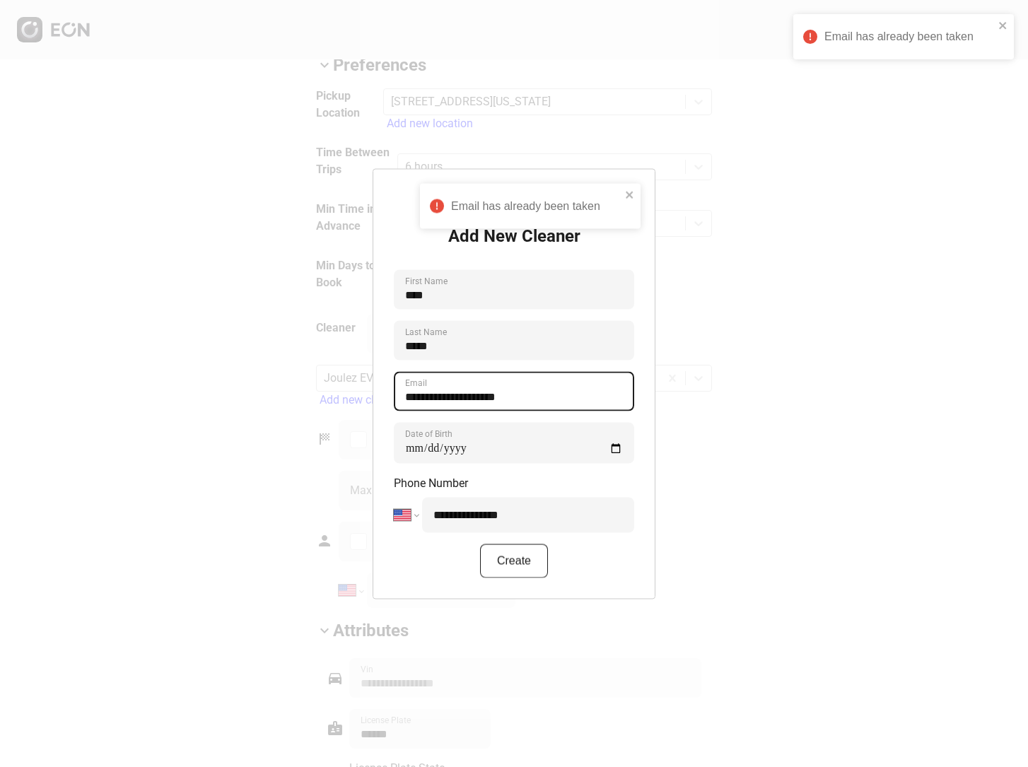
click at [496, 398] on input "**********" at bounding box center [514, 391] width 240 height 40
type input "**********"
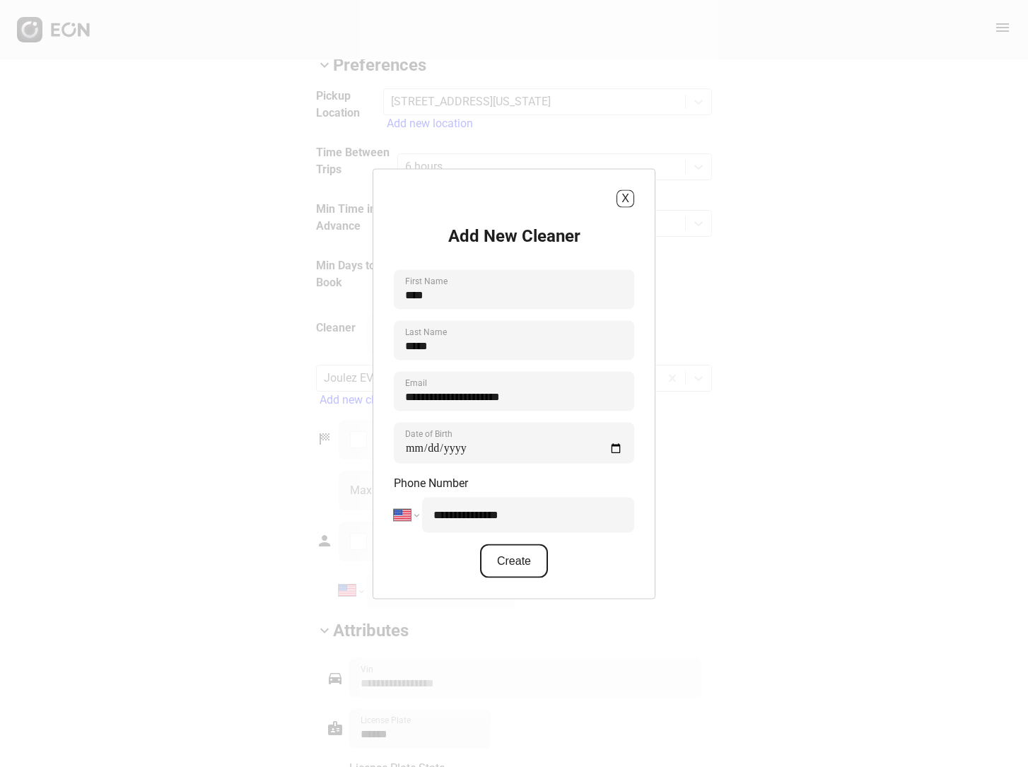
click at [505, 569] on button "Create" at bounding box center [514, 560] width 68 height 34
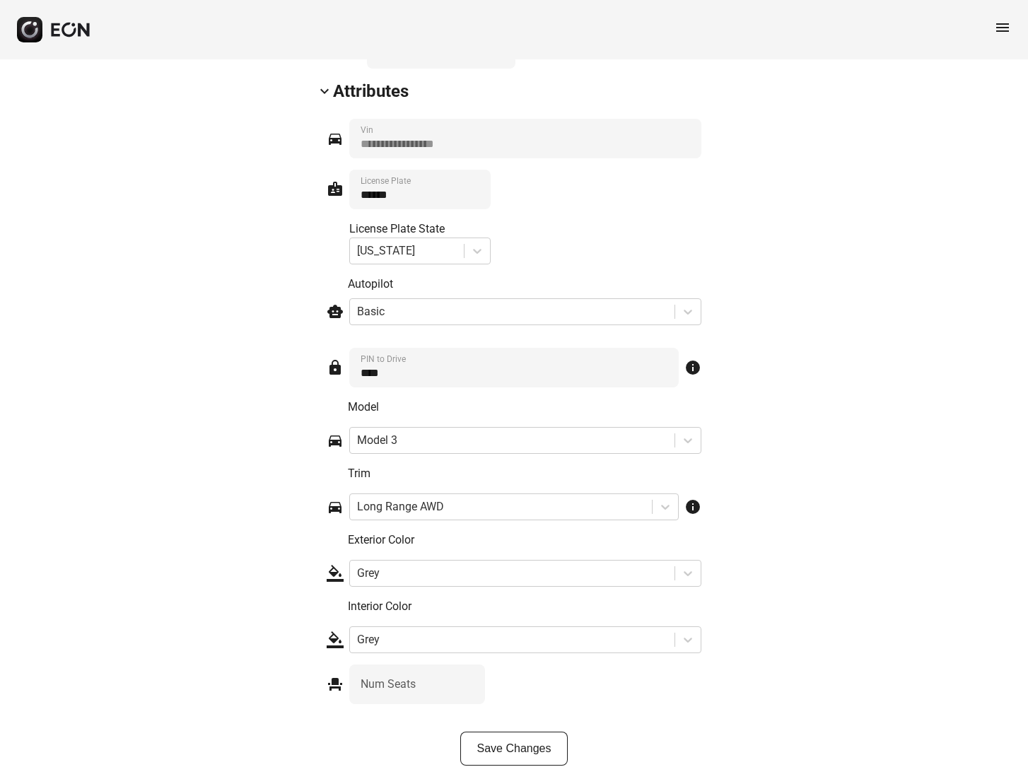
scroll to position [2089, 0]
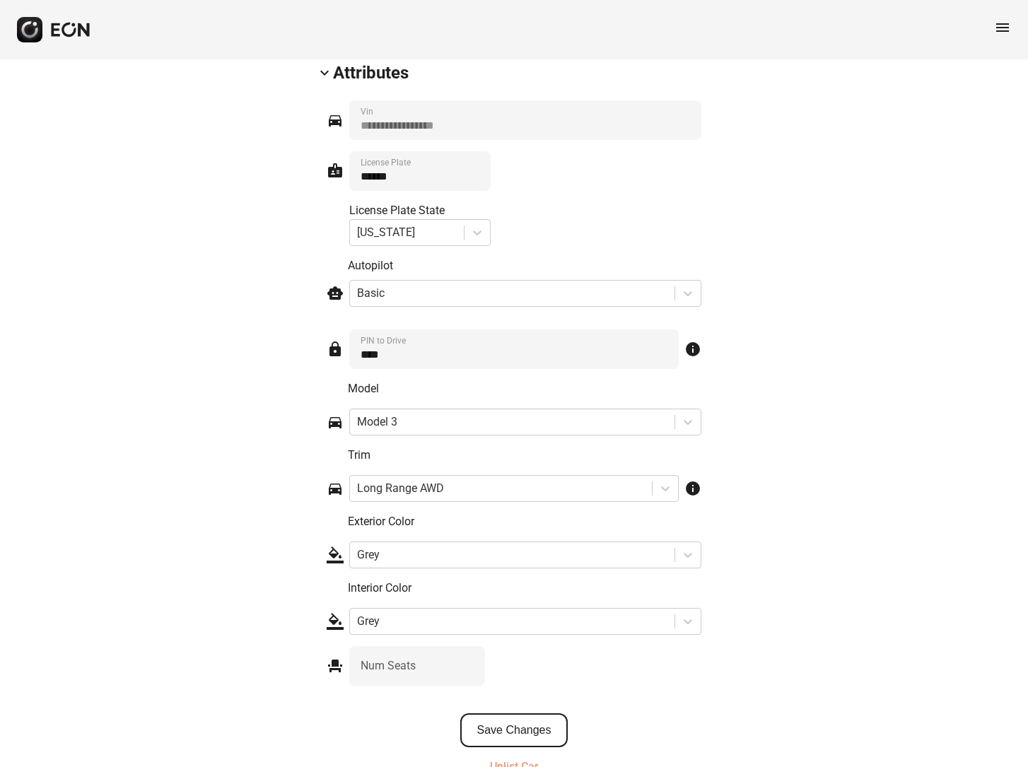
click at [502, 713] on button "Save Changes" at bounding box center [514, 730] width 108 height 34
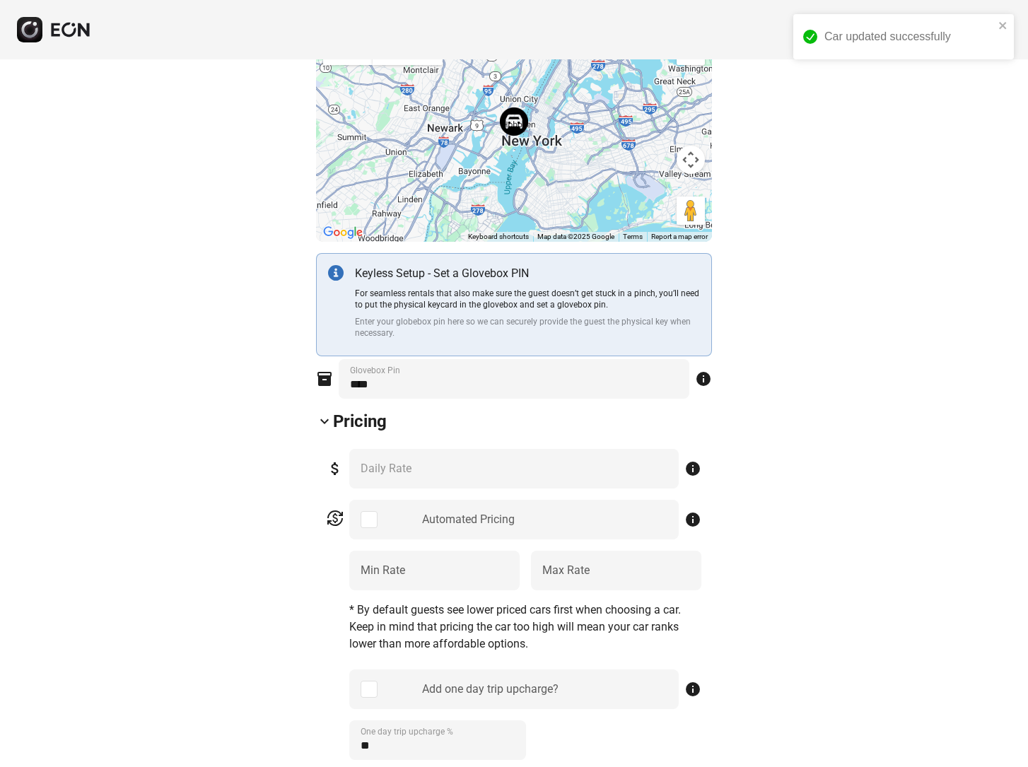
scroll to position [0, 0]
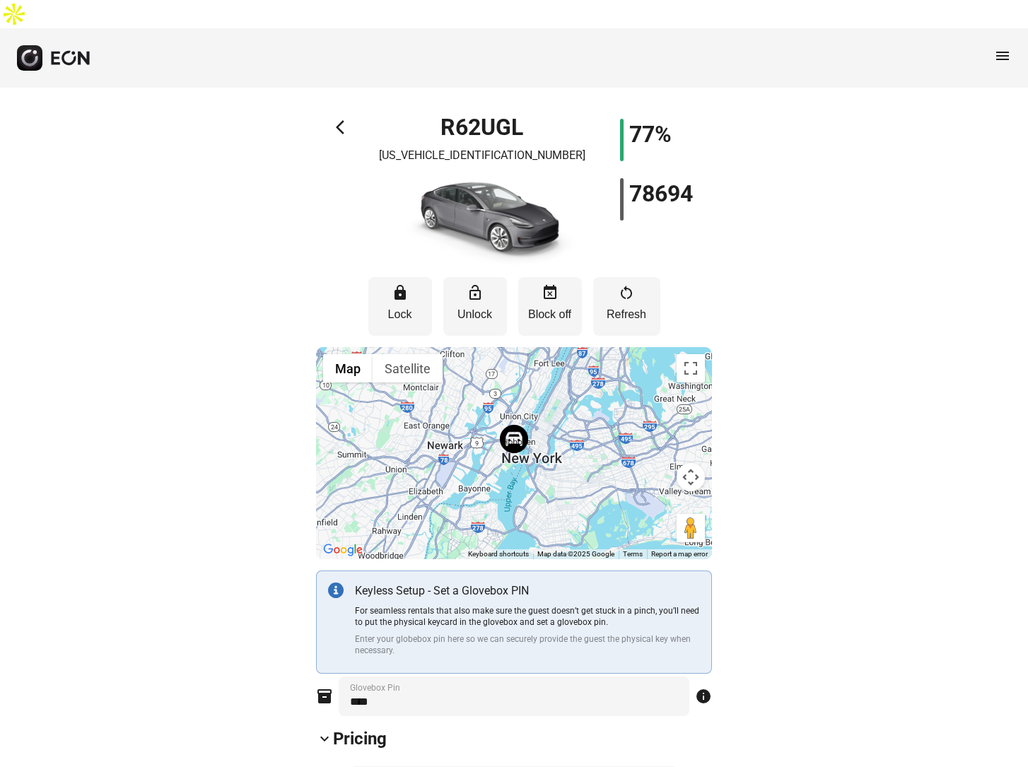
click at [1003, 47] on span "menu" at bounding box center [1002, 55] width 17 height 17
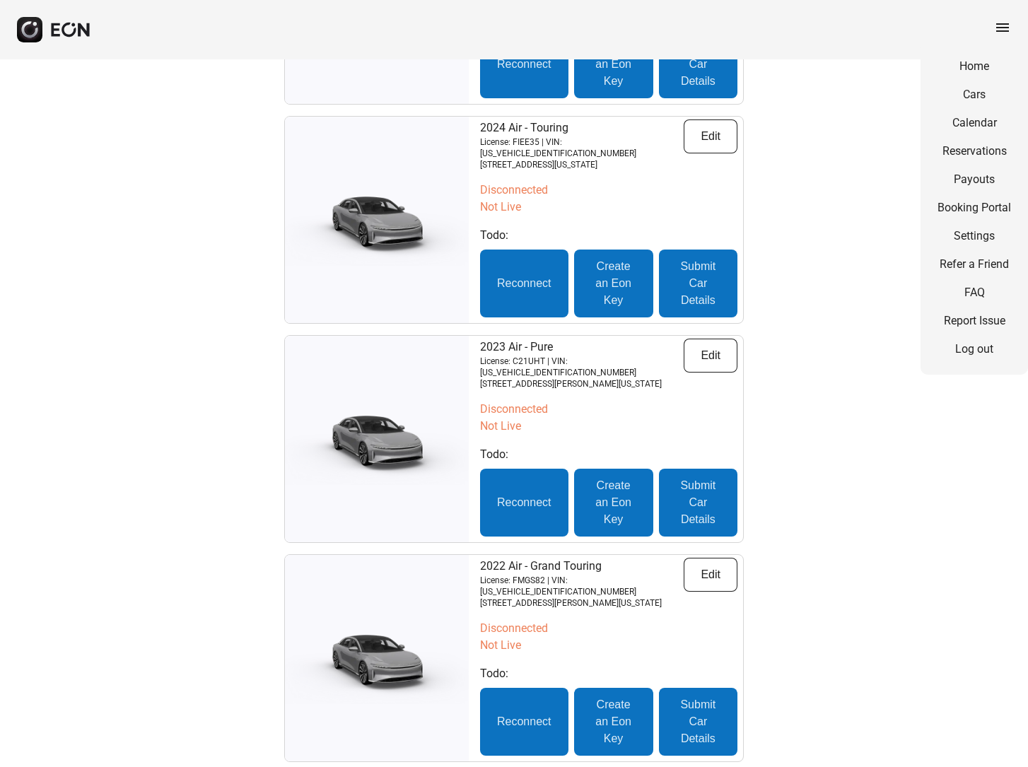
scroll to position [4479, 0]
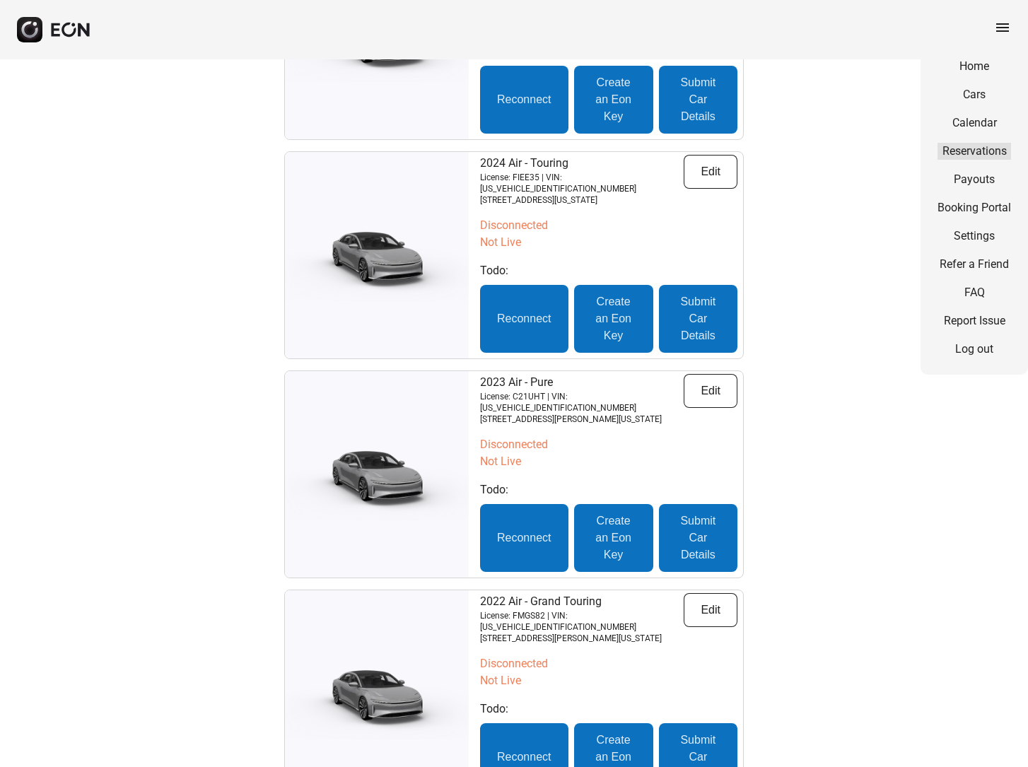
click at [957, 147] on link "Reservations" at bounding box center [974, 151] width 74 height 17
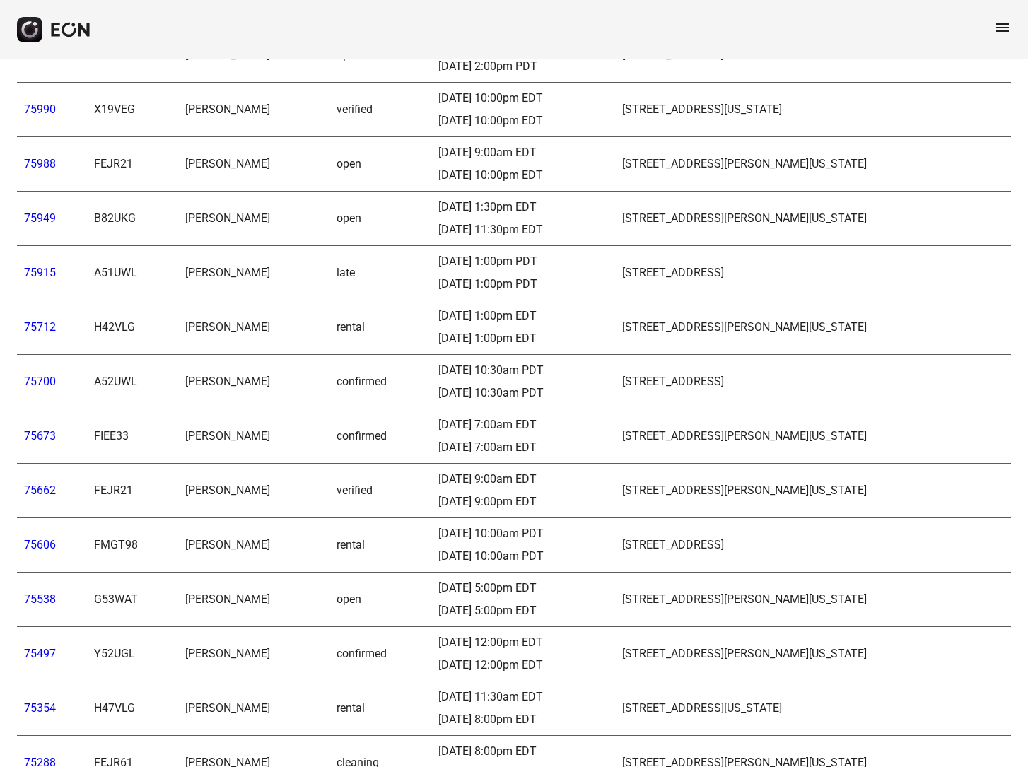
scroll to position [148, 0]
click at [34, 374] on link "75700" at bounding box center [40, 380] width 32 height 13
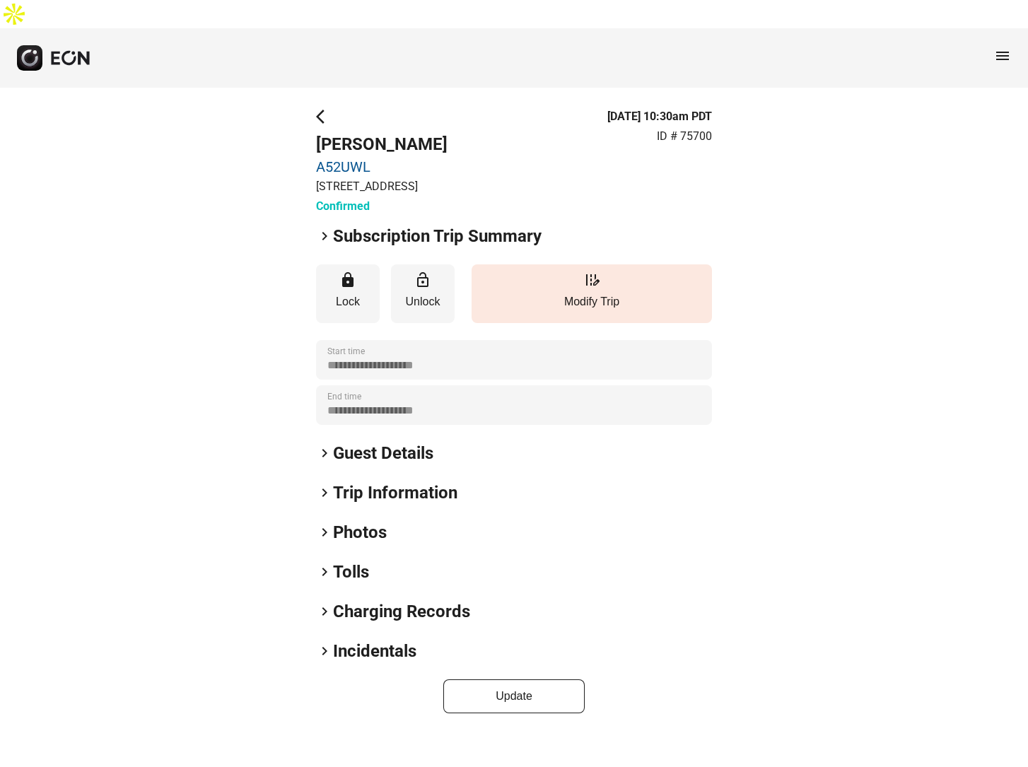
click at [323, 228] on span "keyboard_arrow_right" at bounding box center [324, 236] width 17 height 17
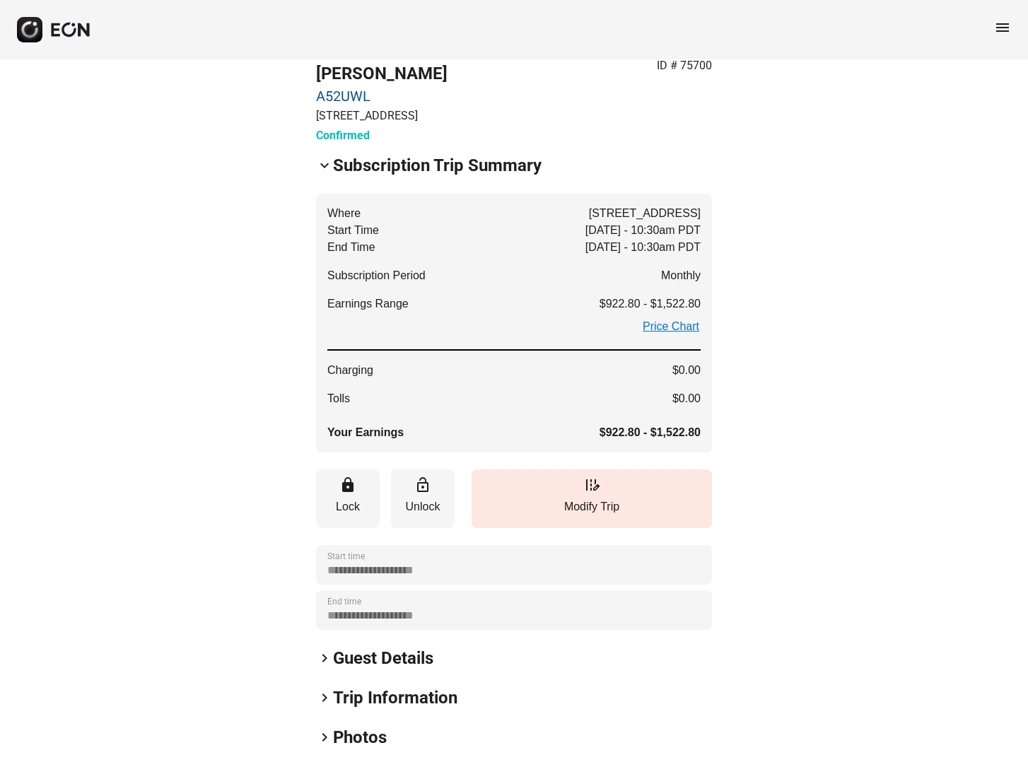
scroll to position [86, 0]
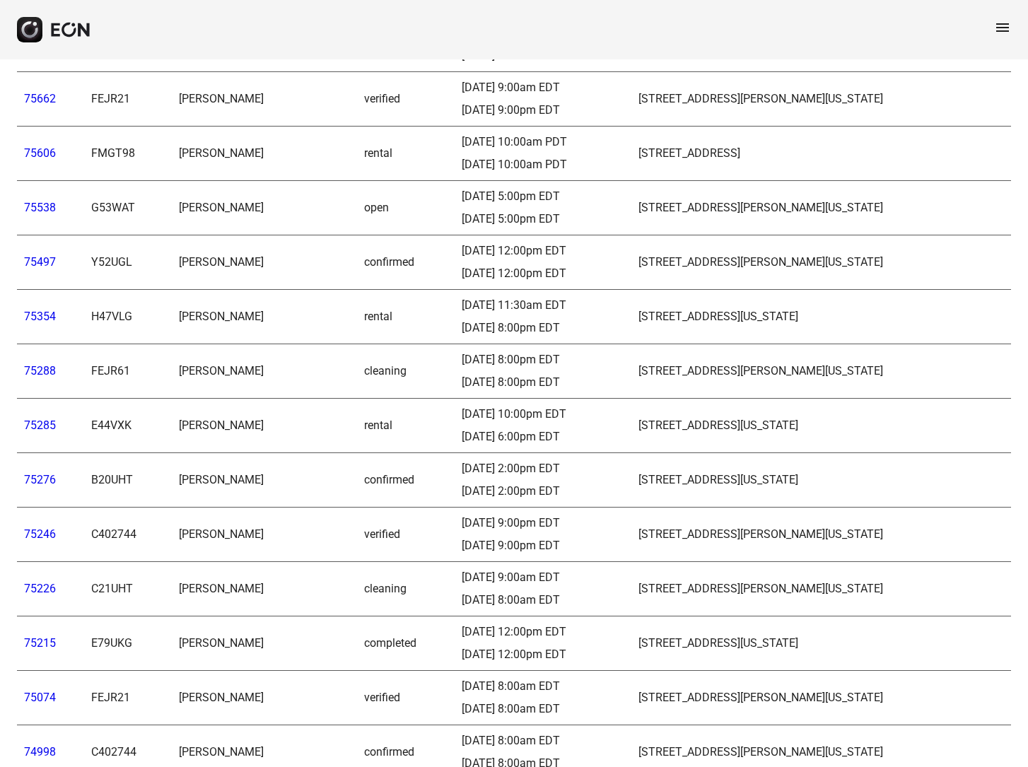
scroll to position [541, 0]
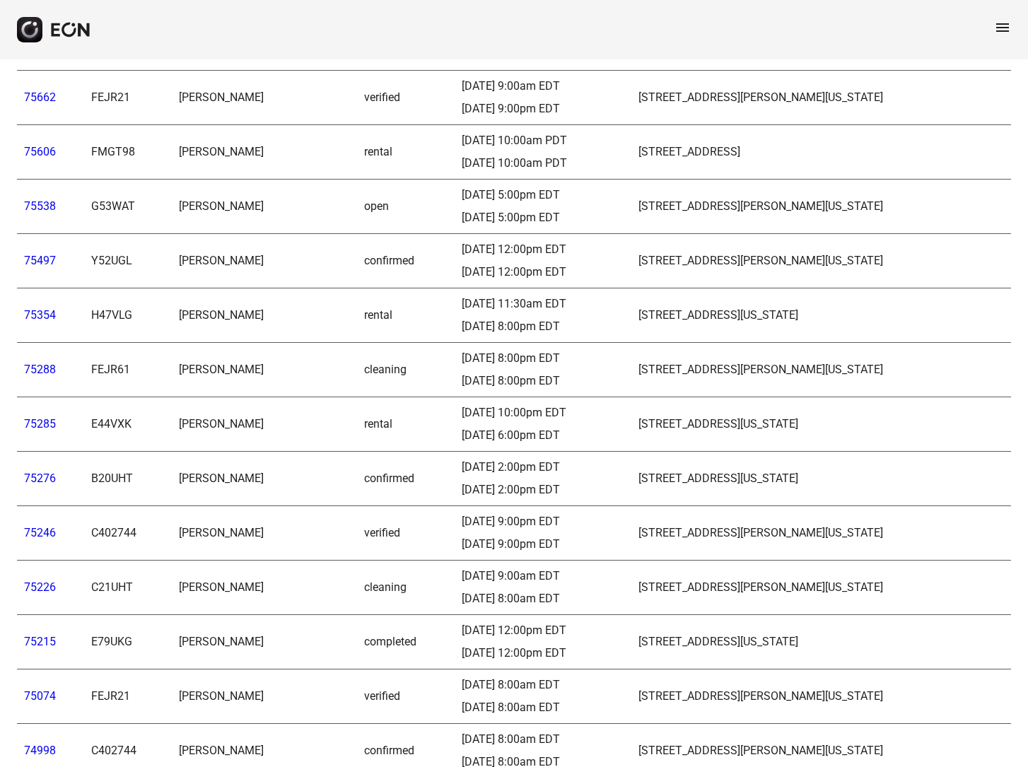
click at [35, 254] on link "75497" at bounding box center [40, 260] width 32 height 13
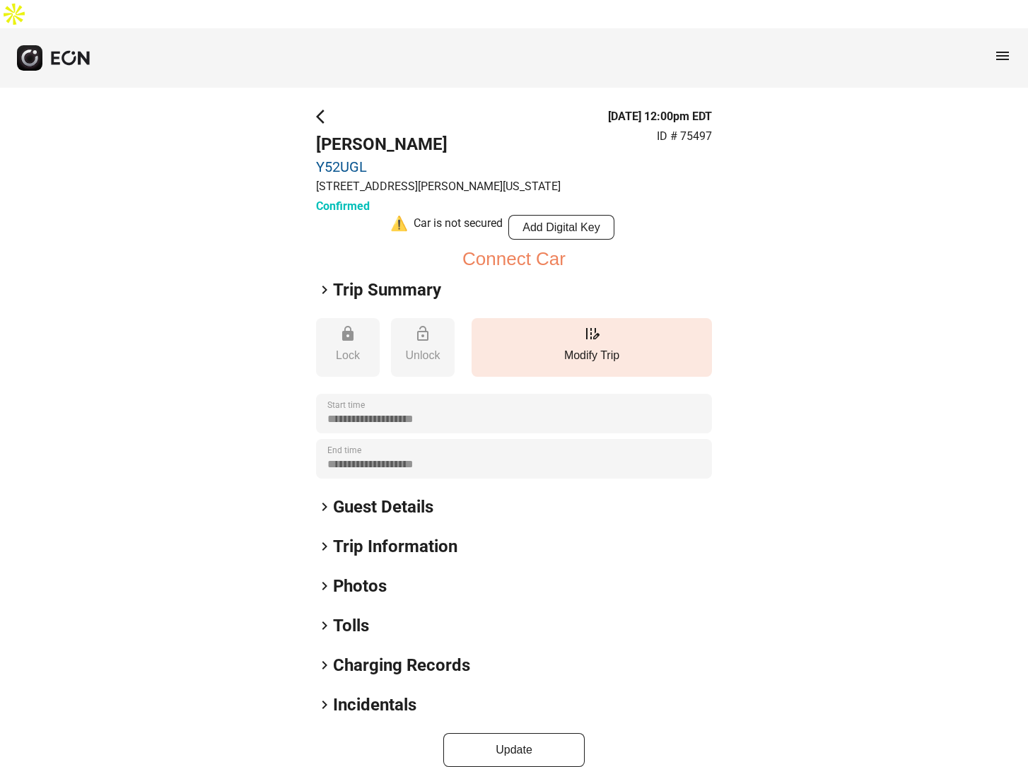
click at [324, 281] on span "keyboard_arrow_right" at bounding box center [324, 289] width 17 height 17
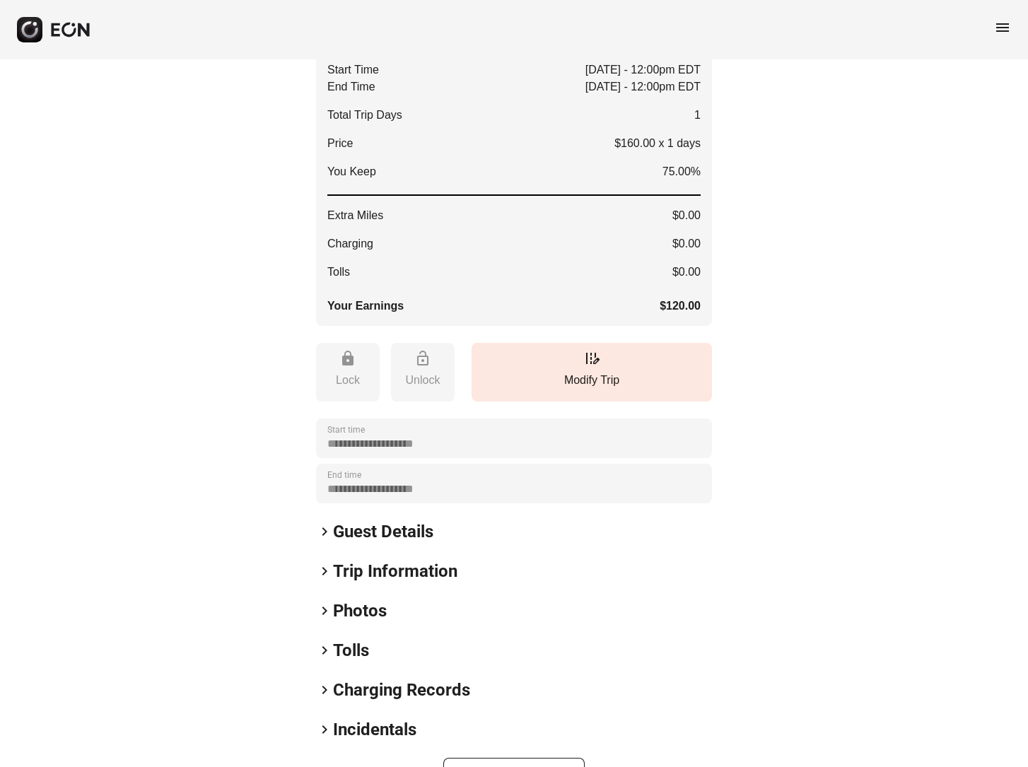
scroll to position [302, 0]
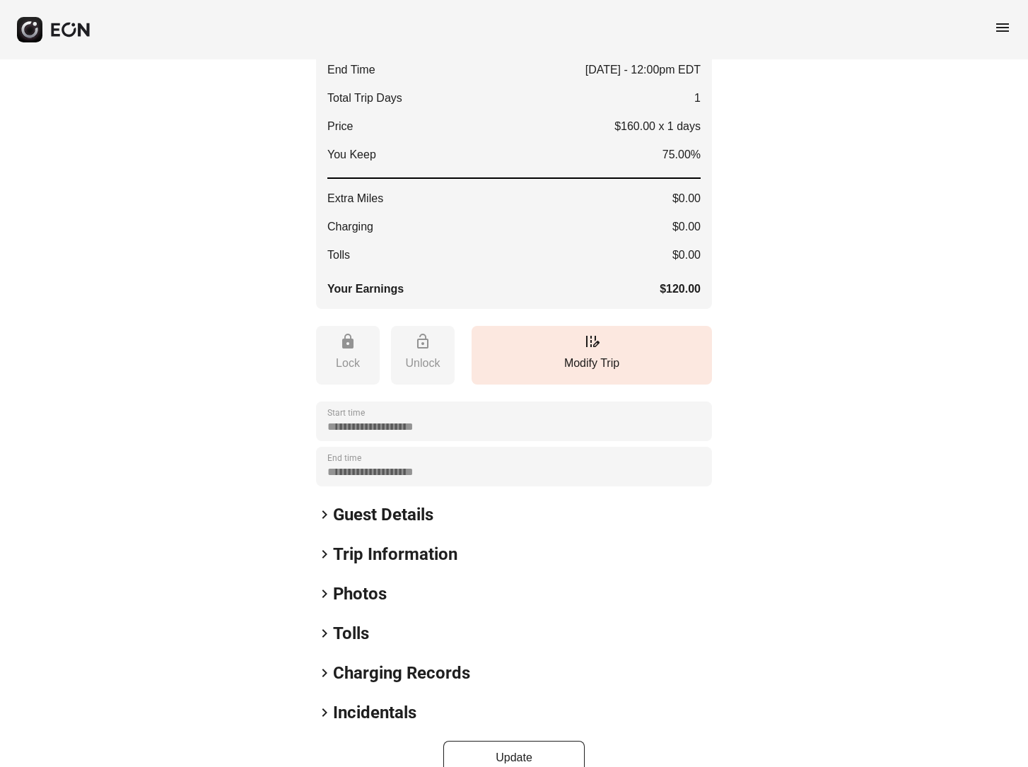
click at [330, 546] on span "keyboard_arrow_right" at bounding box center [324, 554] width 17 height 17
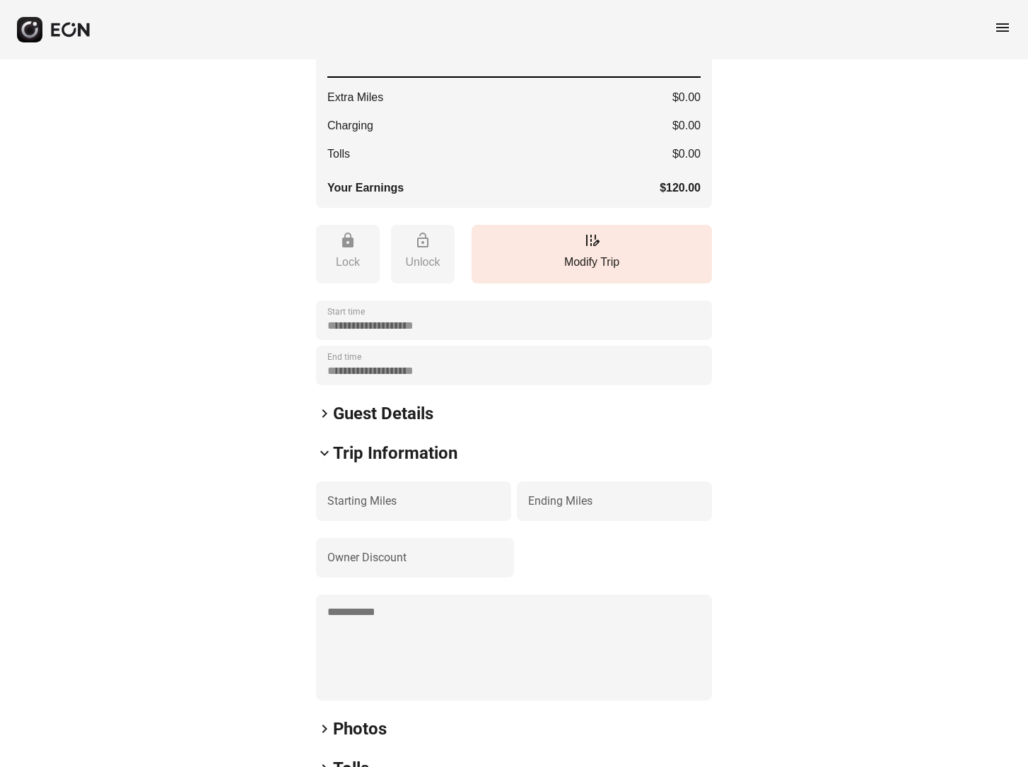
scroll to position [423, 0]
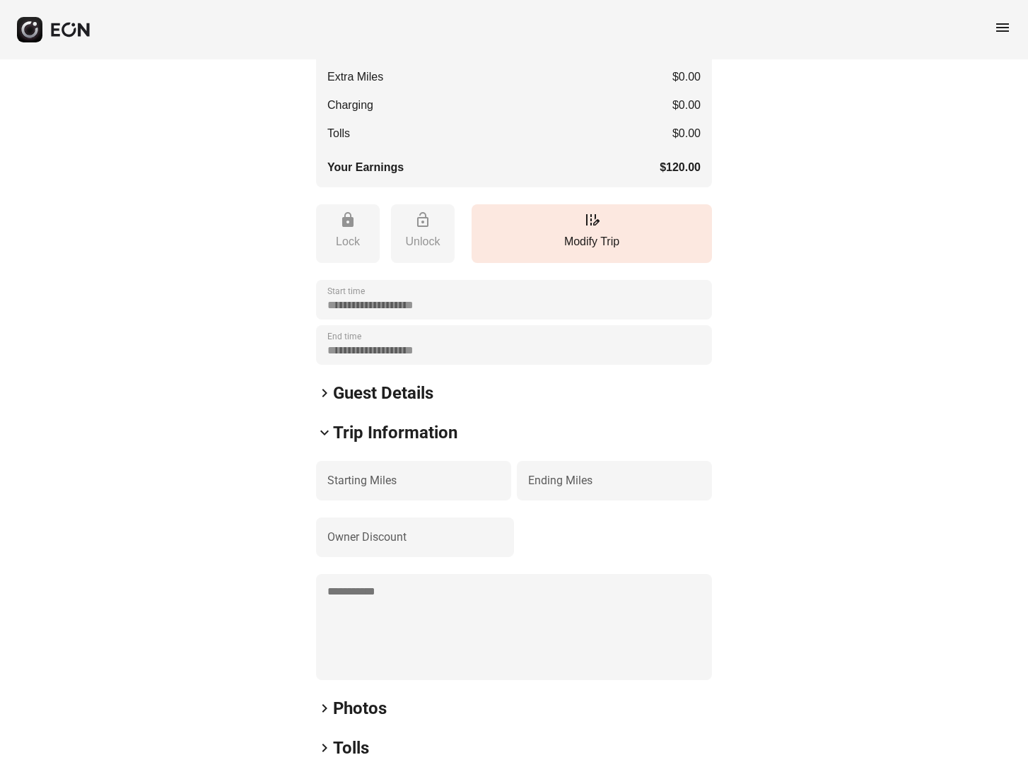
click at [327, 424] on span "keyboard_arrow_down" at bounding box center [324, 432] width 17 height 17
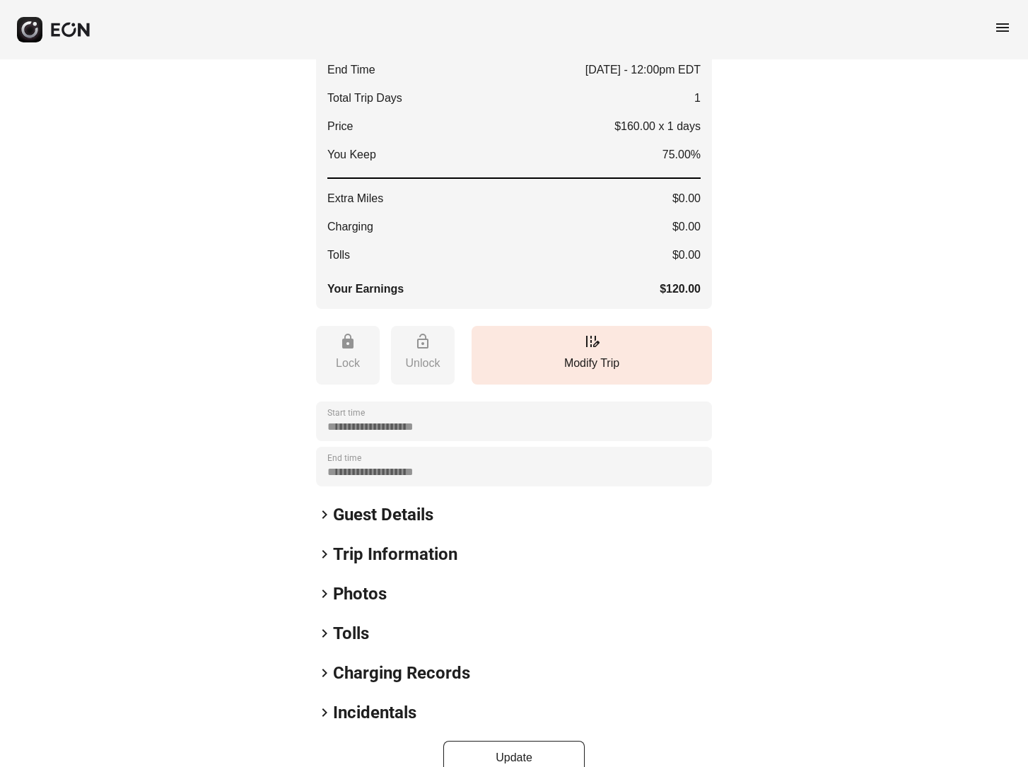
click at [323, 546] on span "keyboard_arrow_right" at bounding box center [324, 554] width 17 height 17
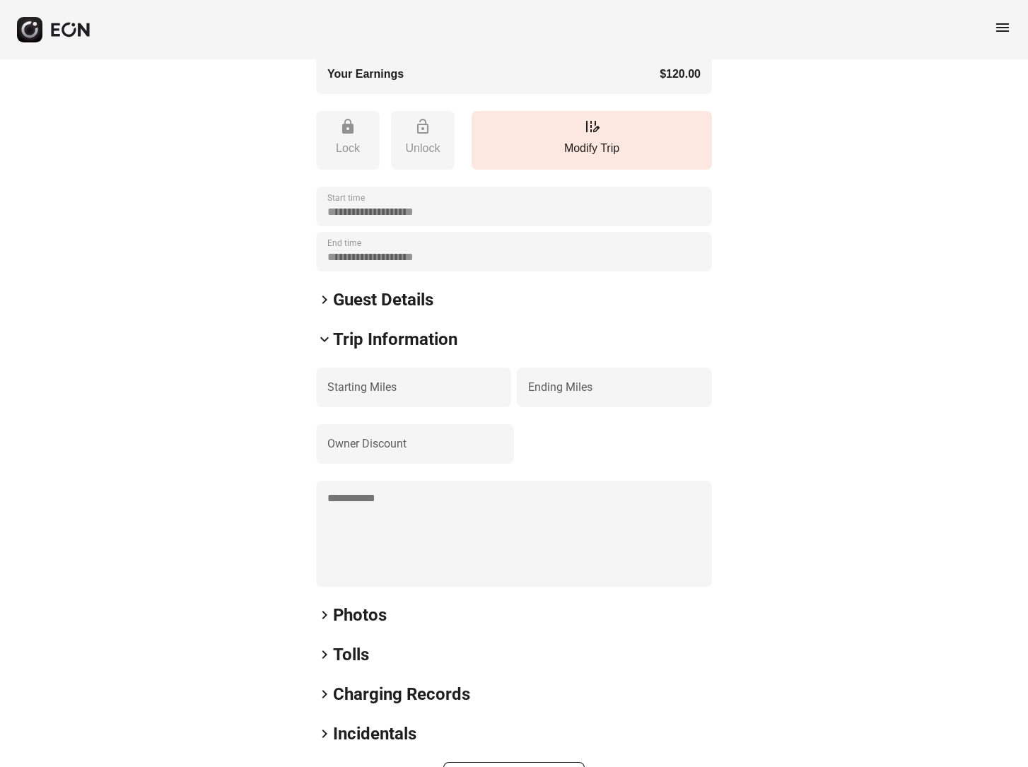
scroll to position [538, 0]
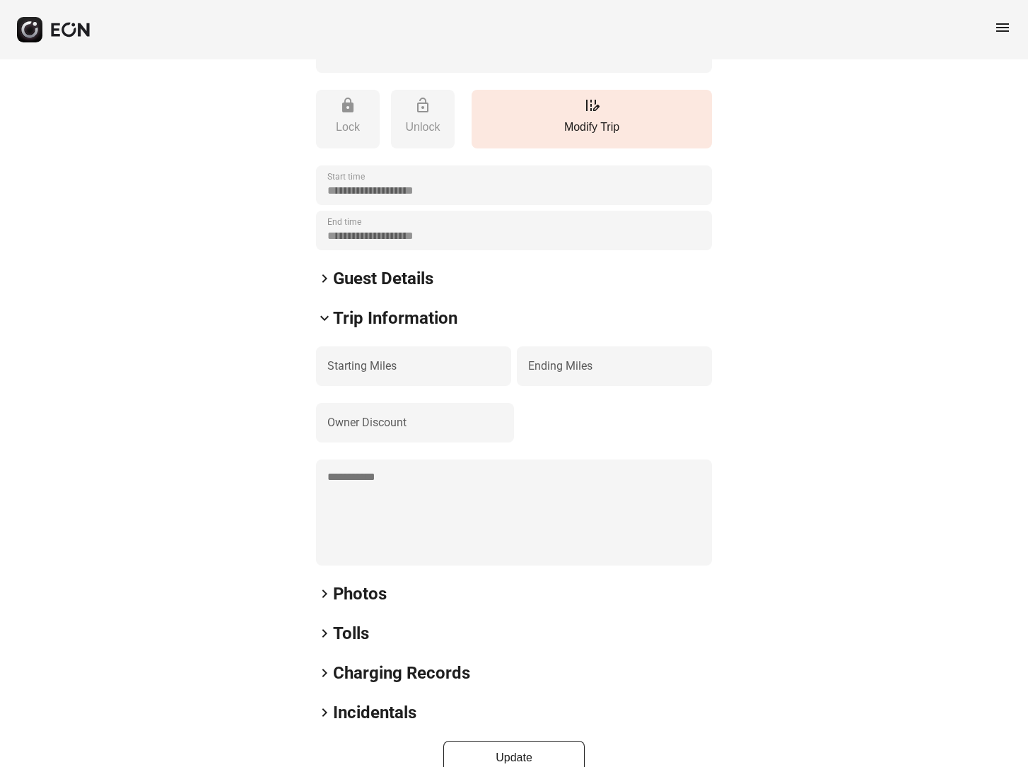
click at [326, 585] on span "keyboard_arrow_right" at bounding box center [324, 593] width 17 height 17
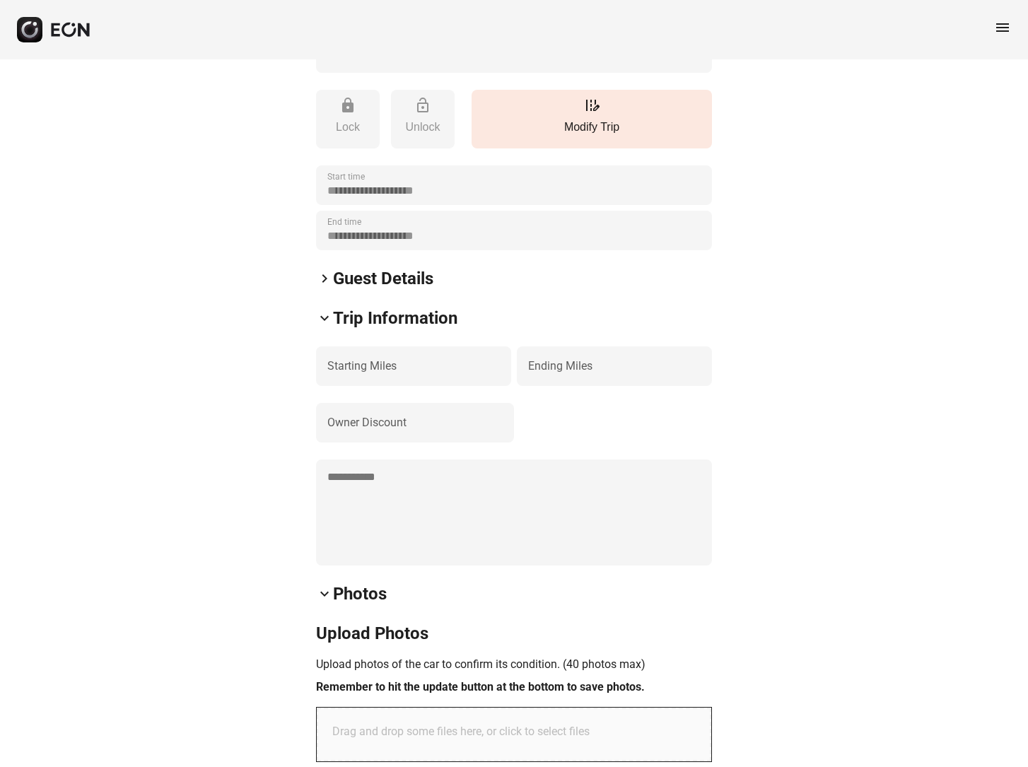
scroll to position [706, 0]
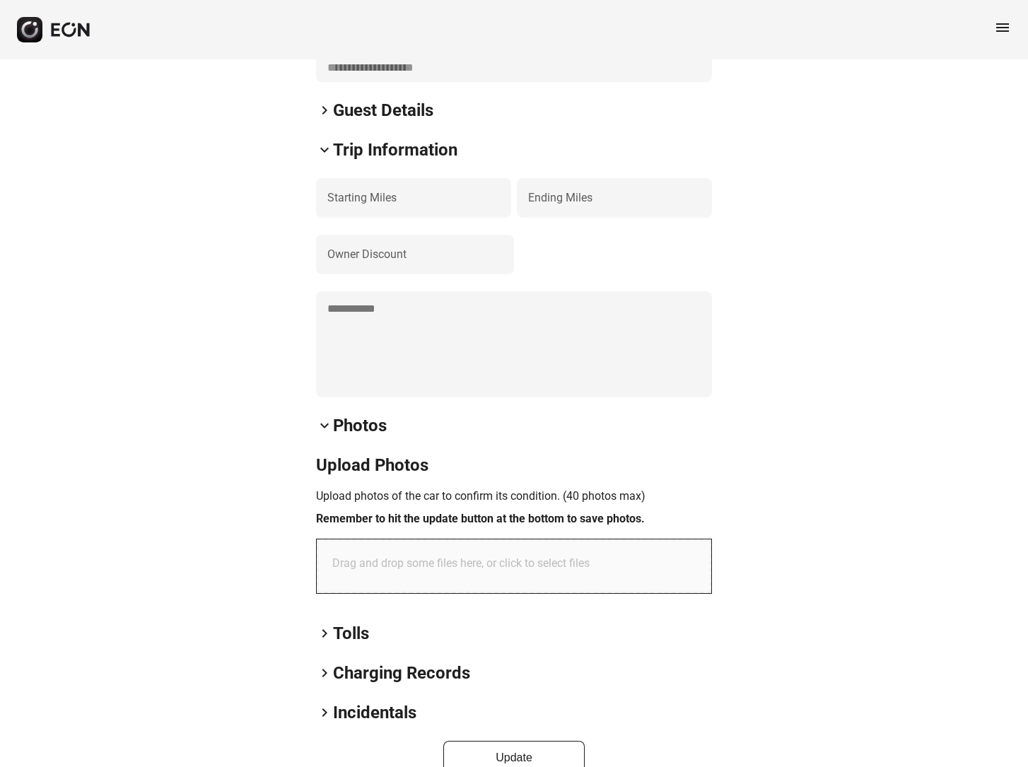
click at [329, 625] on span "keyboard_arrow_right" at bounding box center [324, 633] width 17 height 17
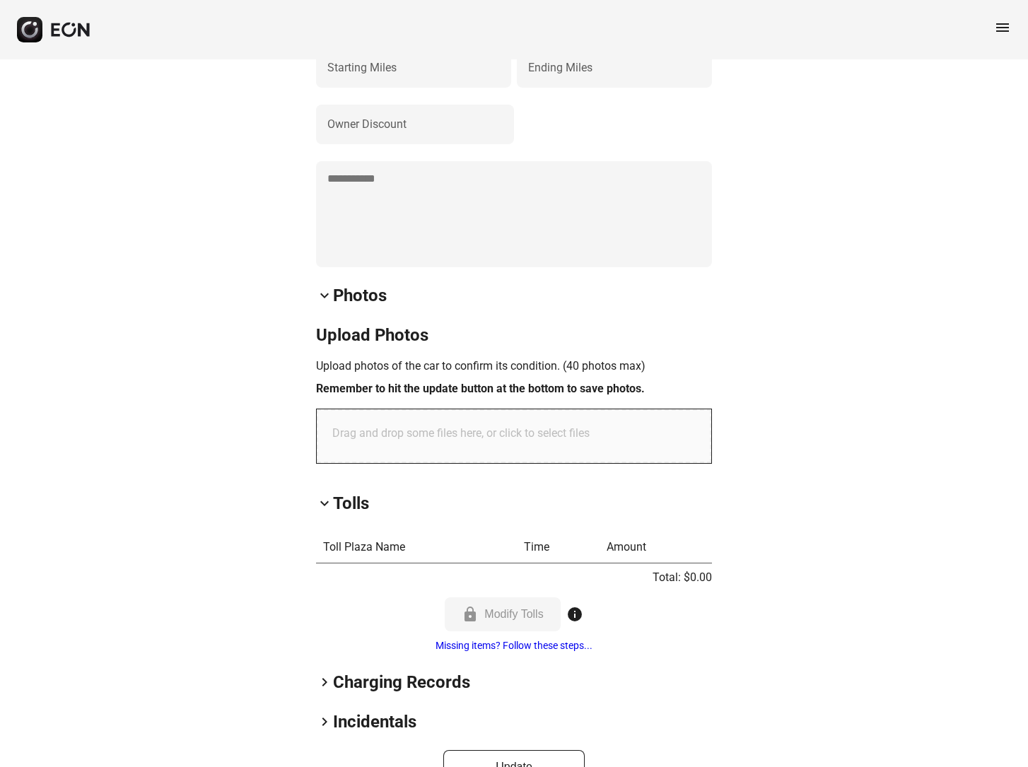
scroll to position [845, 0]
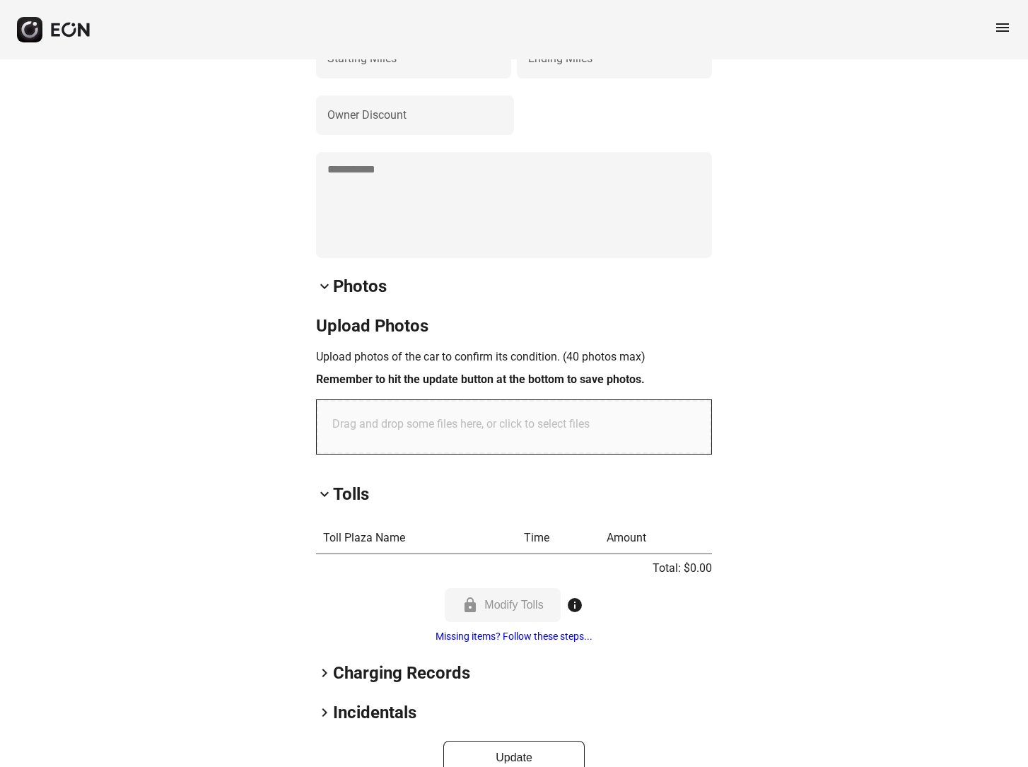
click at [327, 664] on span "keyboard_arrow_right" at bounding box center [324, 672] width 17 height 17
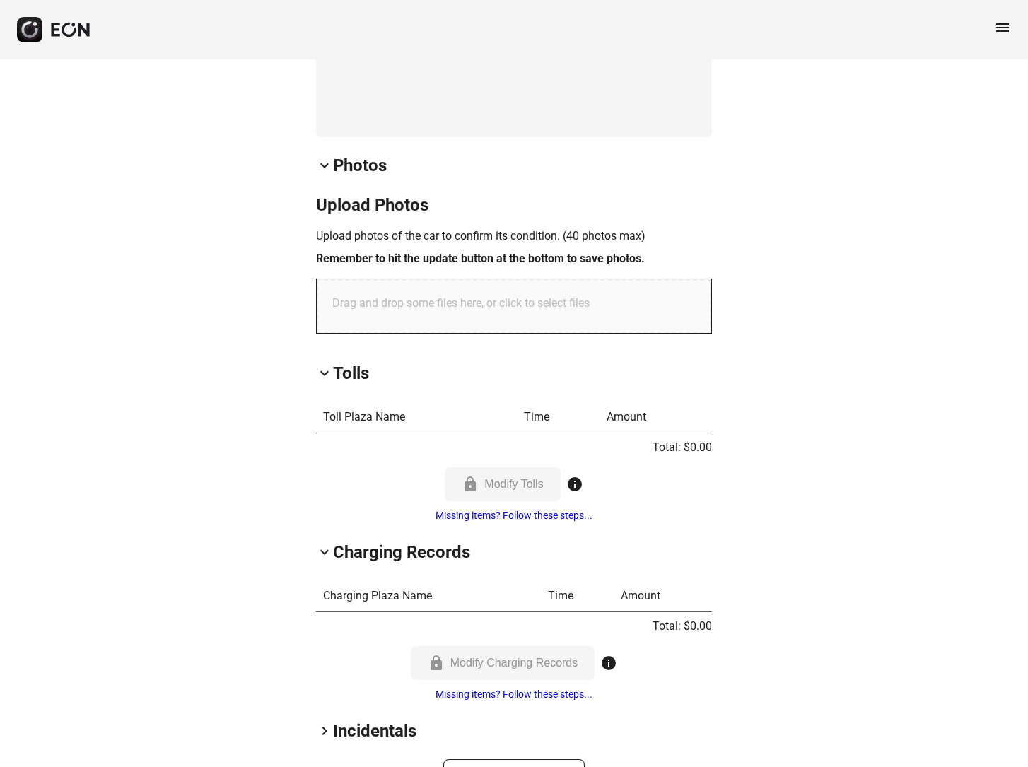
scroll to position [984, 0]
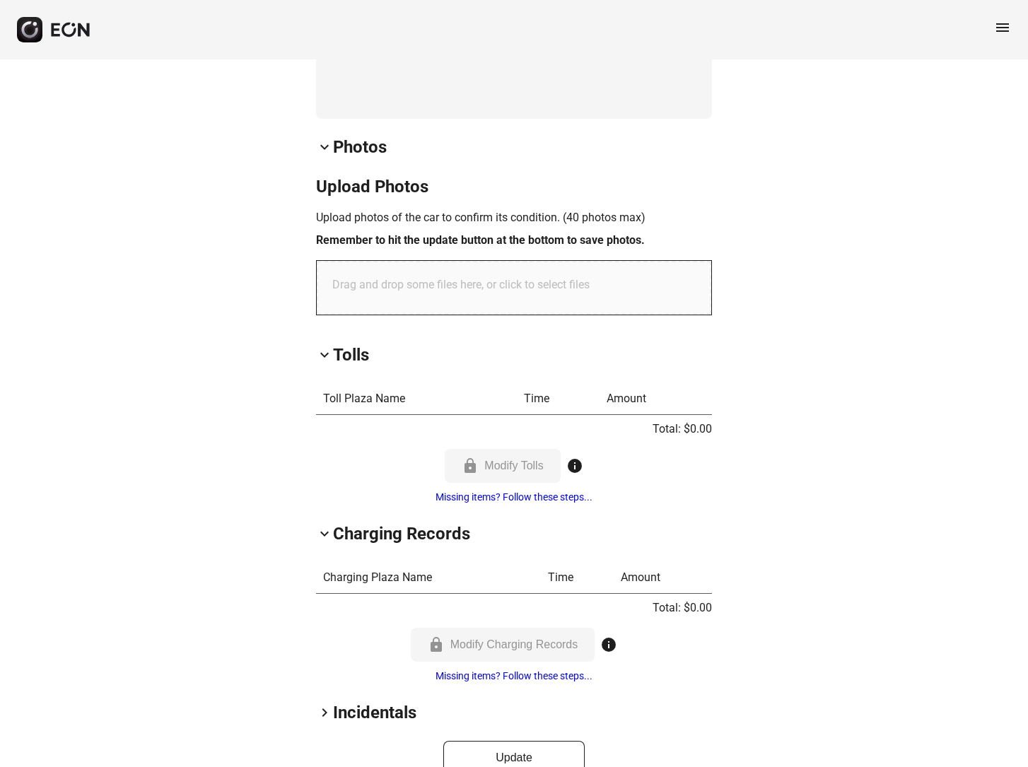
click at [333, 701] on h2 "Incidentals" at bounding box center [374, 712] width 83 height 23
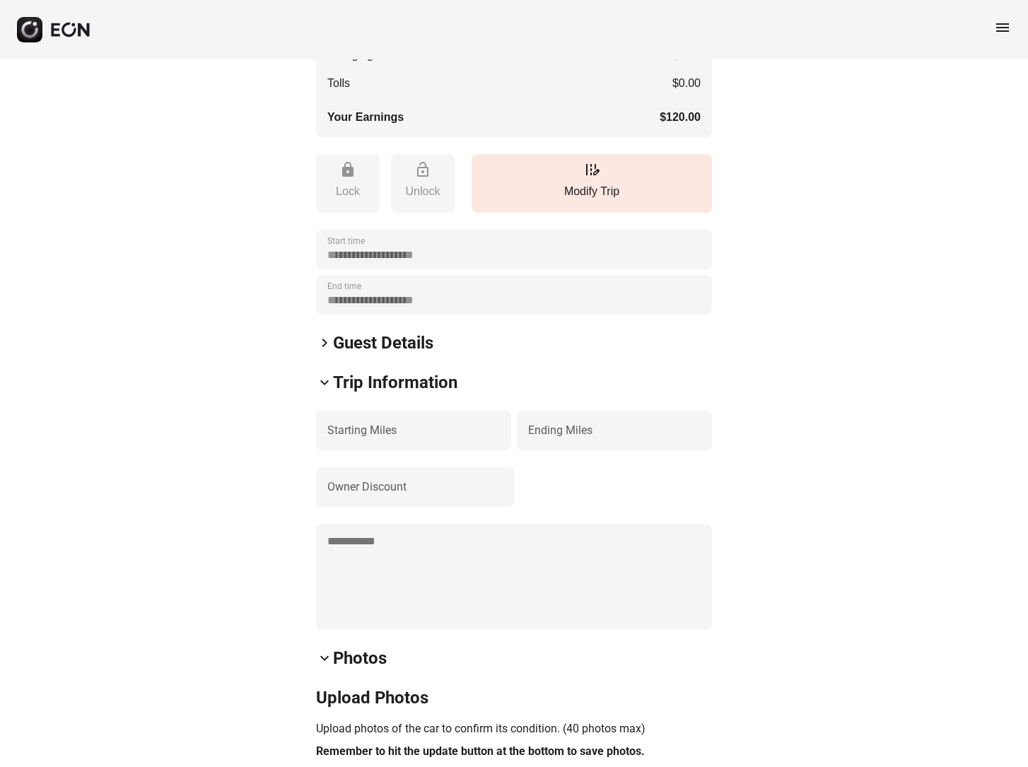
scroll to position [0, 0]
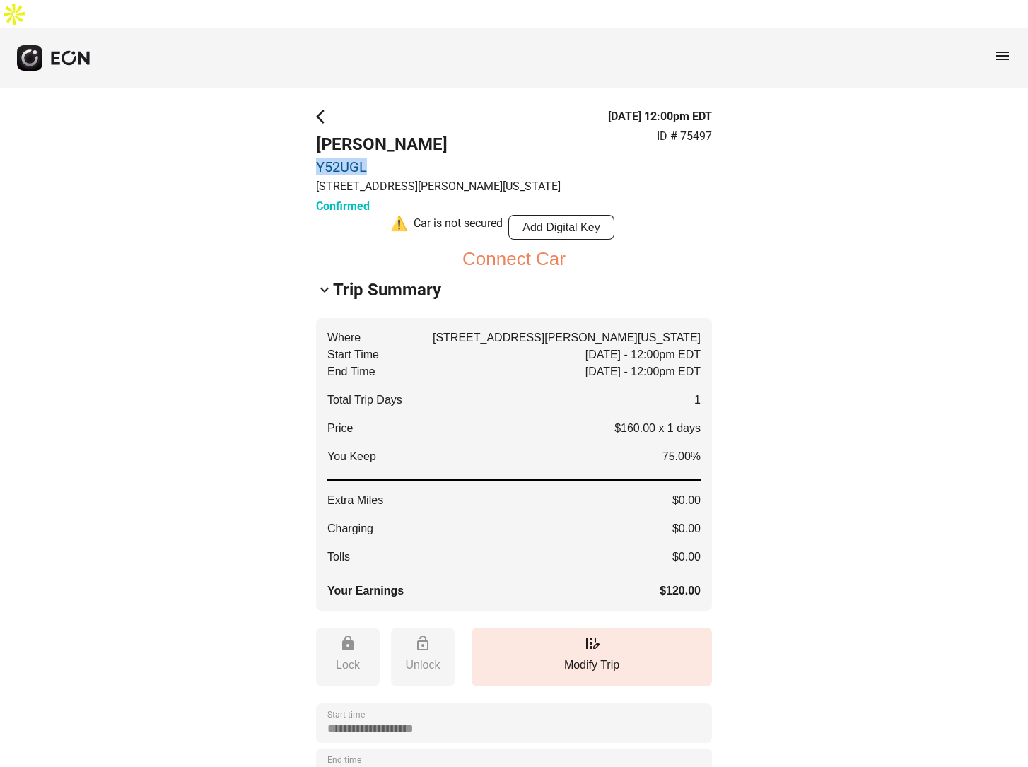
drag, startPoint x: 312, startPoint y: 135, endPoint x: 385, endPoint y: 138, distance: 73.6
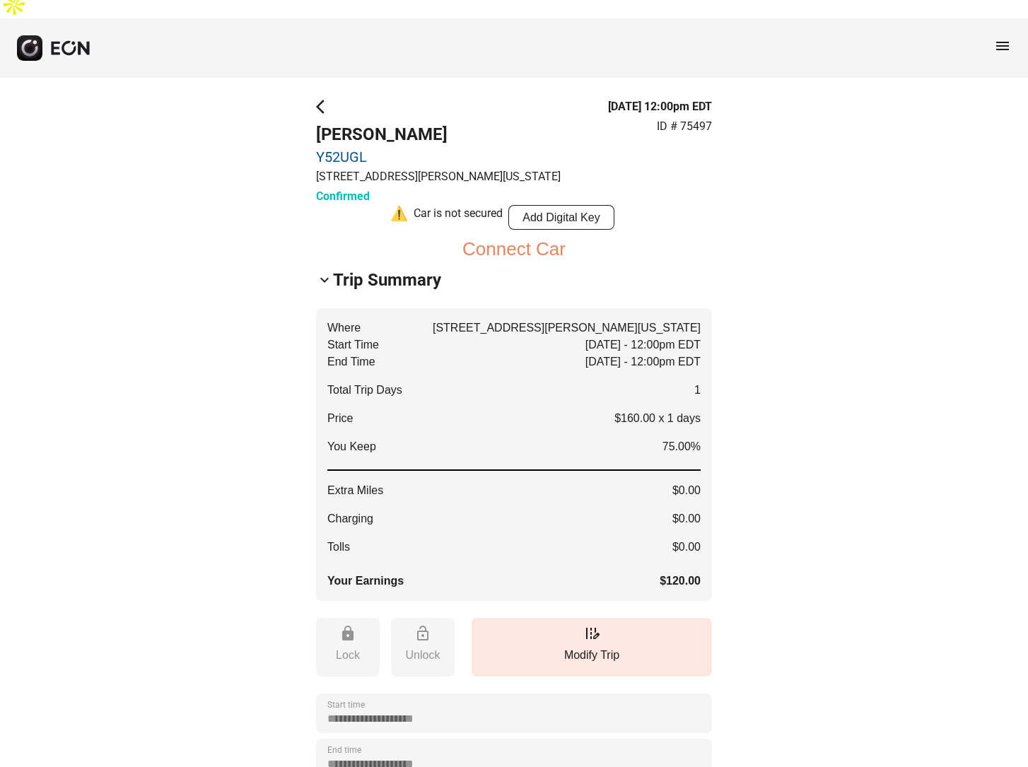
scroll to position [15, 0]
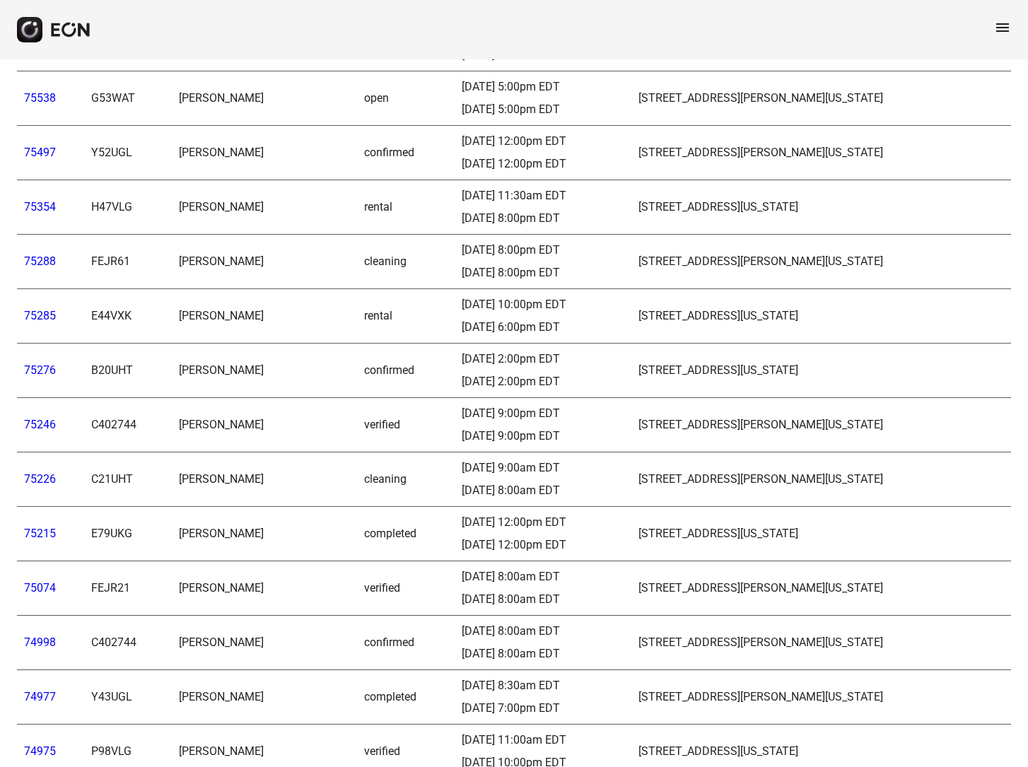
scroll to position [681, 0]
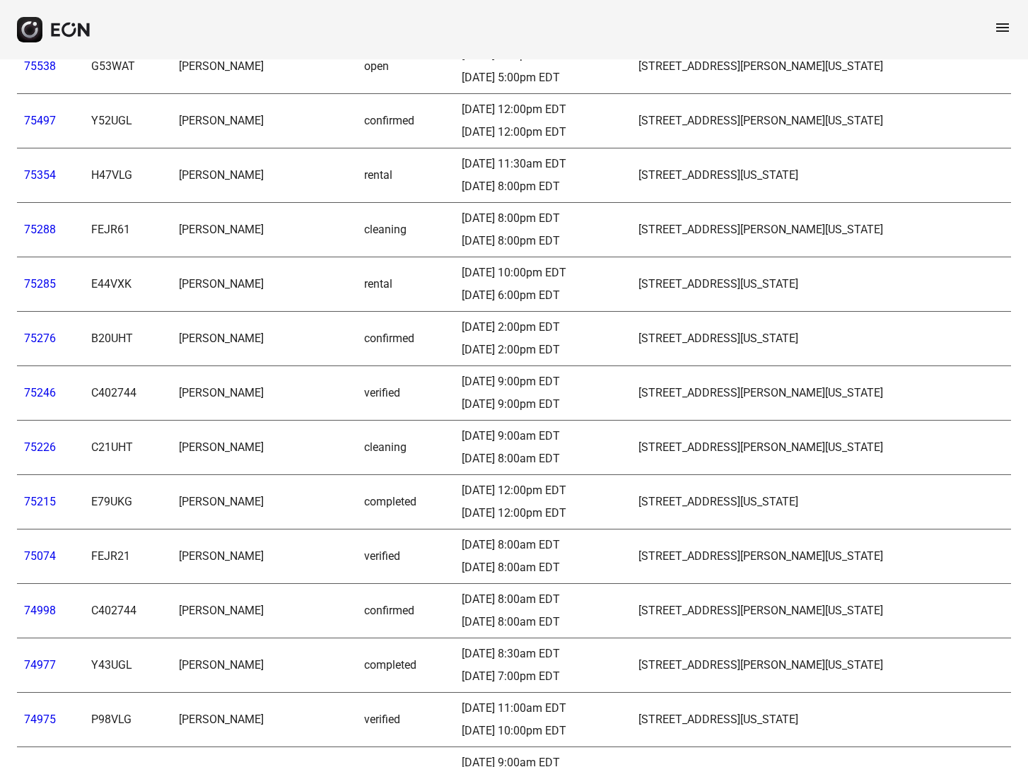
click at [37, 440] on link "75226" at bounding box center [40, 446] width 32 height 13
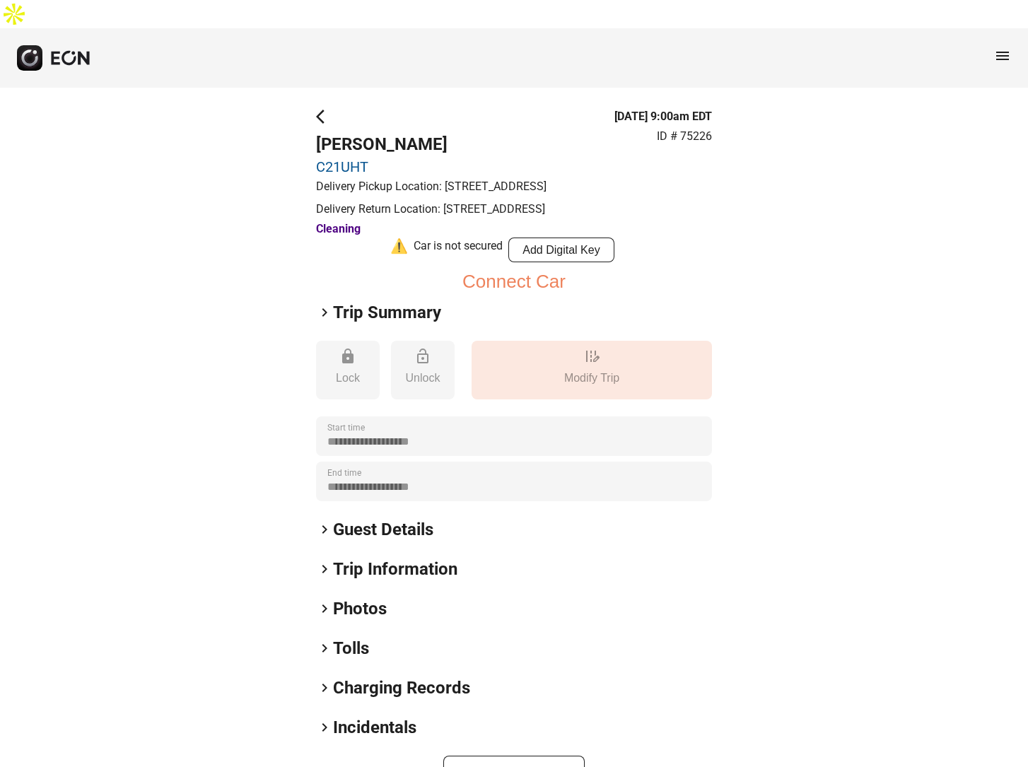
scroll to position [49, 0]
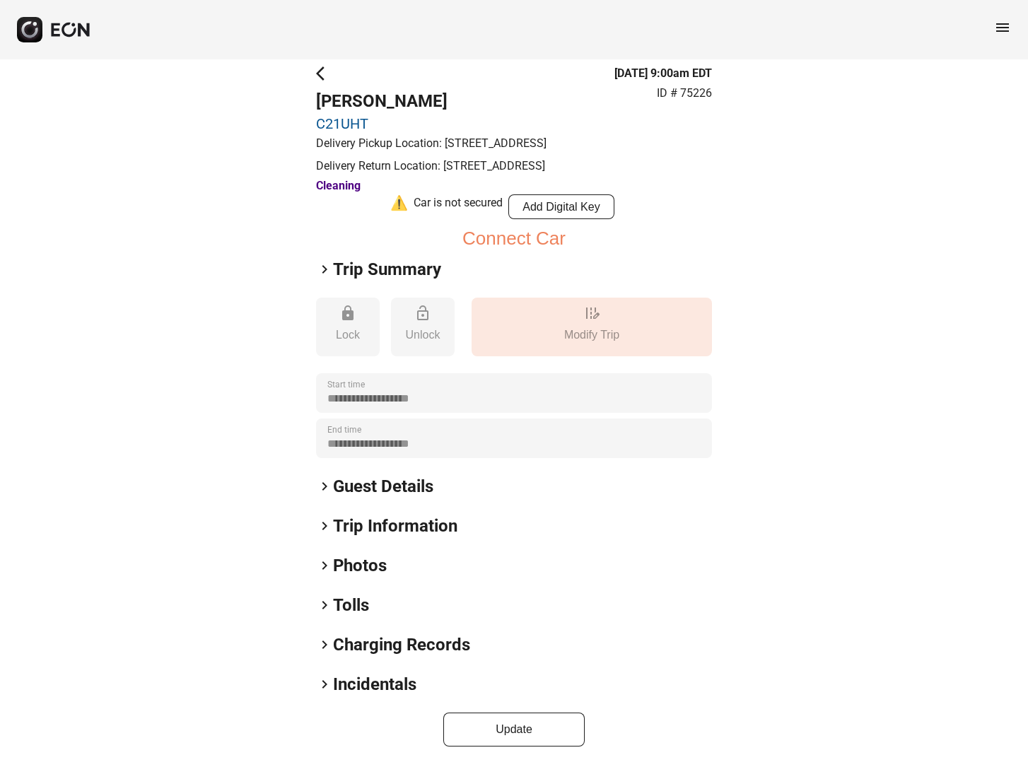
click at [1019, 34] on div "menu" at bounding box center [514, 29] width 1028 height 59
click at [1006, 24] on span "menu" at bounding box center [1002, 27] width 17 height 17
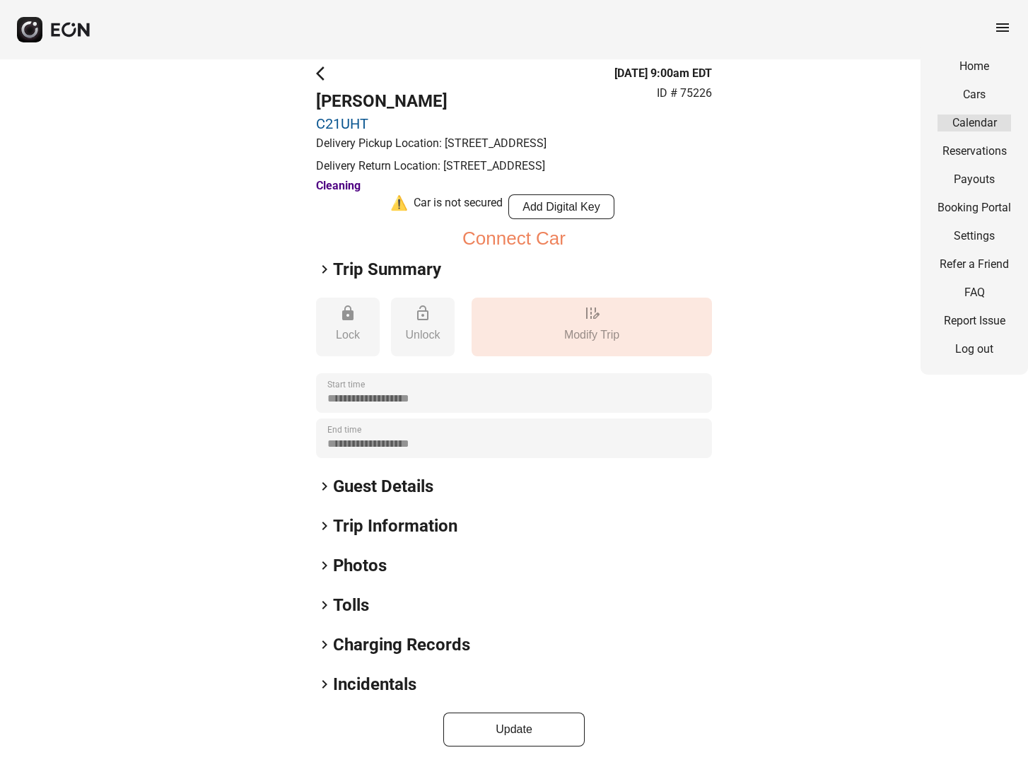
click at [970, 125] on link "Calendar" at bounding box center [974, 122] width 74 height 17
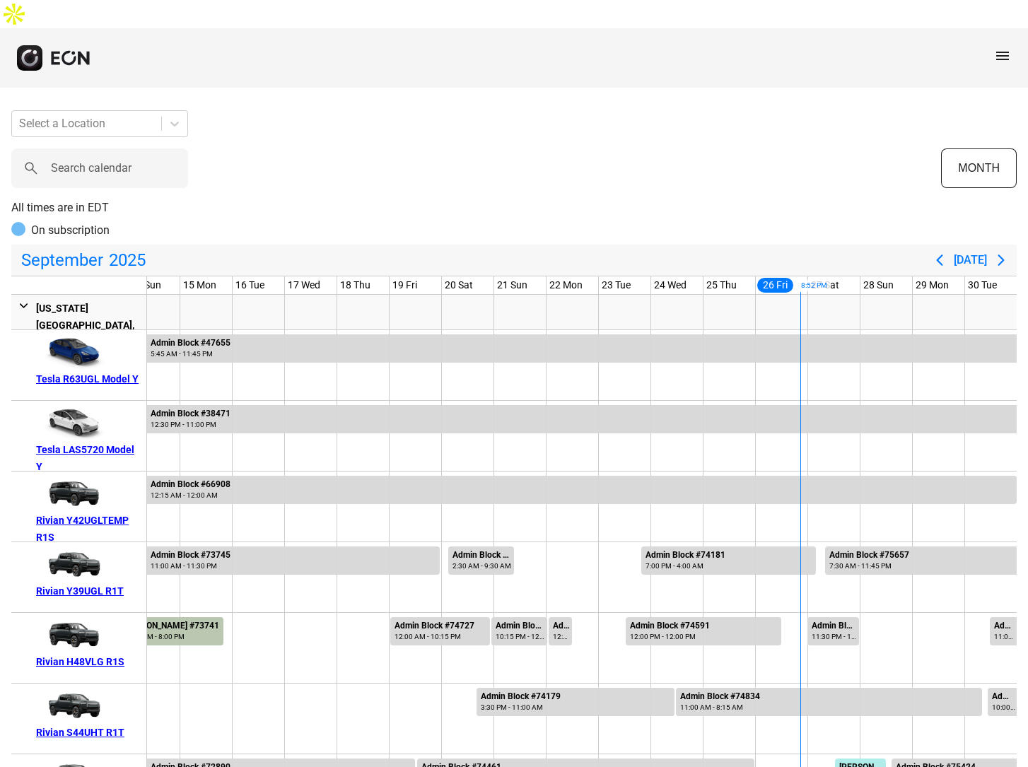
click at [17, 222] on div at bounding box center [18, 229] width 14 height 14
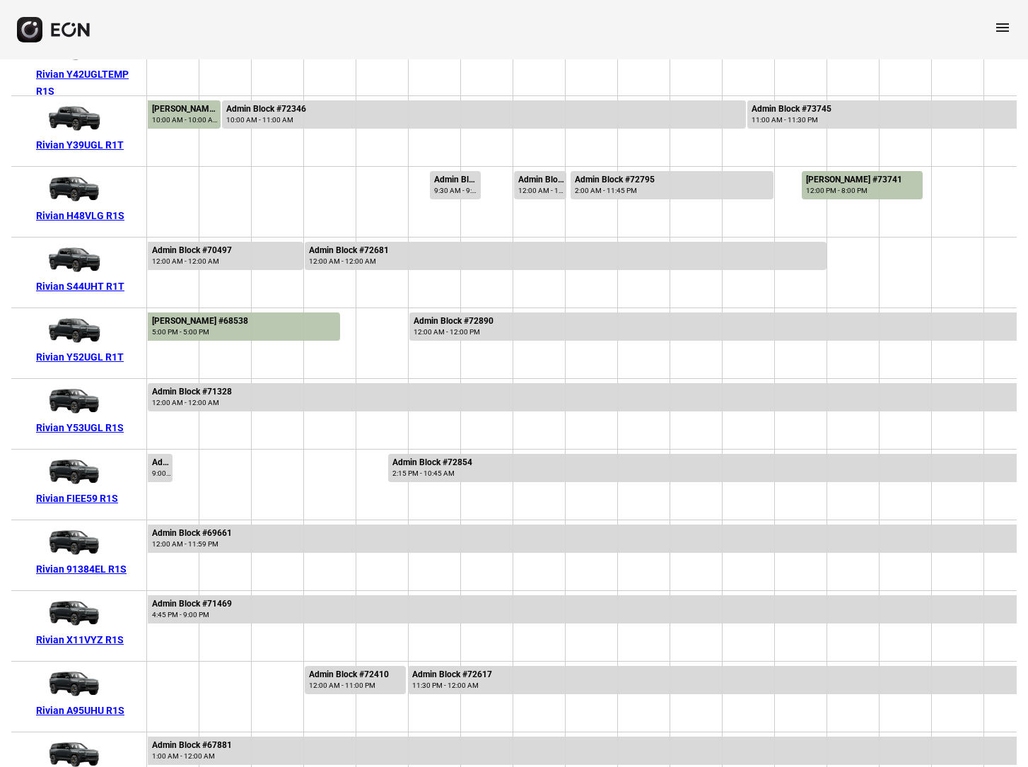
scroll to position [478, 0]
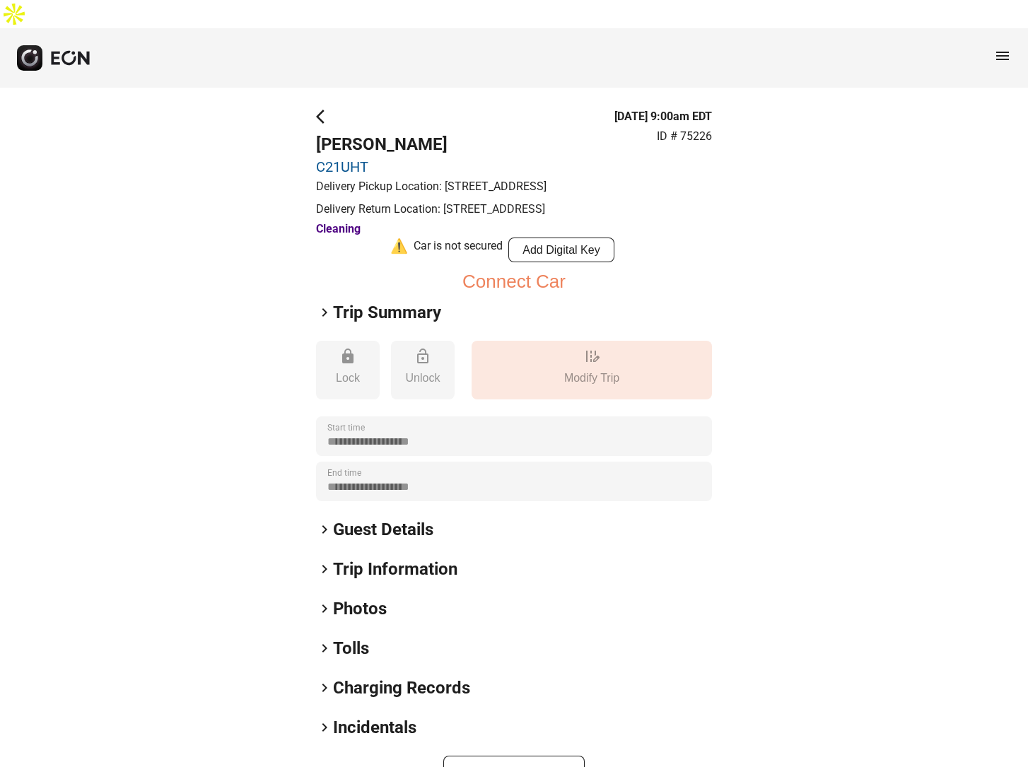
click at [1008, 47] on span "menu" at bounding box center [1002, 55] width 17 height 17
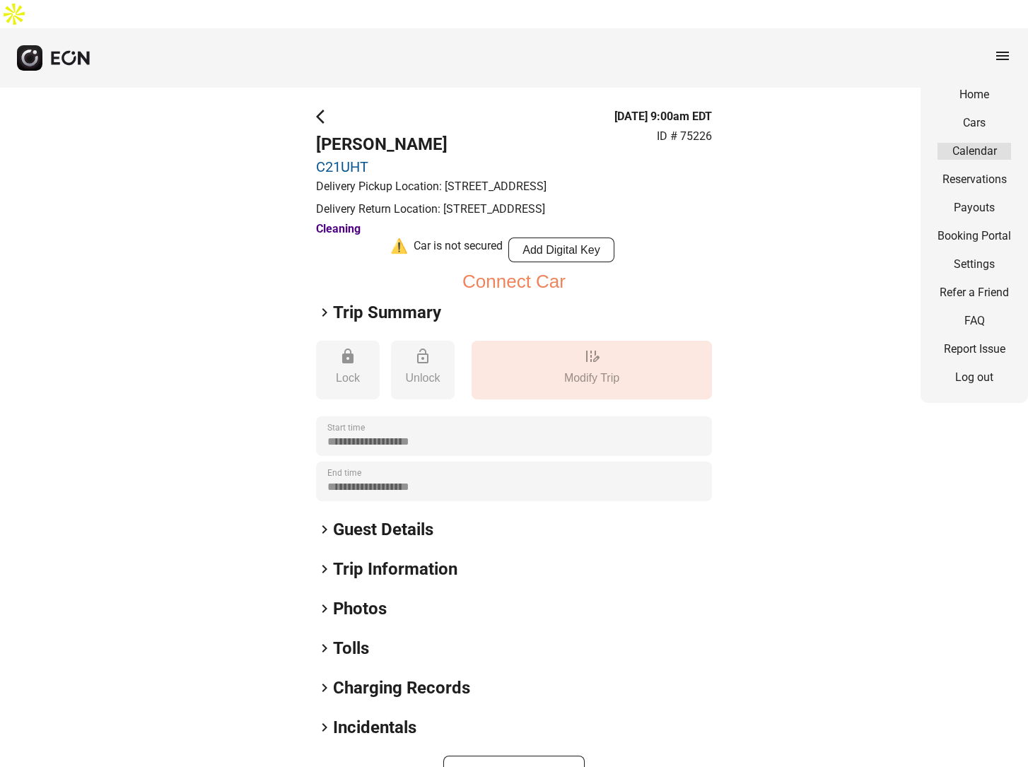
click at [980, 143] on link "Calendar" at bounding box center [974, 151] width 74 height 17
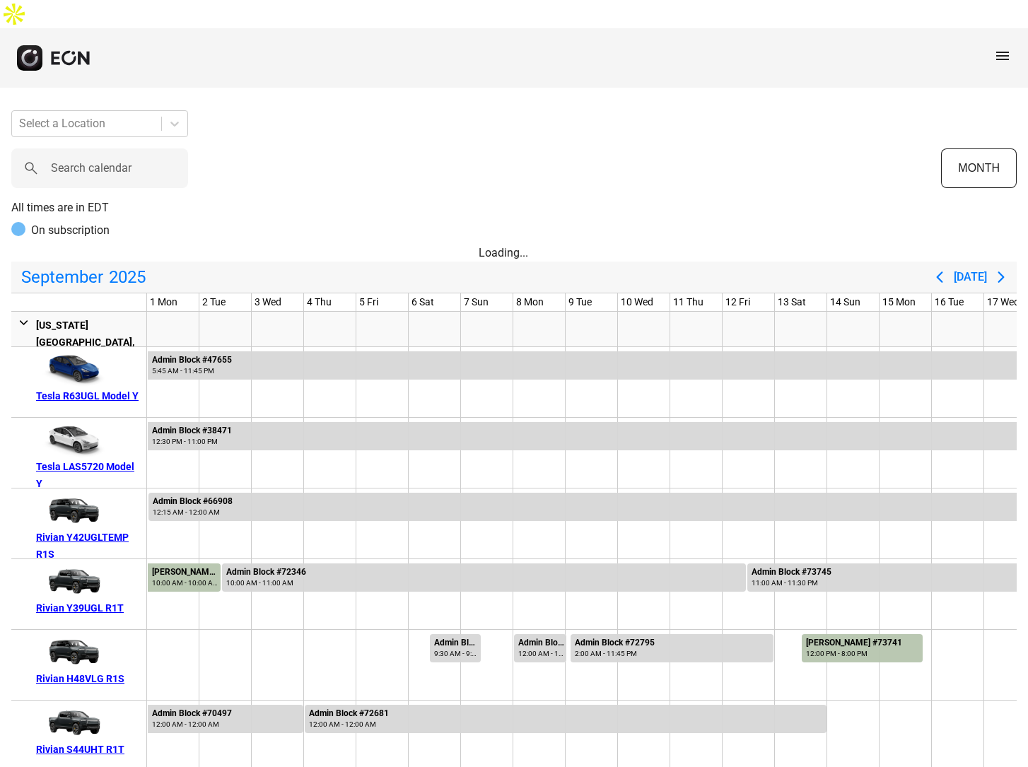
scroll to position [0, 699]
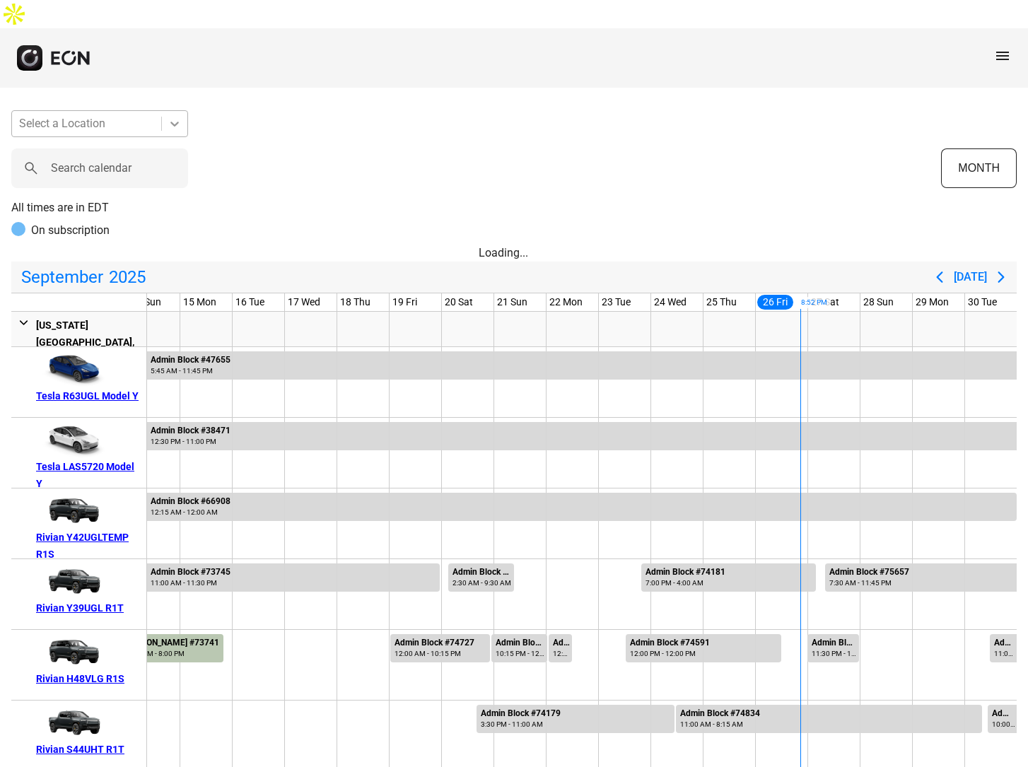
click at [174, 117] on icon at bounding box center [174, 124] width 14 height 14
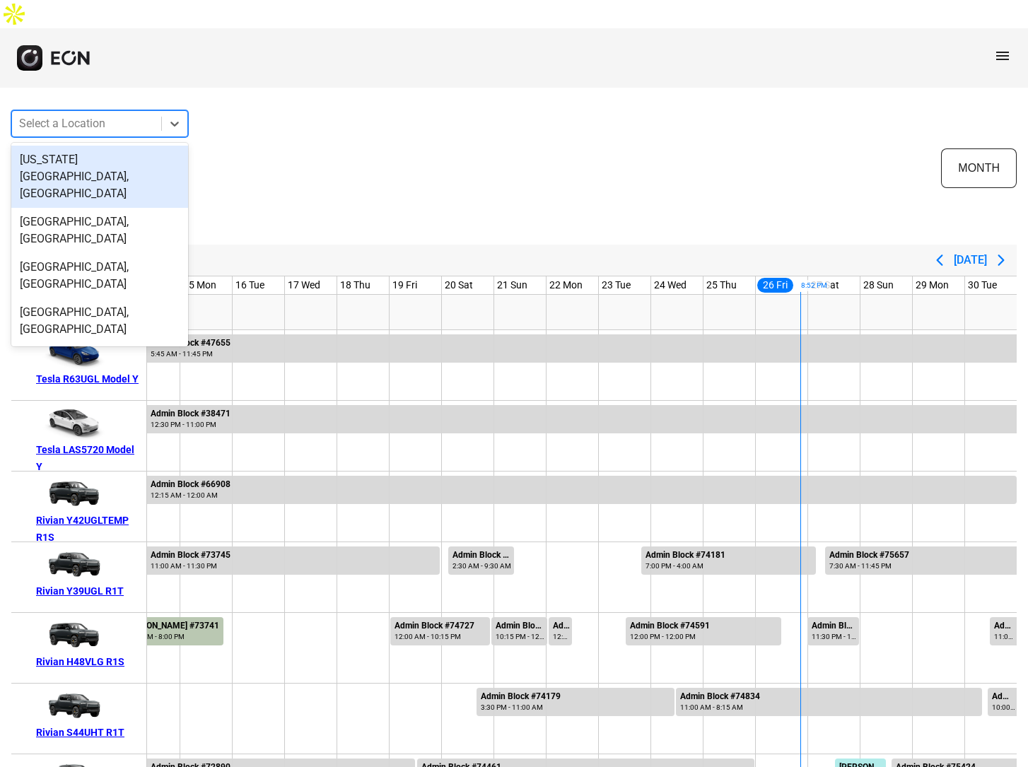
click at [88, 146] on div "[US_STATE][GEOGRAPHIC_DATA], [GEOGRAPHIC_DATA]" at bounding box center [99, 177] width 177 height 62
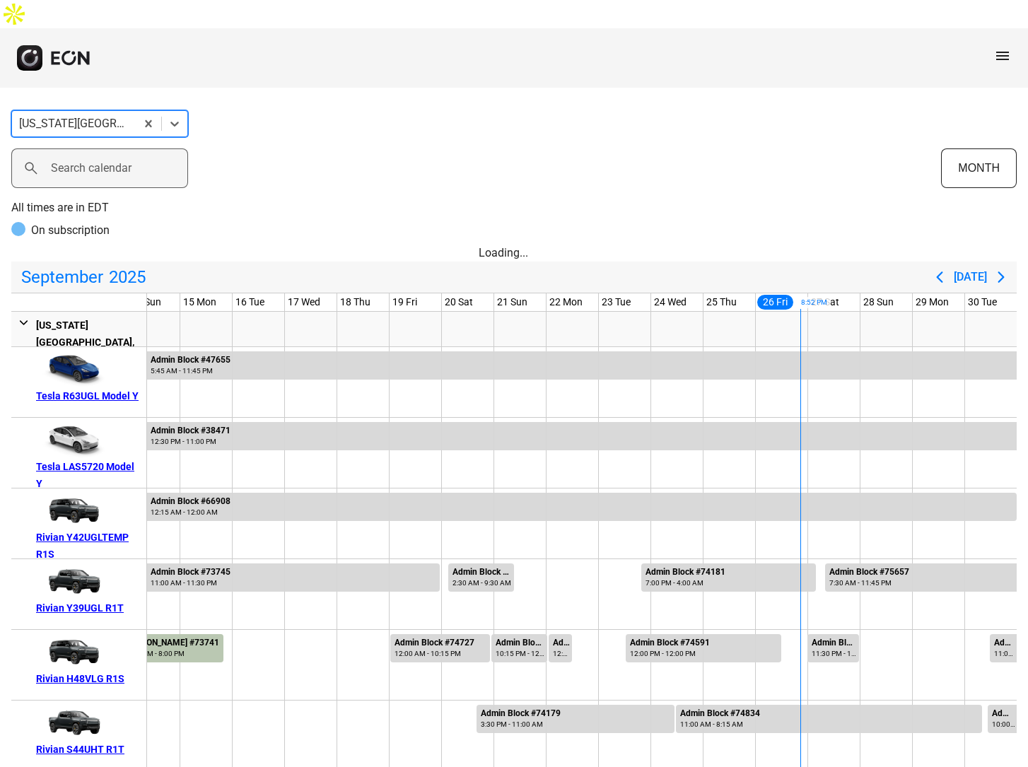
click at [600, 148] on div "Search calendar" at bounding box center [475, 168] width 929 height 40
click at [982, 148] on button "MONTH" at bounding box center [979, 168] width 76 height 40
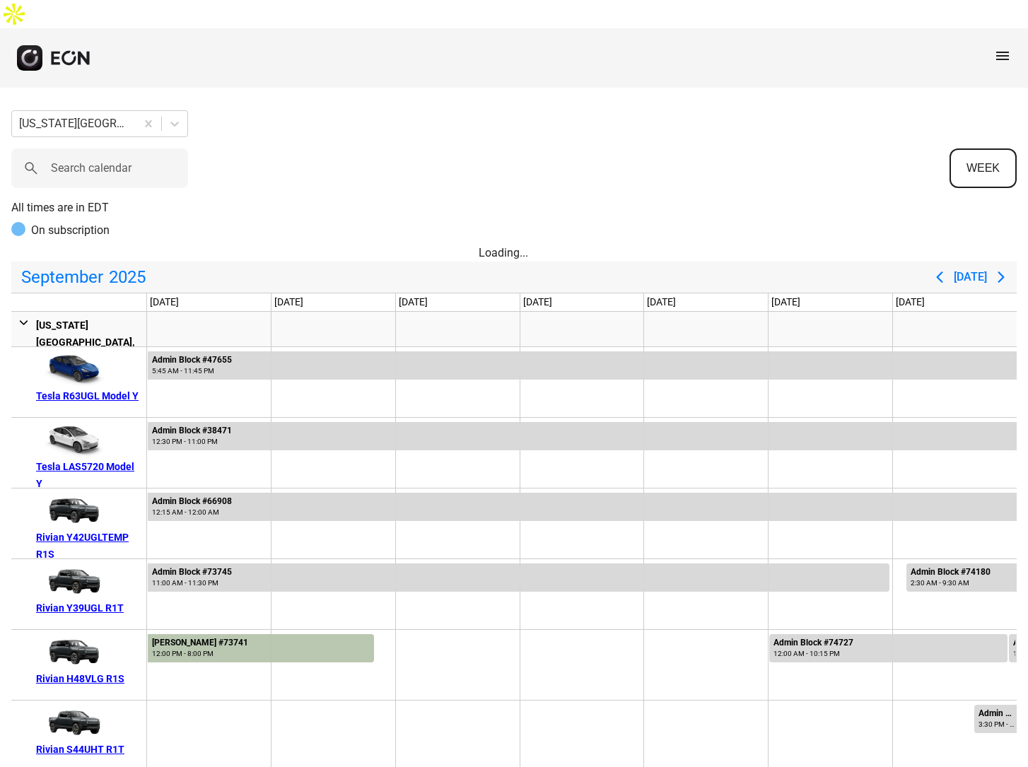
scroll to position [0, 0]
click at [971, 148] on button "WEEK" at bounding box center [982, 168] width 67 height 40
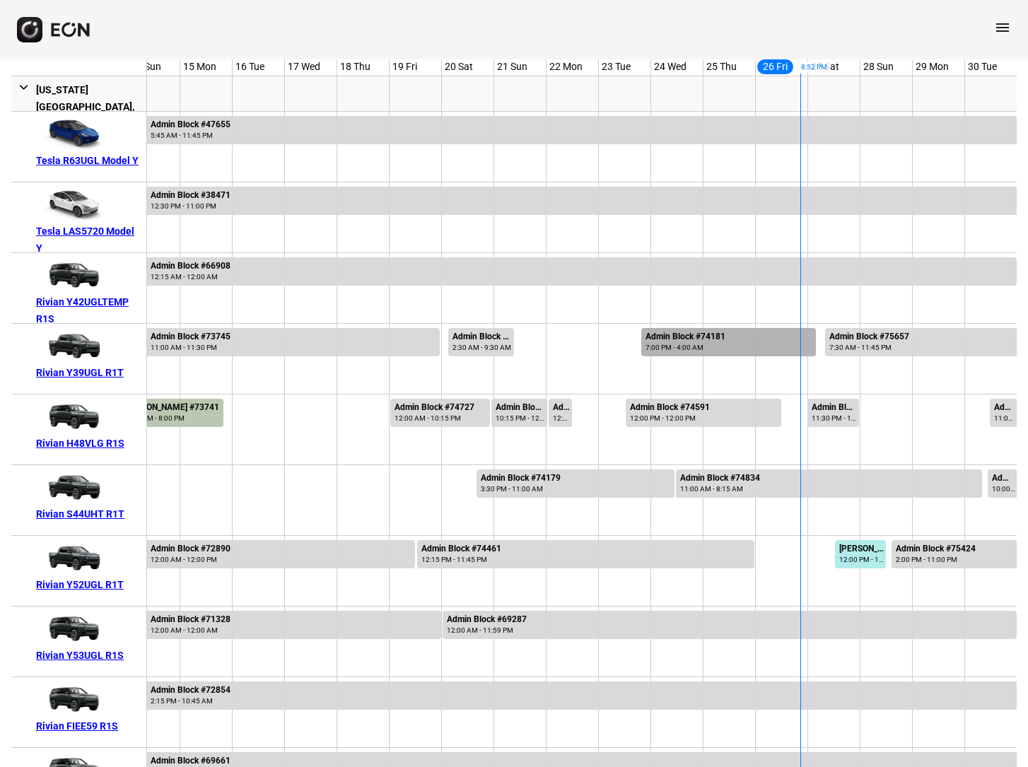
scroll to position [219, 0]
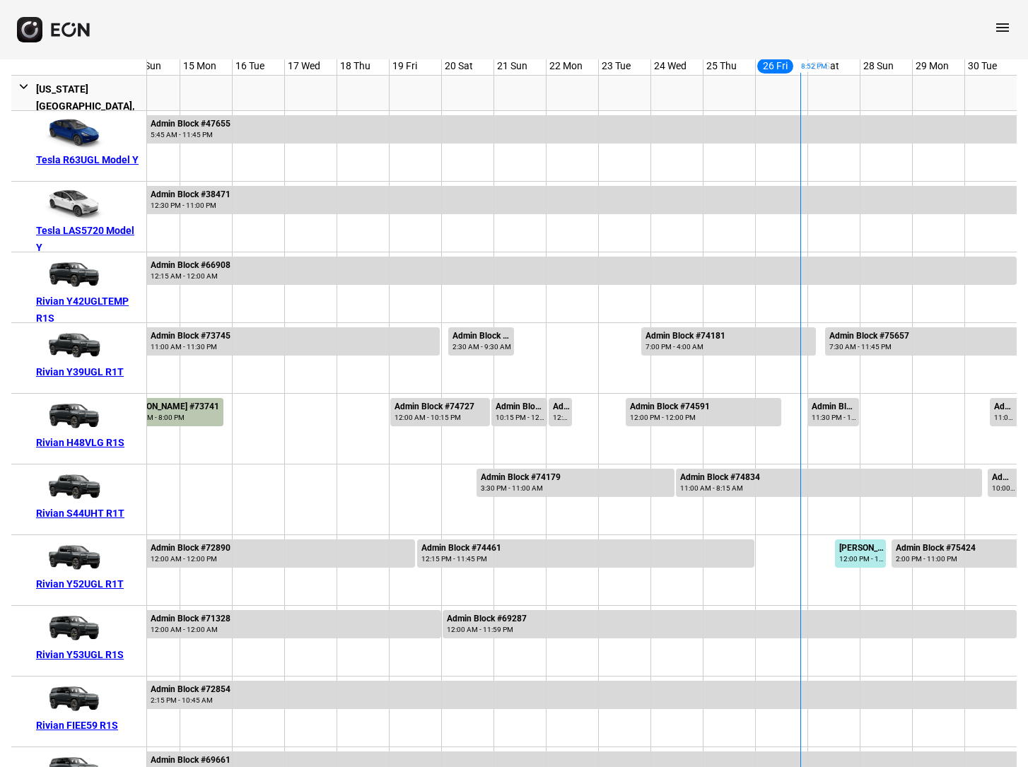
click at [564, 323] on div at bounding box center [572, 358] width 52 height 70
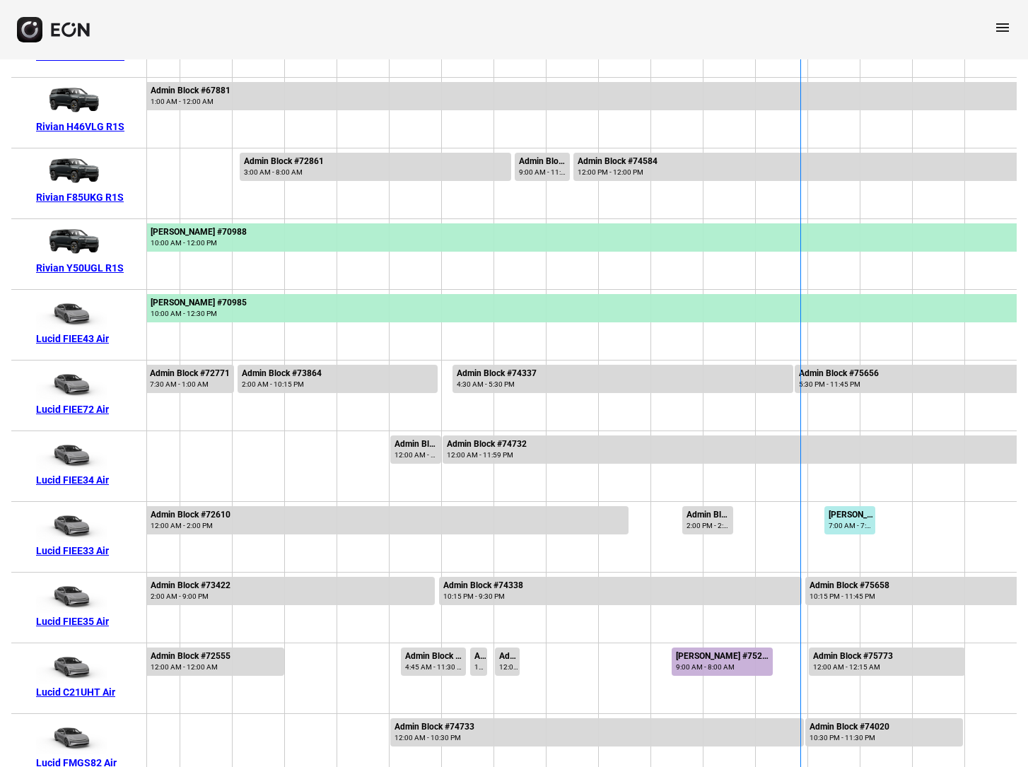
scroll to position [1103, 0]
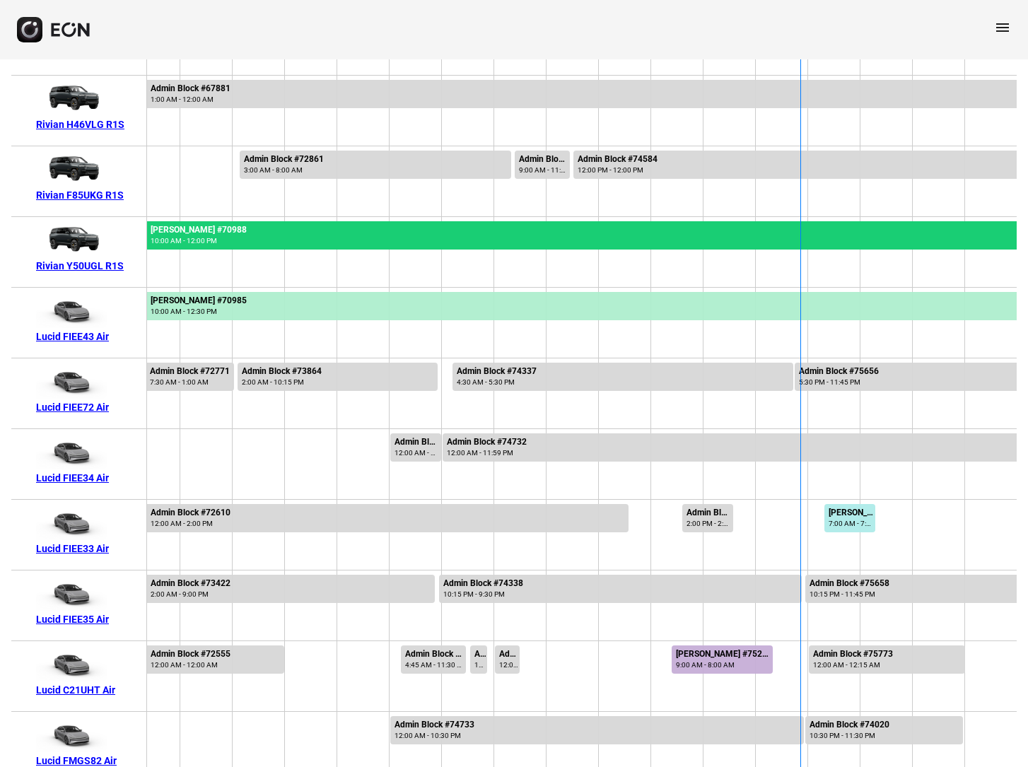
click at [574, 221] on div at bounding box center [295, 235] width 1441 height 28
click at [516, 221] on div at bounding box center [295, 235] width 1441 height 28
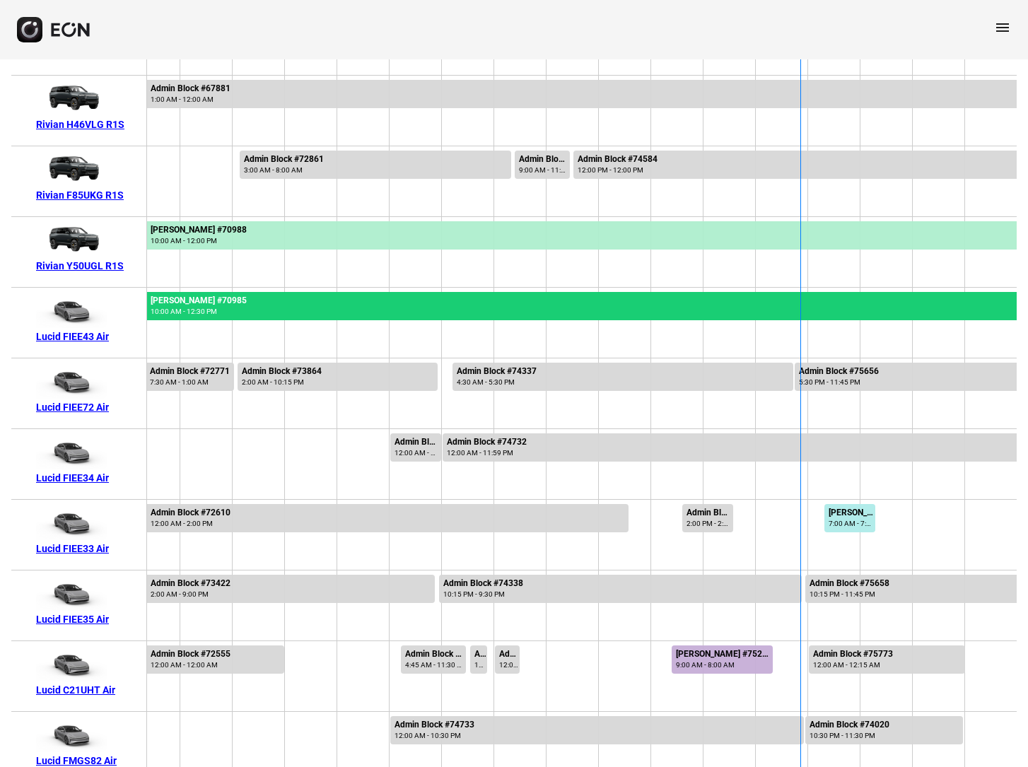
click at [475, 292] on div at bounding box center [295, 306] width 1441 height 28
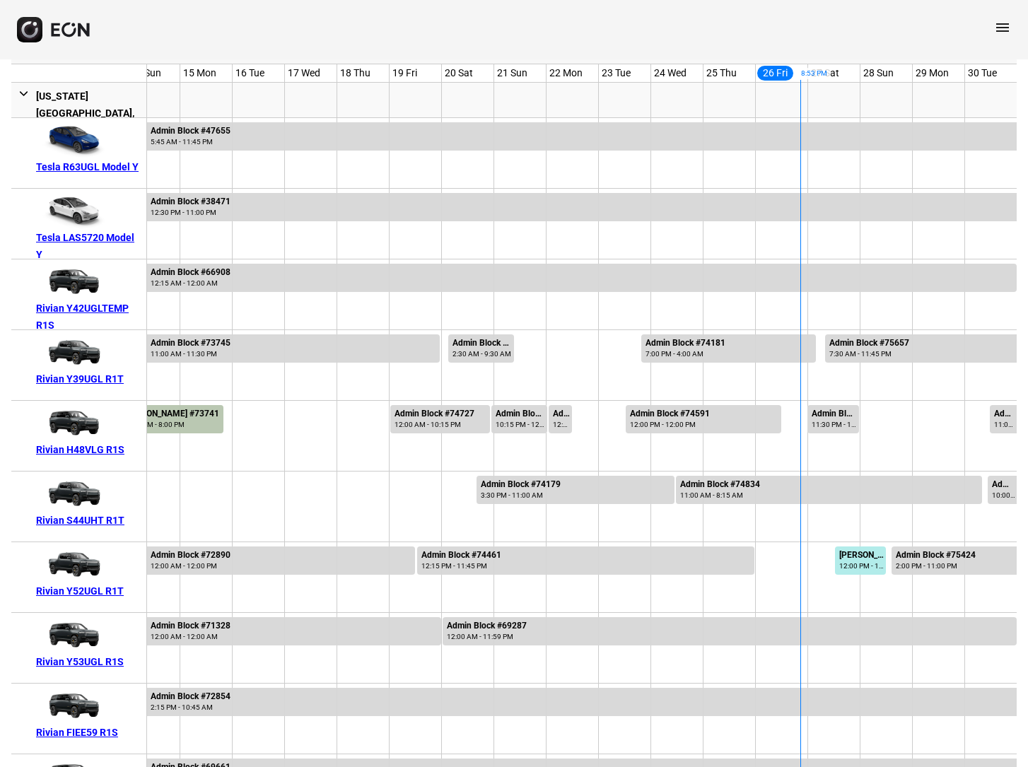
scroll to position [52, 0]
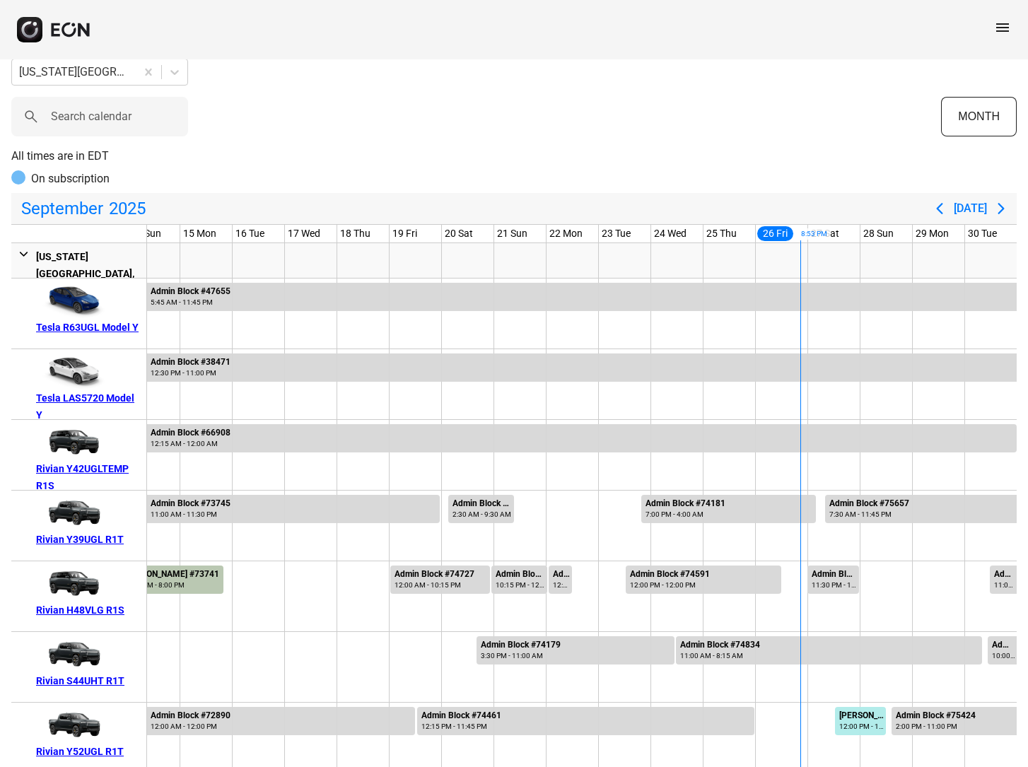
click at [1004, 27] on span "menu" at bounding box center [1002, 27] width 17 height 17
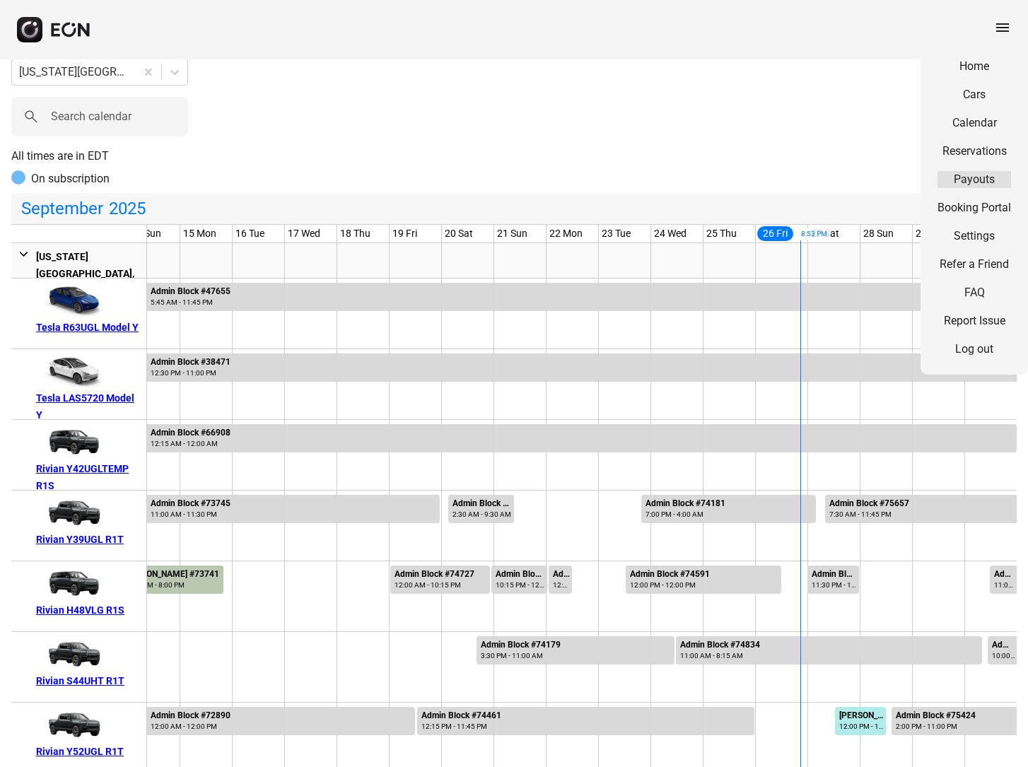
click at [966, 180] on link "Payouts" at bounding box center [974, 179] width 74 height 17
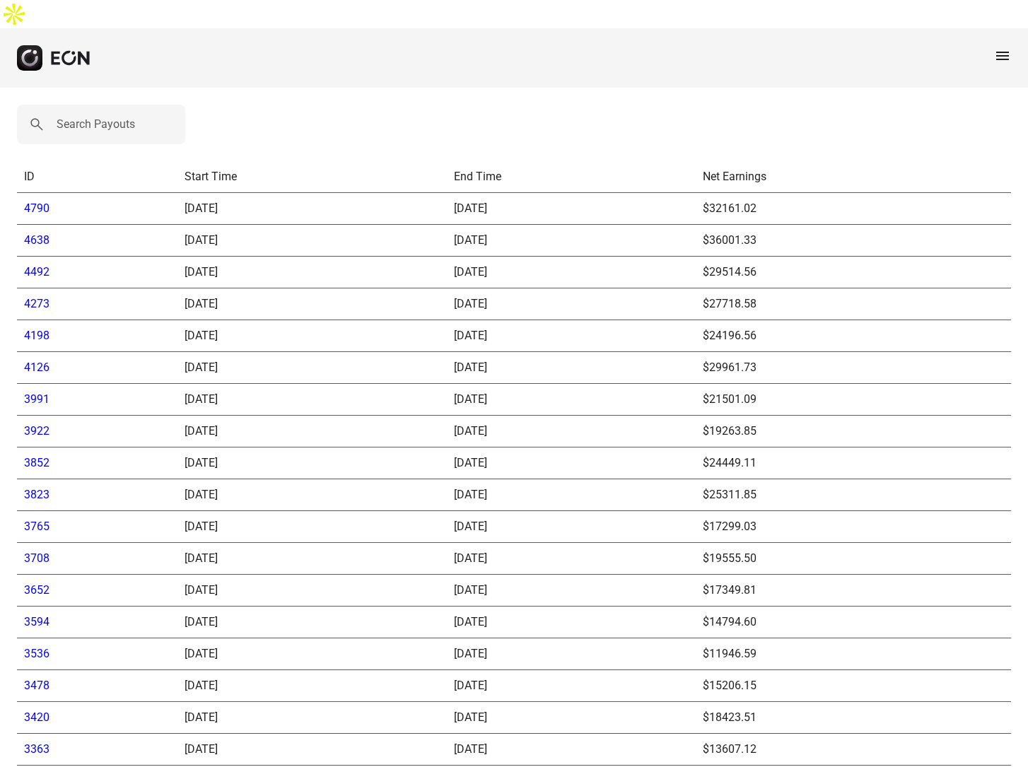
click at [33, 201] on link "4790" at bounding box center [36, 207] width 25 height 13
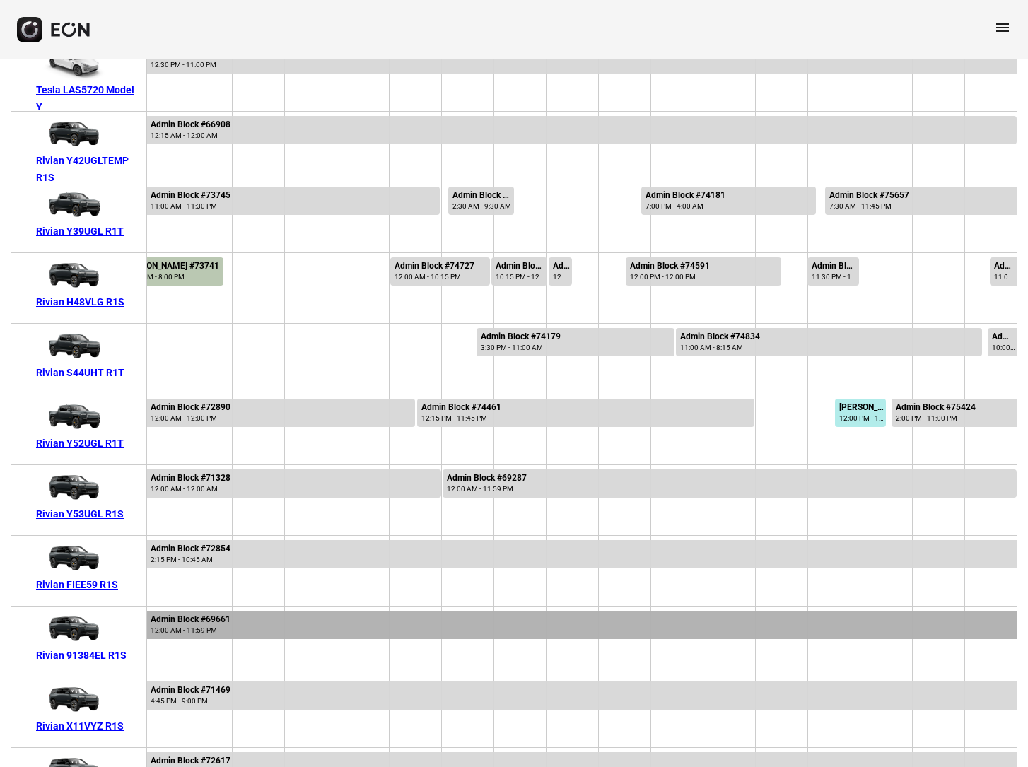
scroll to position [359, 0]
